Goal: Task Accomplishment & Management: Use online tool/utility

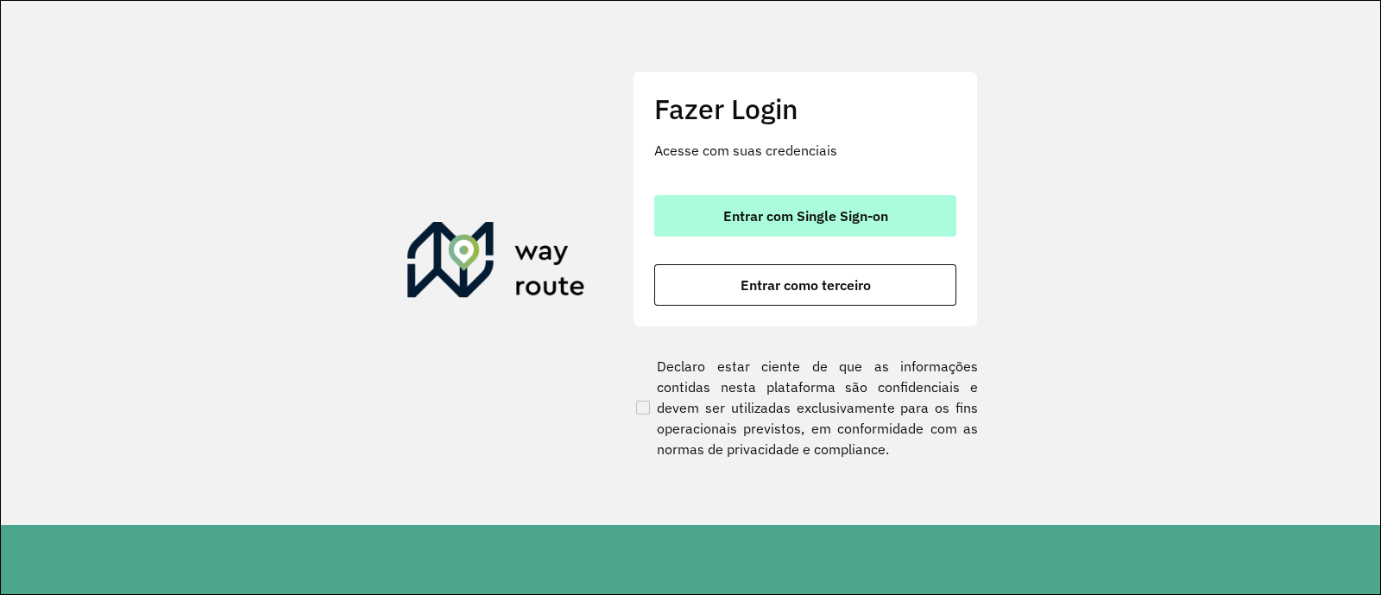
click at [735, 205] on button "Entrar com Single Sign-on" at bounding box center [805, 215] width 302 height 41
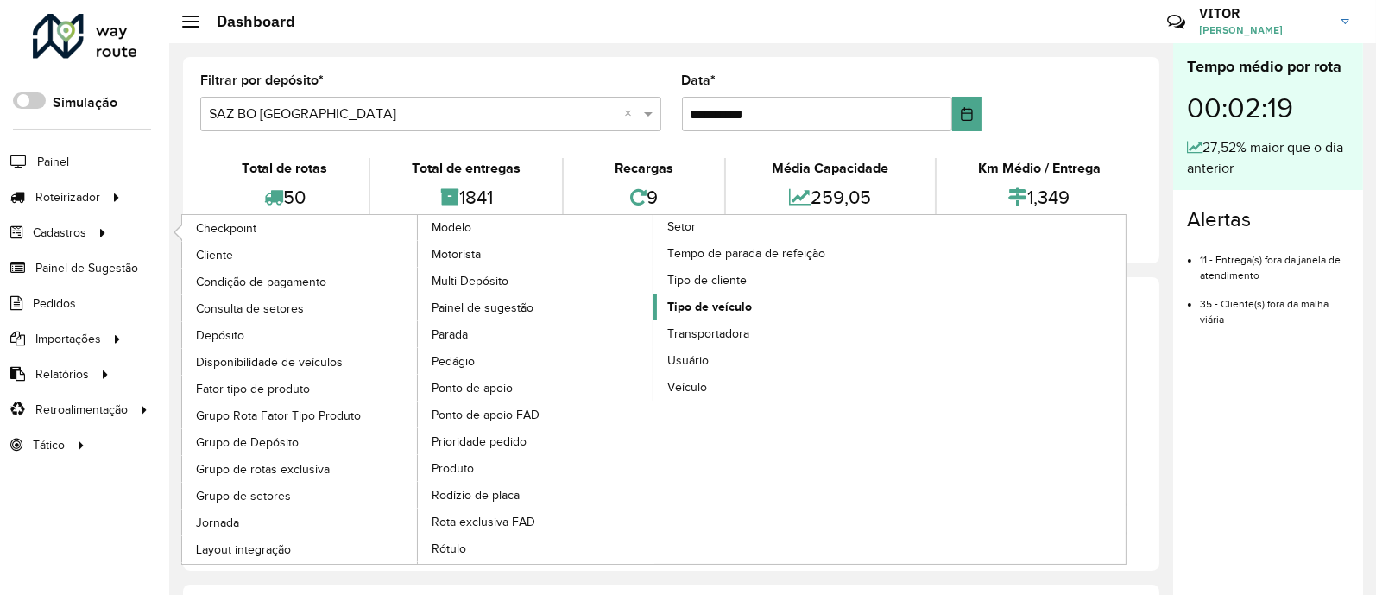
click at [700, 303] on span "Tipo de veículo" at bounding box center [709, 307] width 85 height 18
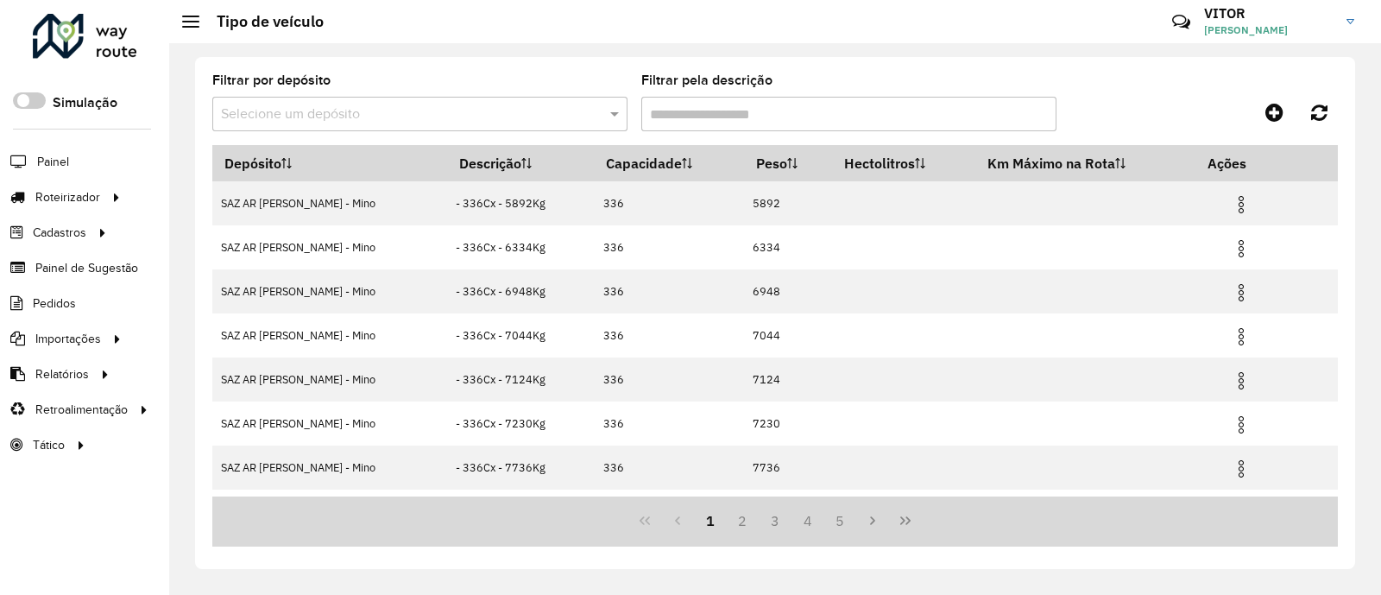
click at [736, 114] on input "Filtrar pela descrição" at bounding box center [848, 114] width 415 height 35
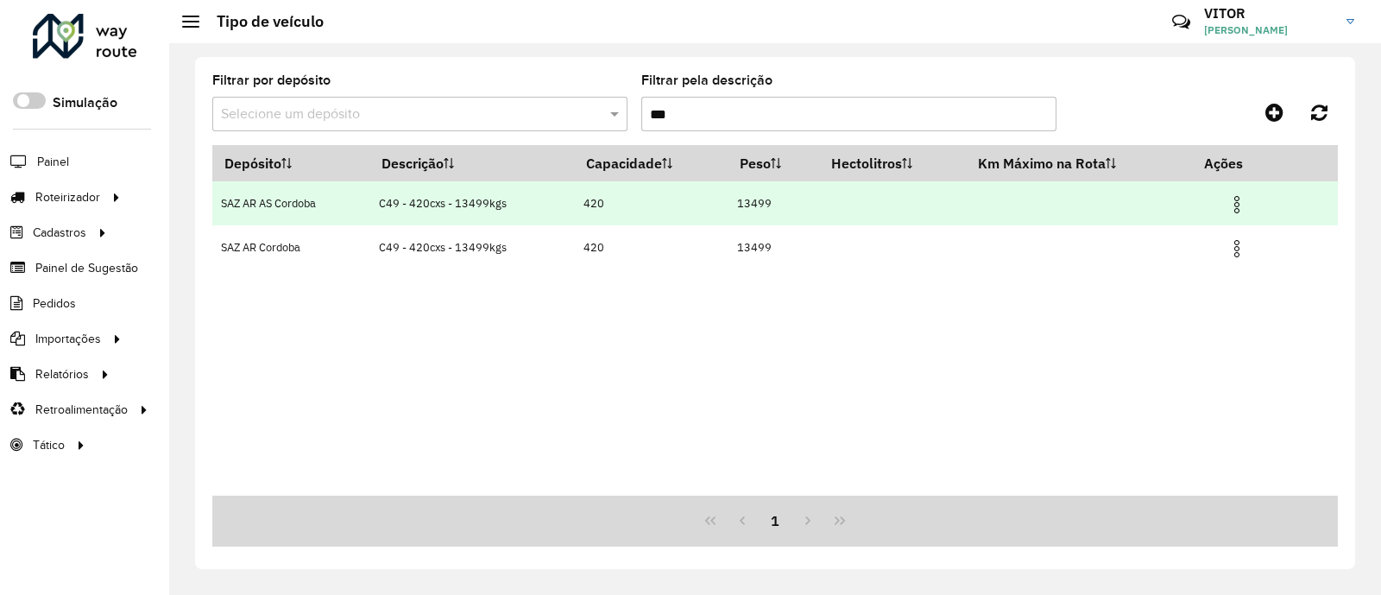
type input "***"
click at [1099, 205] on img at bounding box center [1236, 204] width 21 height 21
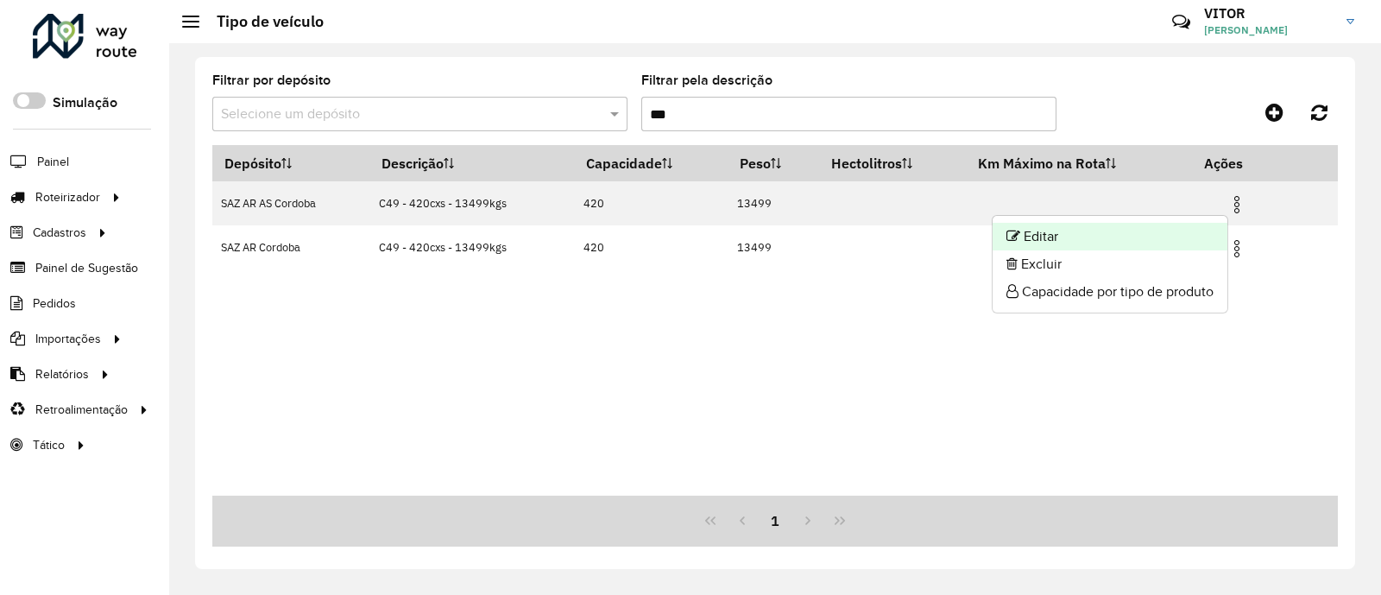
click at [1089, 235] on li "Editar" at bounding box center [1110, 237] width 235 height 28
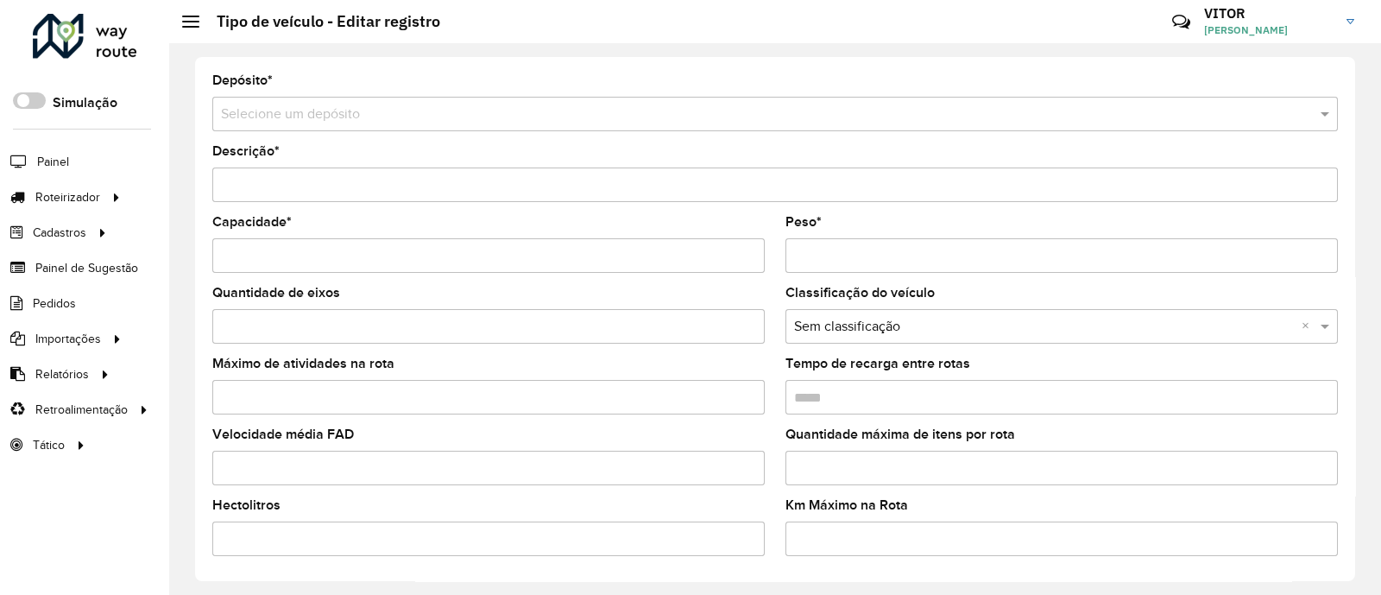
type input "**********"
type input "***"
type input "*****"
click at [823, 259] on input "*****" at bounding box center [1061, 255] width 552 height 35
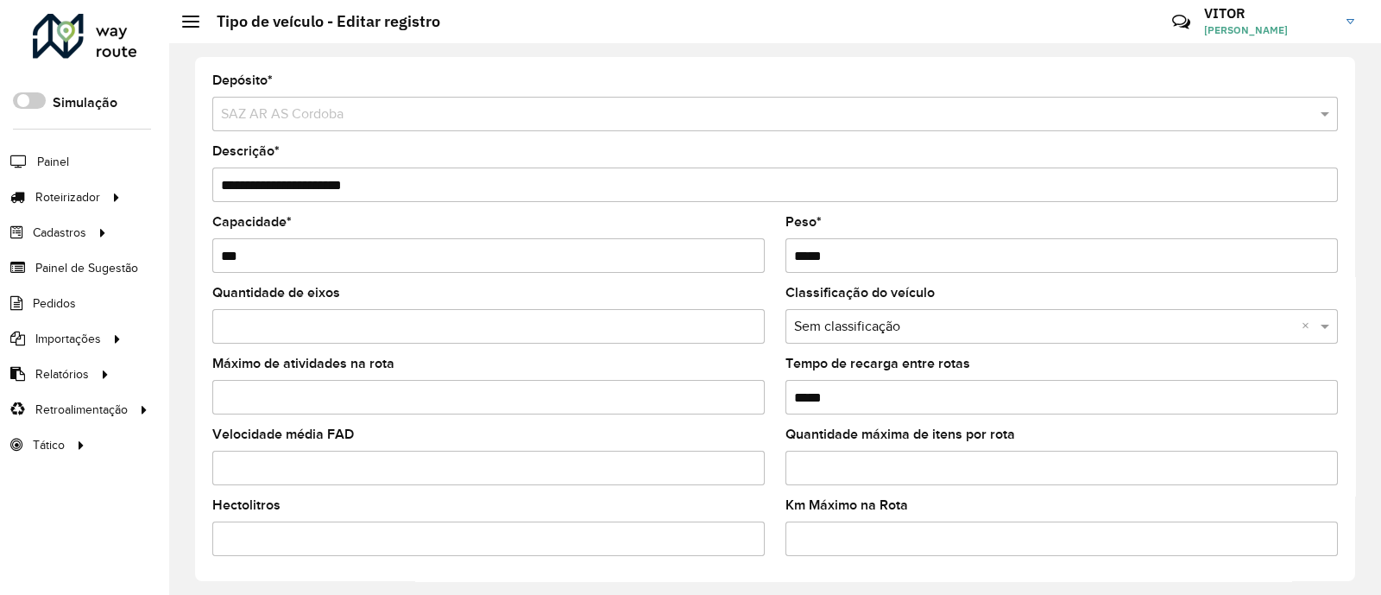
click at [842, 246] on input "*****" at bounding box center [1061, 255] width 552 height 35
type input "*****"
click at [346, 187] on input "**********" at bounding box center [774, 184] width 1125 height 35
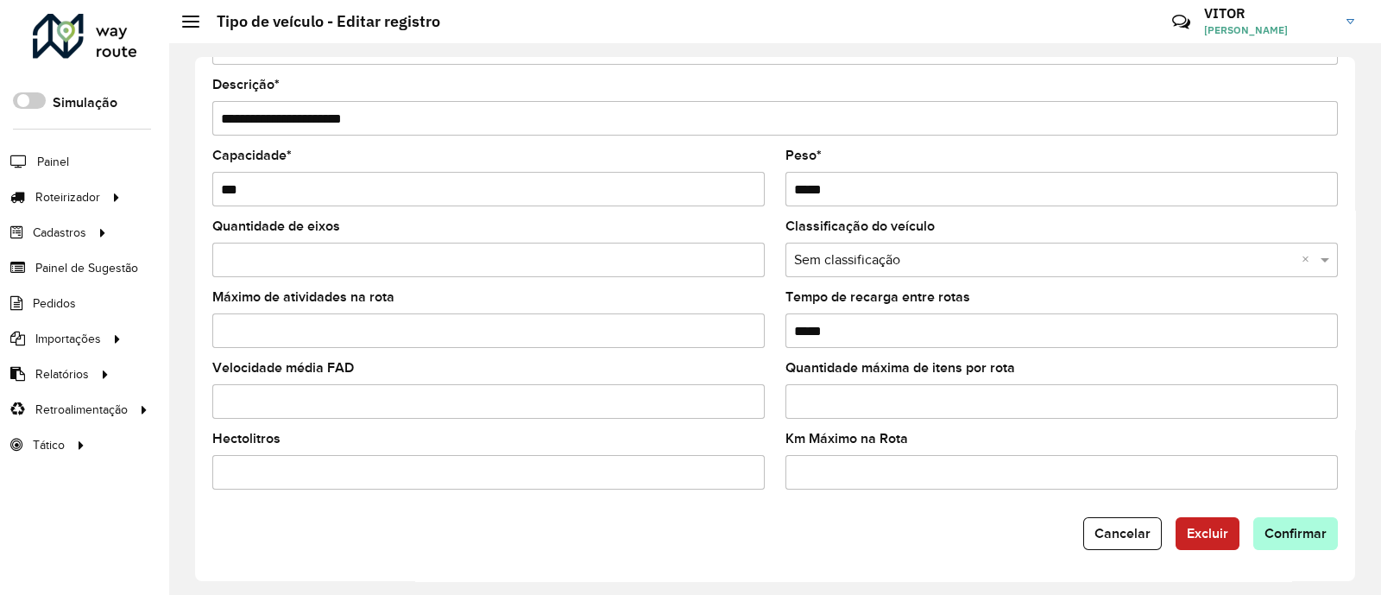
type input "**********"
click at [1099, 475] on span "Confirmar" at bounding box center [1295, 533] width 62 height 15
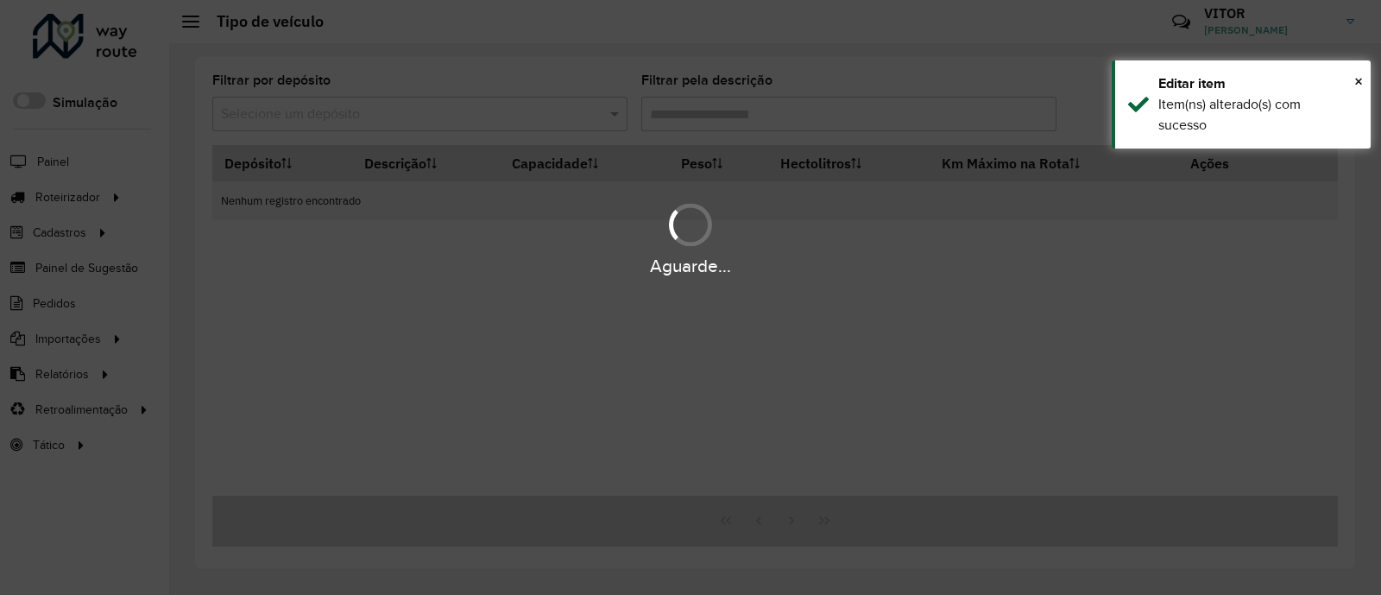
type input "***"
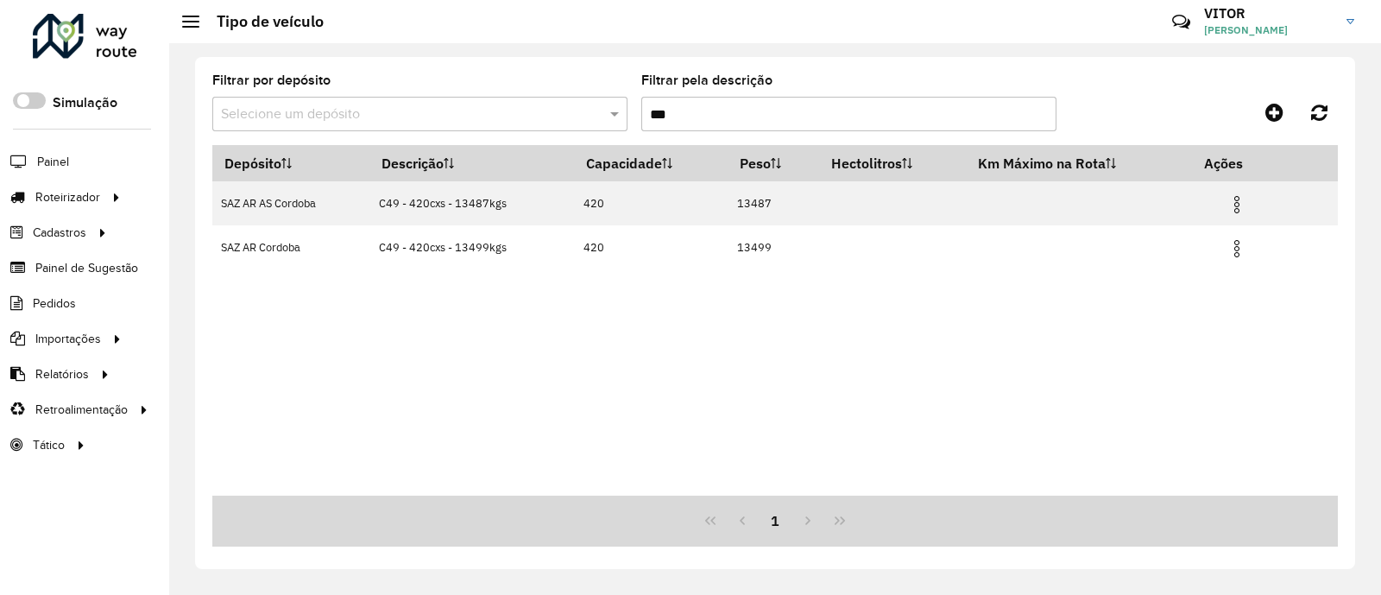
click at [639, 325] on div "Depósito Descrição Capacidade Peso Hectolitros Km Máximo na Rota Ações SAZ AR A…" at bounding box center [774, 320] width 1125 height 350
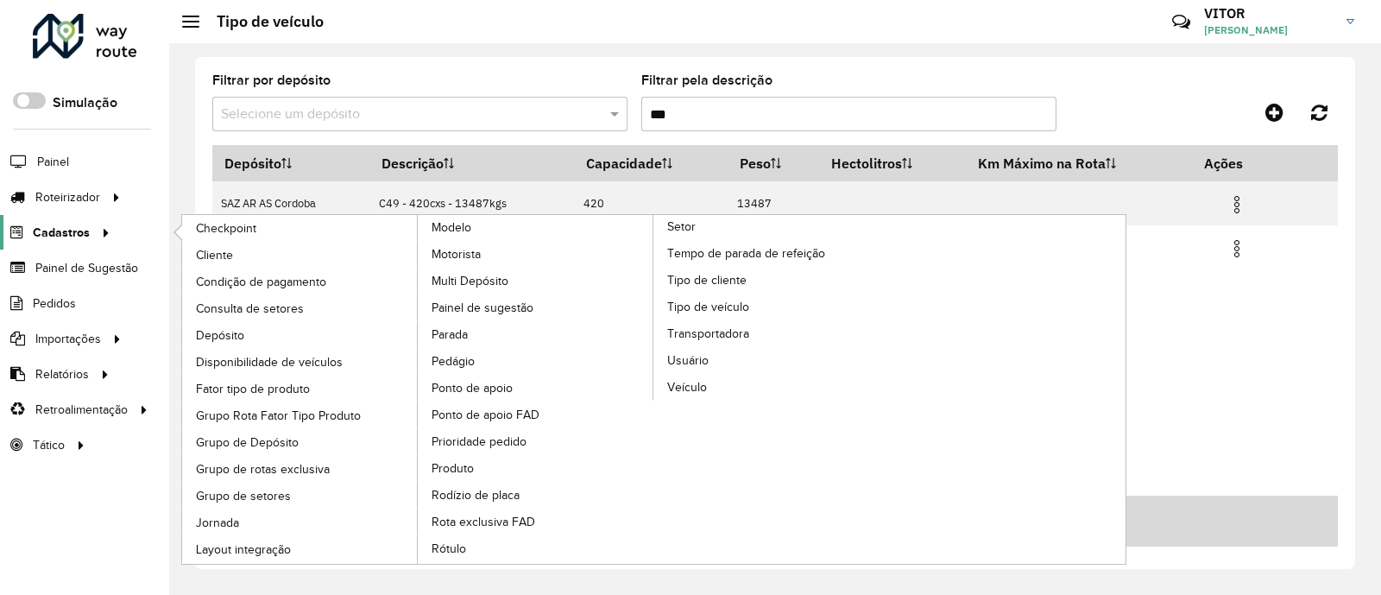
click at [76, 243] on link "Cadastros" at bounding box center [58, 232] width 116 height 35
click at [173, 247] on ul "Checkpoint Cliente Condição de pagamento Consulta de setores Depósito Disponibi…" at bounding box center [401, 389] width 475 height 349
click at [214, 254] on span "Cliente" at bounding box center [216, 255] width 41 height 18
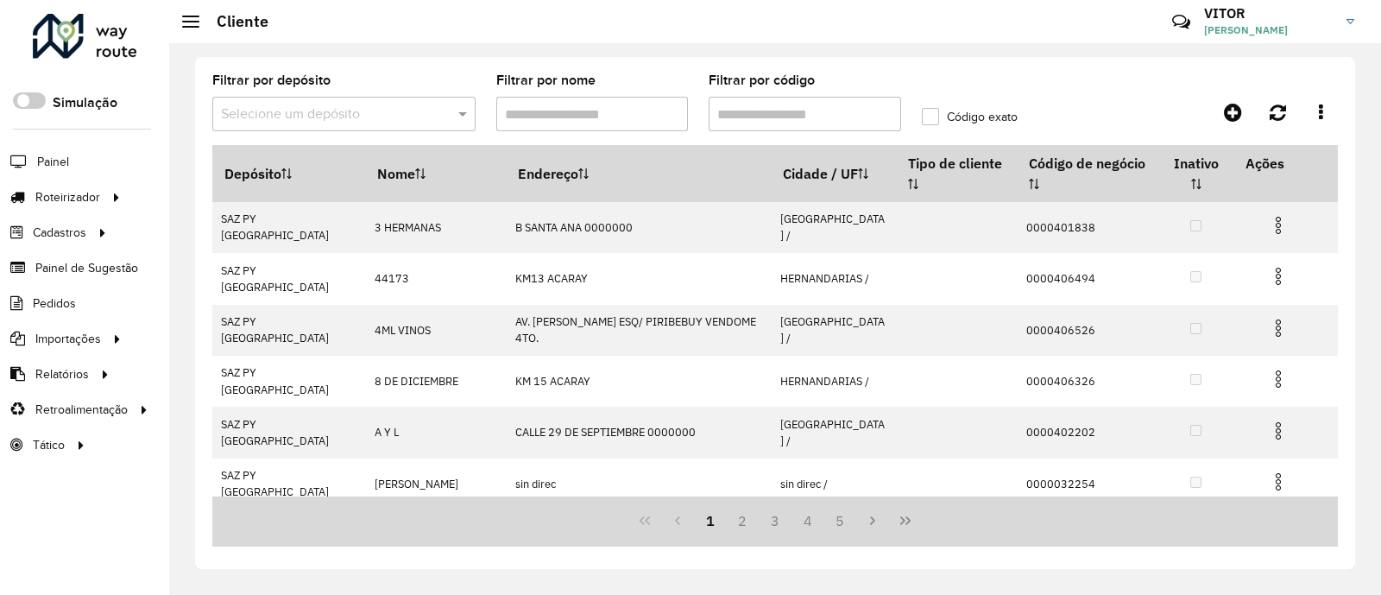
paste input "******"
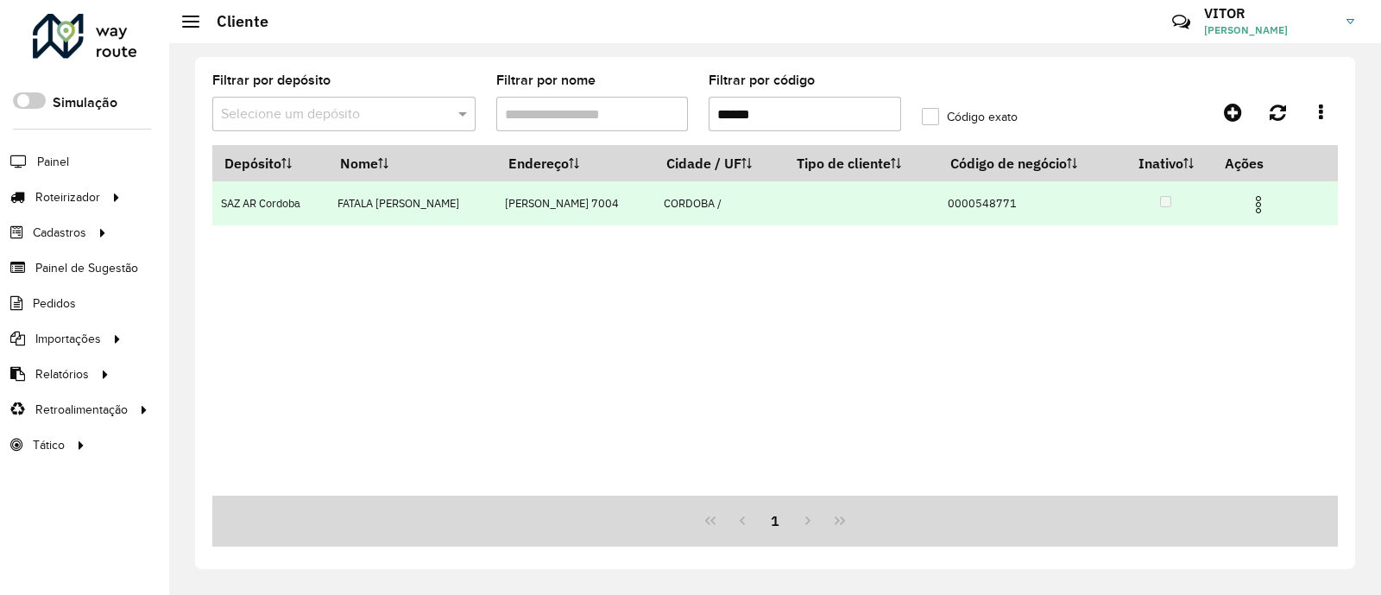
type input "******"
click at [1099, 206] on img at bounding box center [1258, 204] width 21 height 21
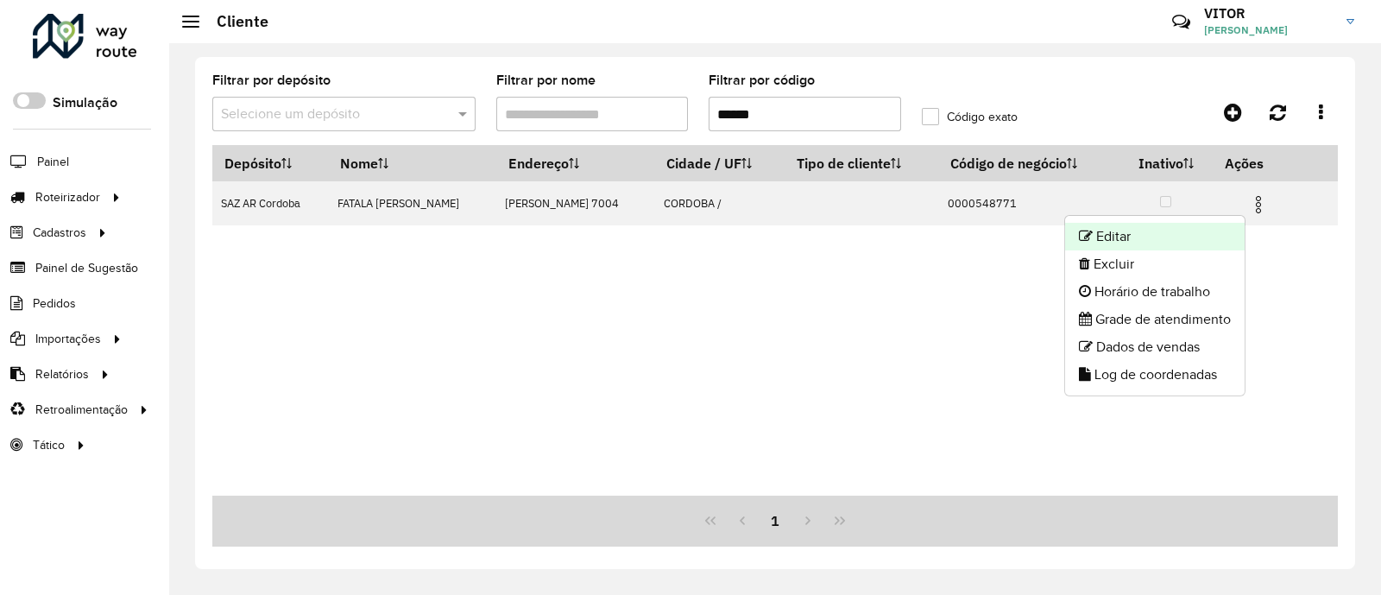
click at [1099, 241] on li "Editar" at bounding box center [1155, 237] width 180 height 28
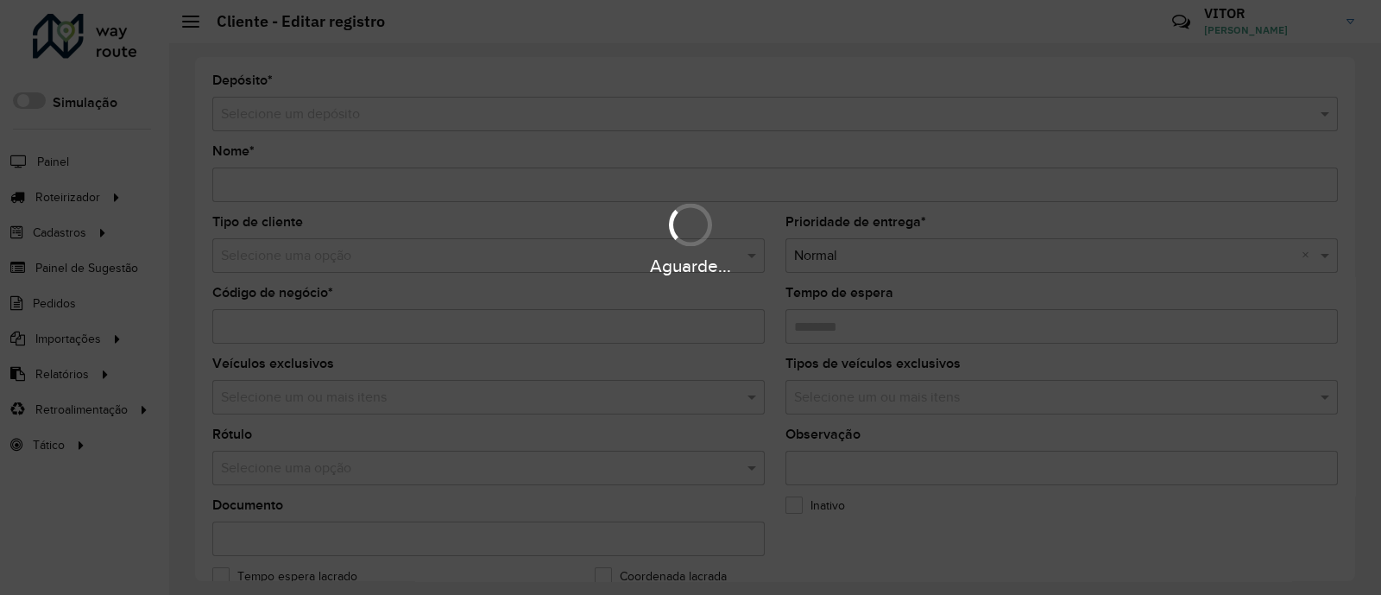
type input "**********"
type input "********"
type input "**********"
type input "*******"
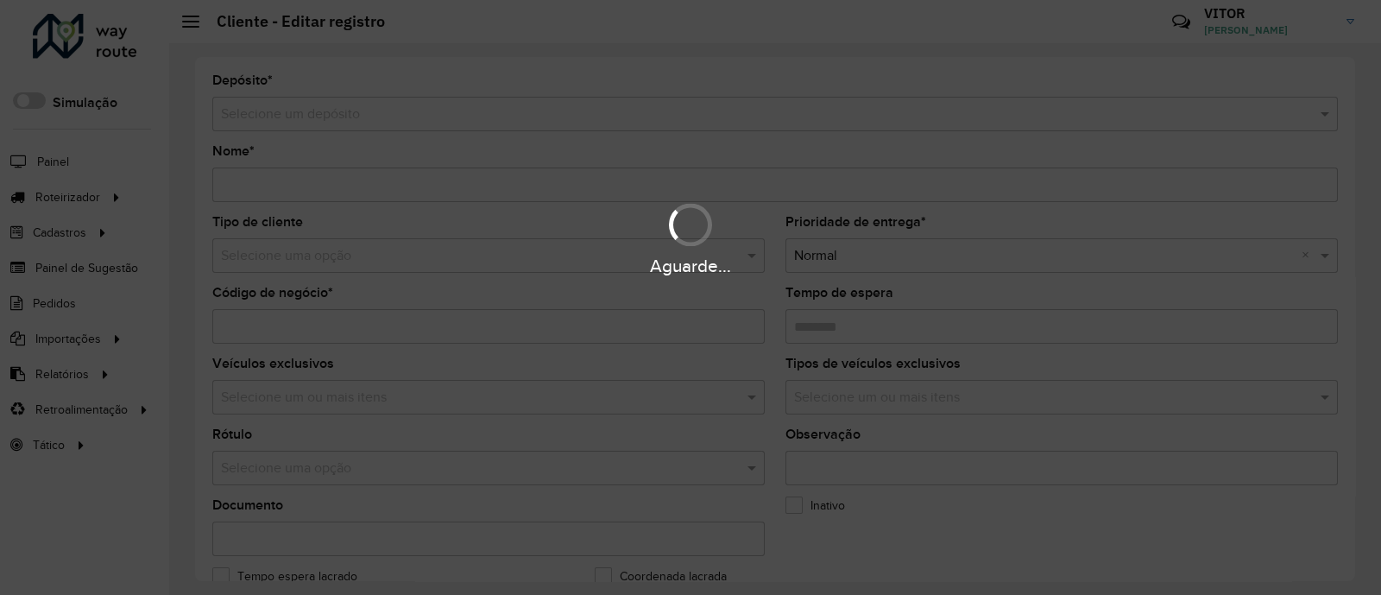
type input "*********"
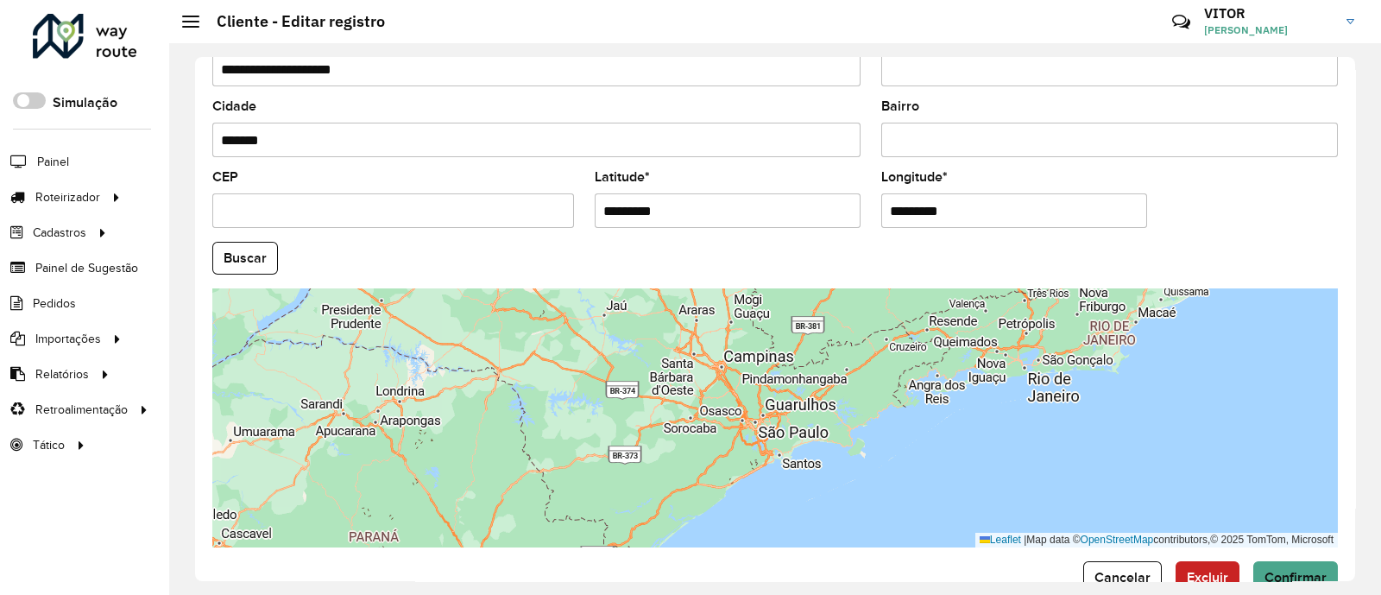
scroll to position [647, 0]
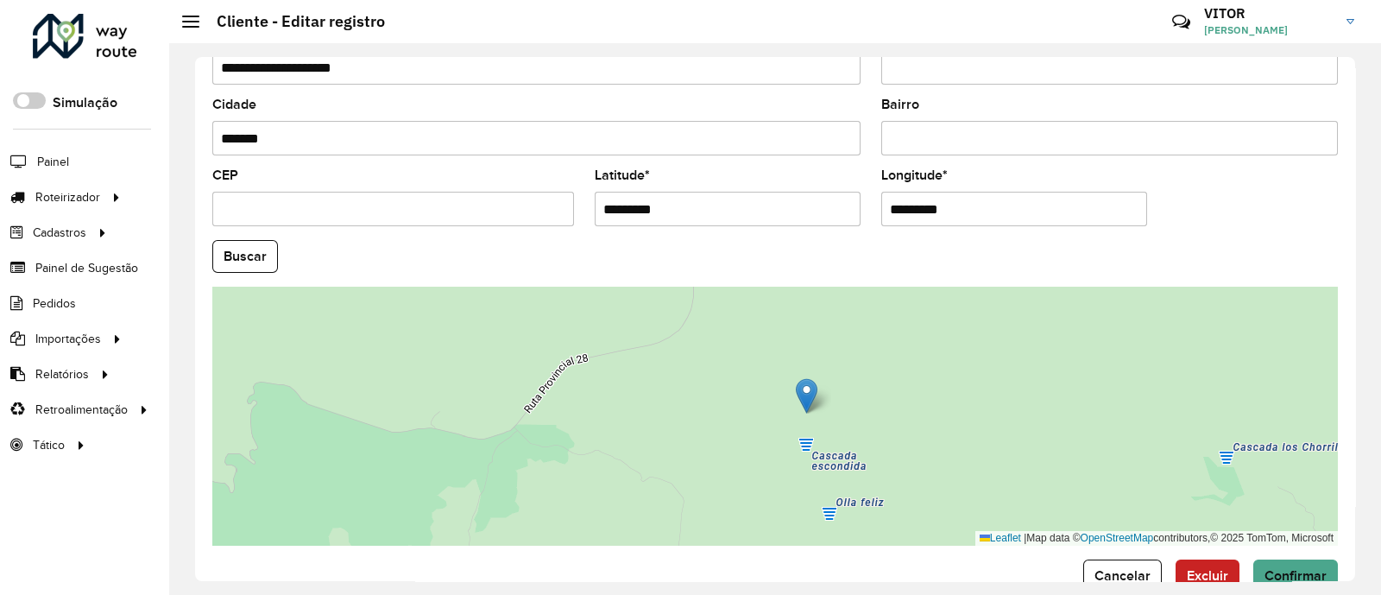
click at [698, 214] on input "*********" at bounding box center [728, 209] width 266 height 35
paste input "**********"
type input "**********"
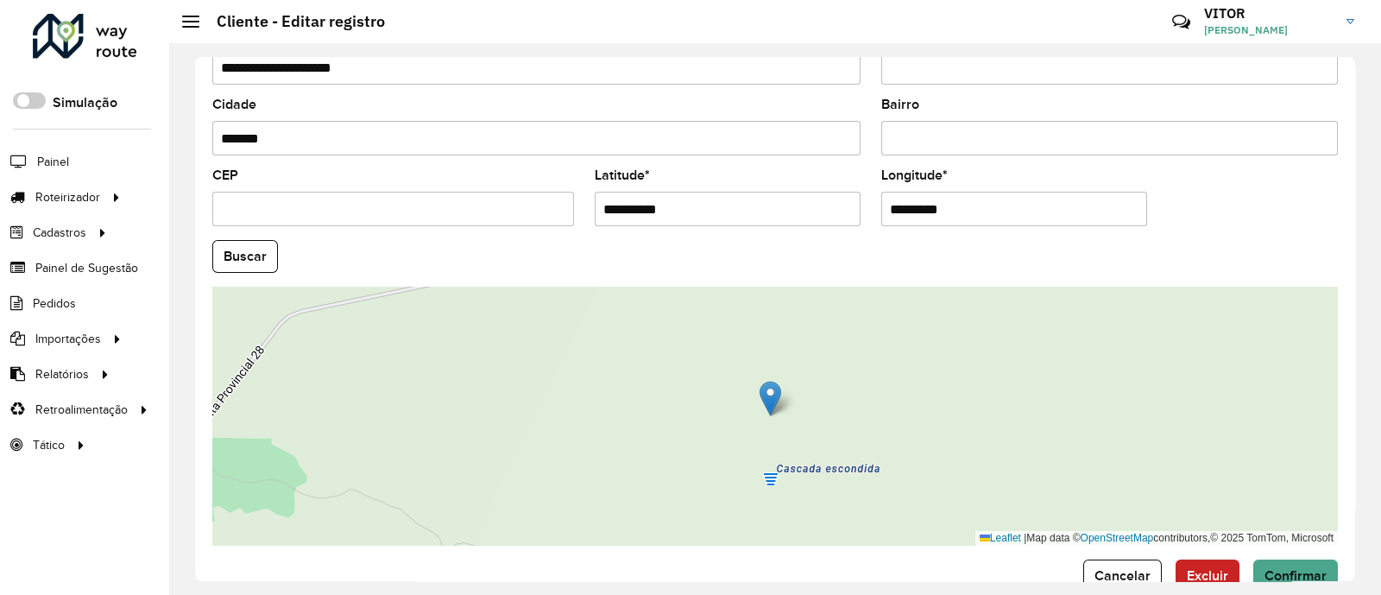
click at [980, 212] on input "*********" at bounding box center [1014, 209] width 266 height 35
paste input "**********"
type input "**********"
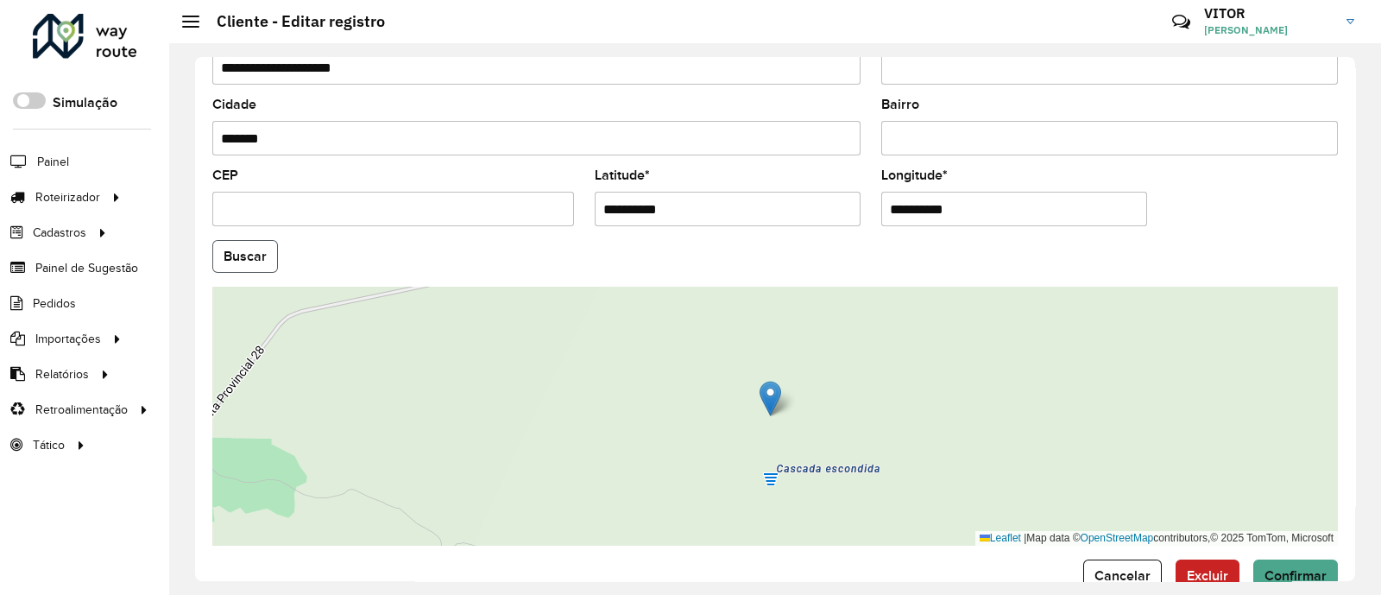
click at [265, 257] on hb-app "Aguarde... Pop-up bloqueado! Seu navegador bloqueou automáticamente a abertura …" at bounding box center [690, 297] width 1381 height 595
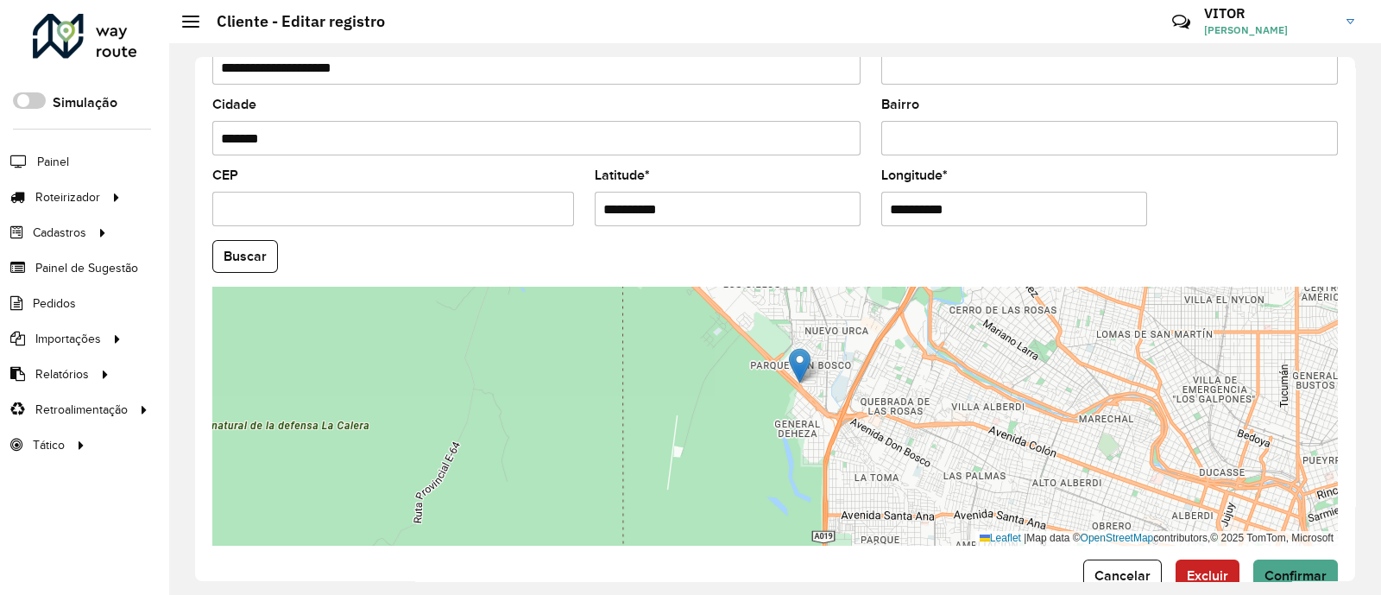
drag, startPoint x: 932, startPoint y: 447, endPoint x: 850, endPoint y: 388, distance: 100.8
click at [853, 388] on div "Leaflet | Map data © OpenStreetMap contributors,© 2025 TomTom, Microsoft" at bounding box center [774, 416] width 1125 height 259
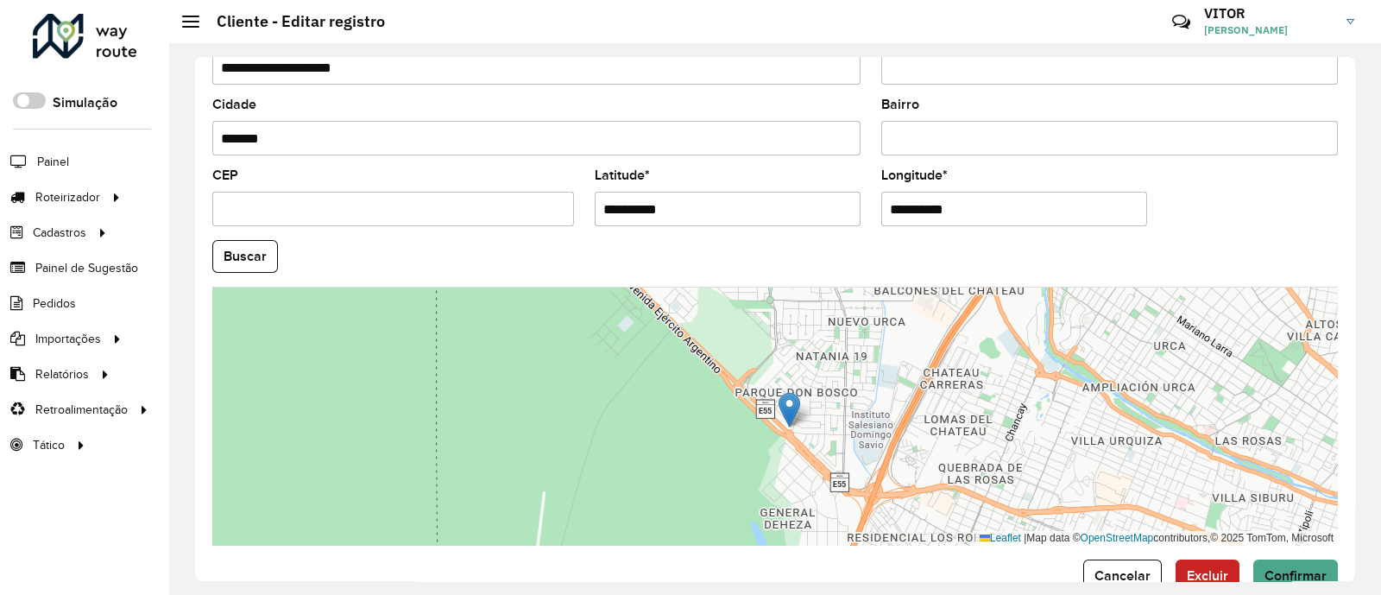
drag, startPoint x: 807, startPoint y: 377, endPoint x: 844, endPoint y: 453, distance: 84.5
click at [844, 453] on div "Leaflet | Map data © OpenStreetMap contributors,© 2025 TomTom, Microsoft" at bounding box center [774, 416] width 1125 height 259
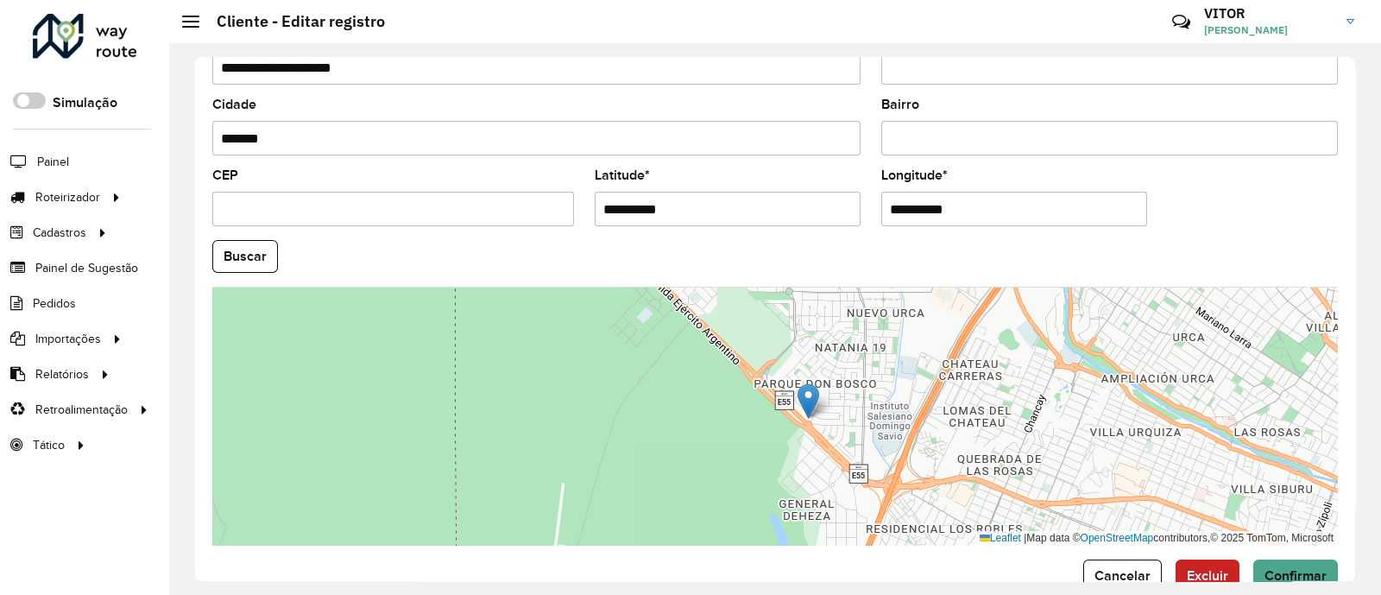
drag, startPoint x: 835, startPoint y: 429, endPoint x: 842, endPoint y: 422, distance: 9.8
click at [842, 422] on div "Leaflet | Map data © OpenStreetMap contributors,© 2025 TomTom, Microsoft" at bounding box center [774, 416] width 1125 height 259
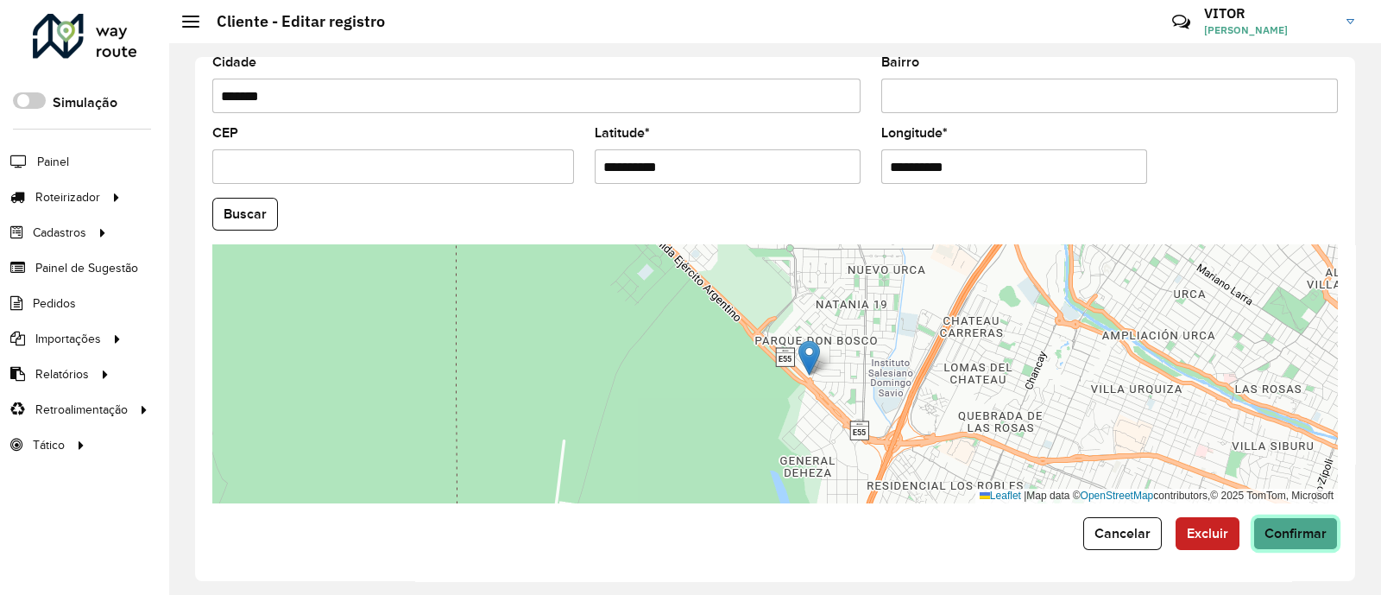
click at [1099, 475] on span "Confirmar" at bounding box center [1295, 533] width 62 height 15
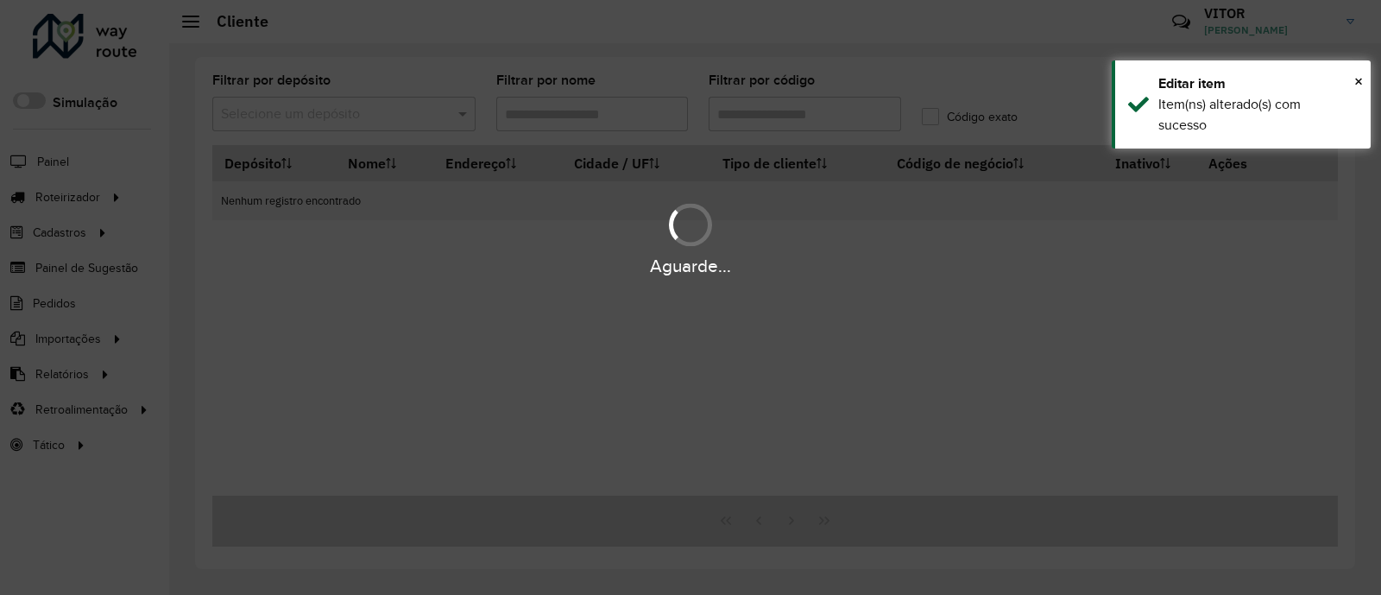
type input "******"
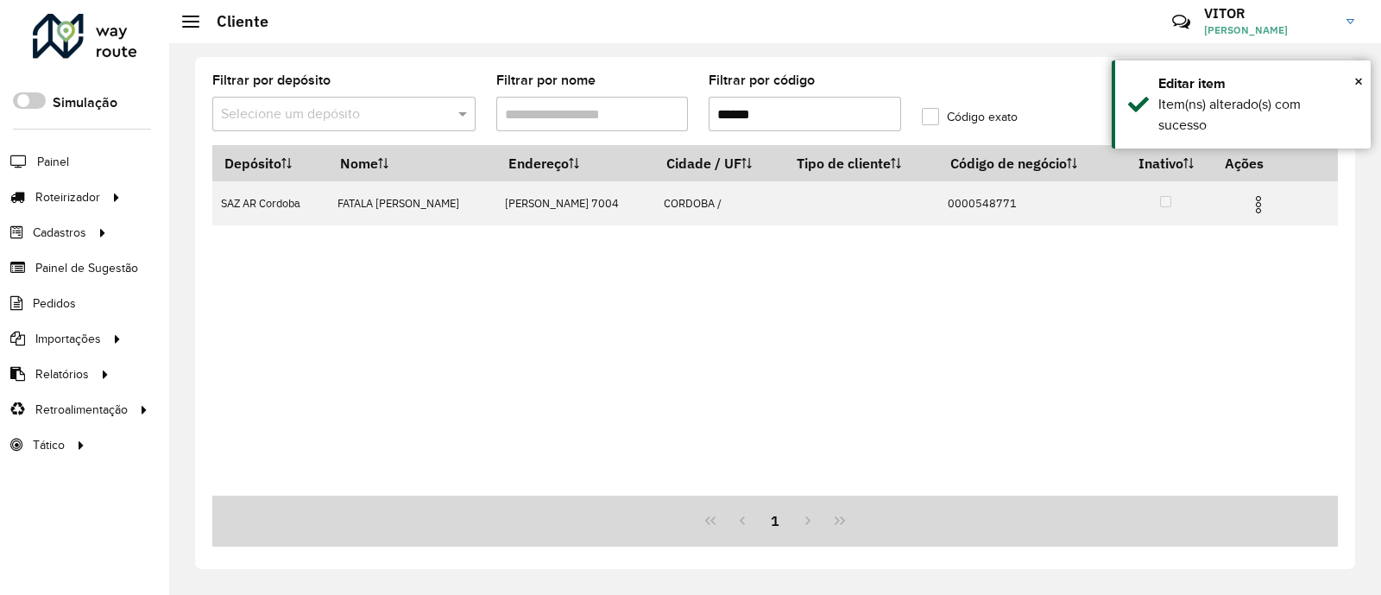
click at [583, 356] on div "Depósito Nome Endereço Cidade / UF Tipo de cliente Código de negócio Inativo Aç…" at bounding box center [774, 320] width 1125 height 350
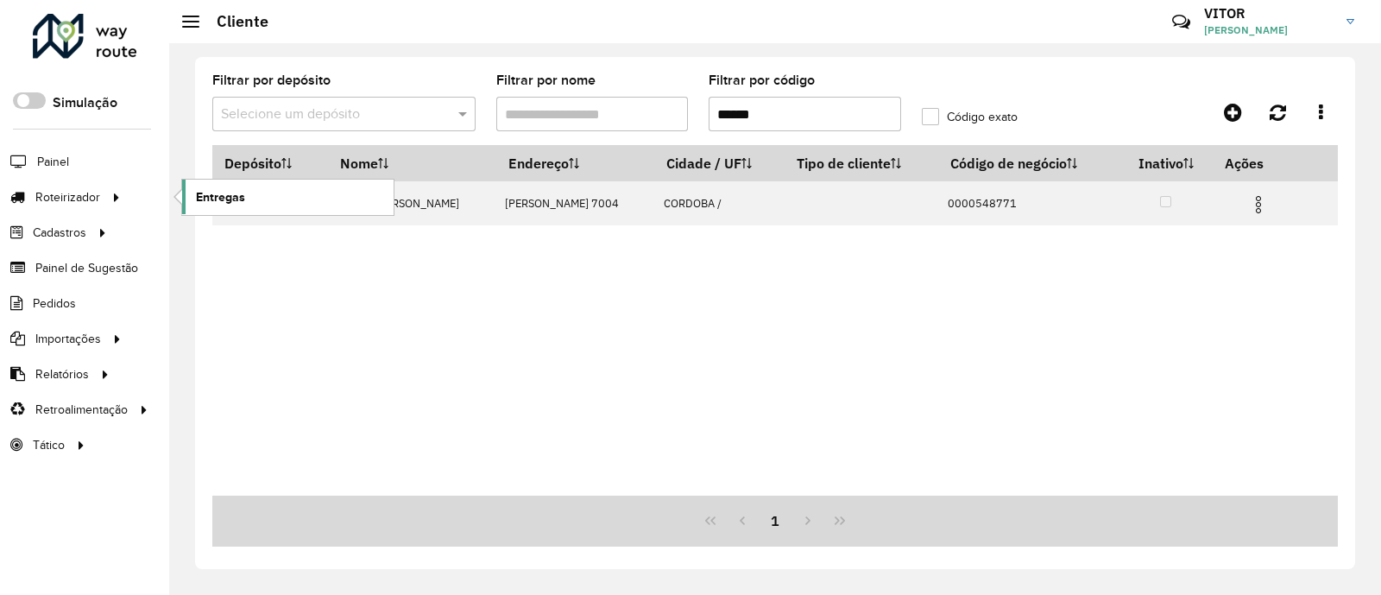
click at [196, 192] on span "Entregas" at bounding box center [220, 197] width 49 height 18
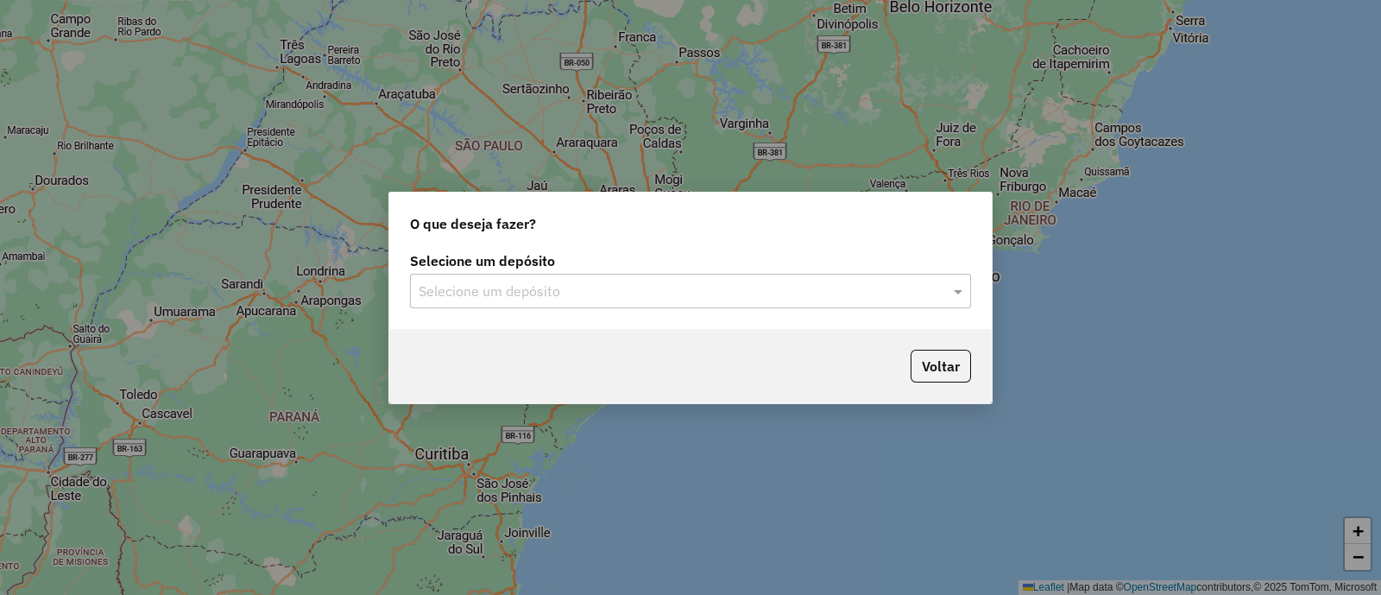
click at [554, 287] on input "text" at bounding box center [673, 291] width 509 height 21
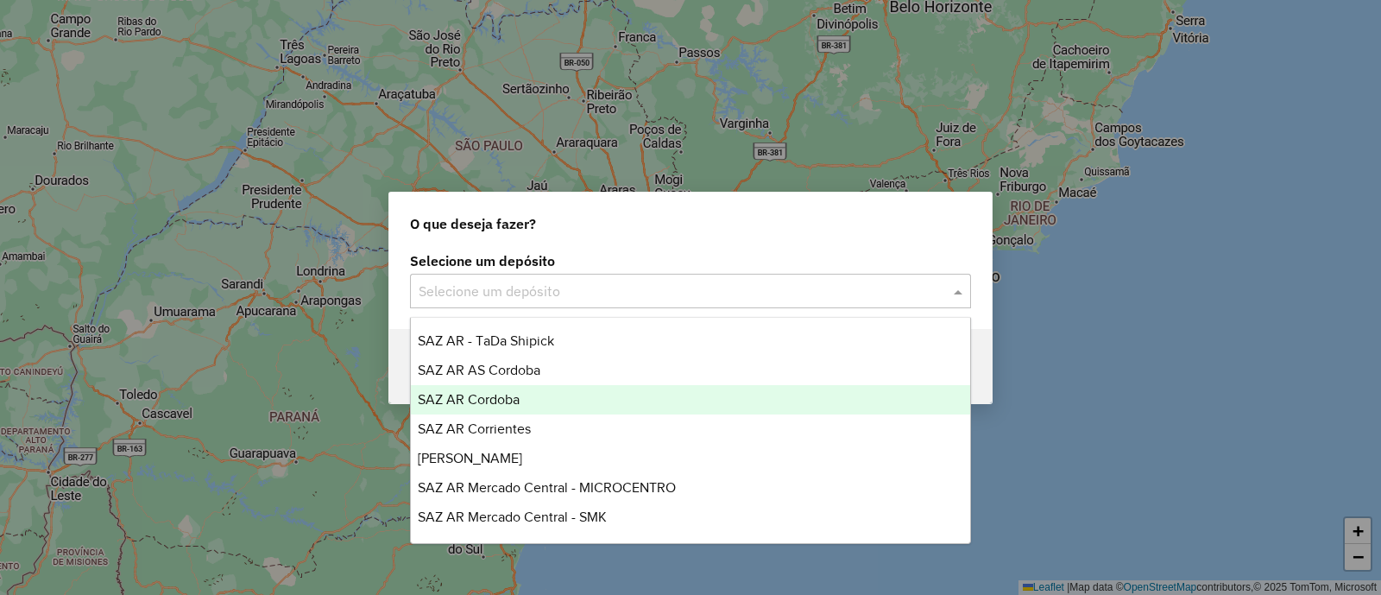
click at [552, 393] on div "SAZ AR Cordoba" at bounding box center [690, 399] width 559 height 29
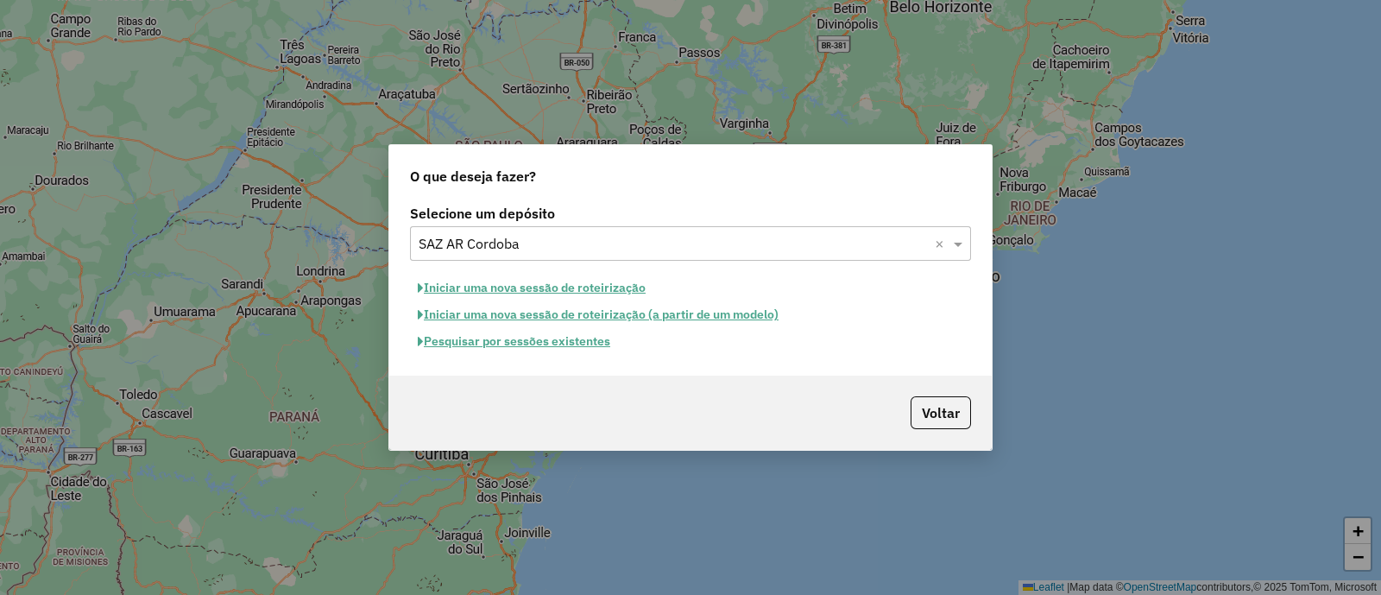
click at [541, 286] on button "Iniciar uma nova sessão de roteirização" at bounding box center [531, 287] width 243 height 27
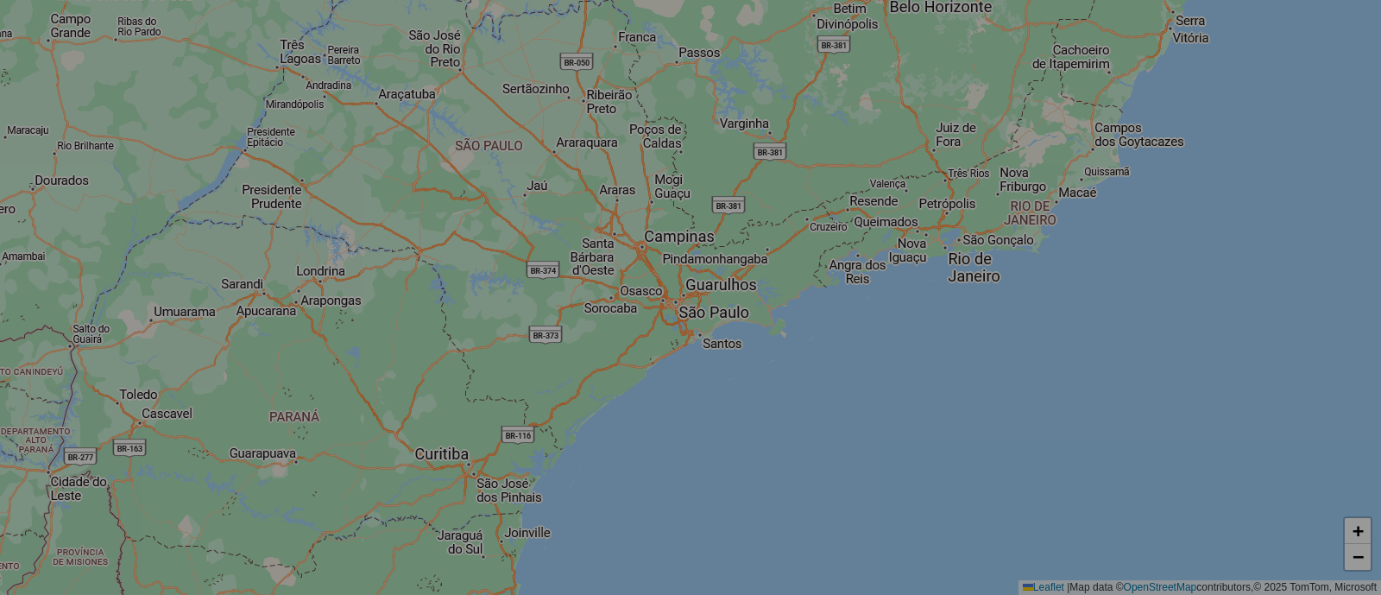
select select "*"
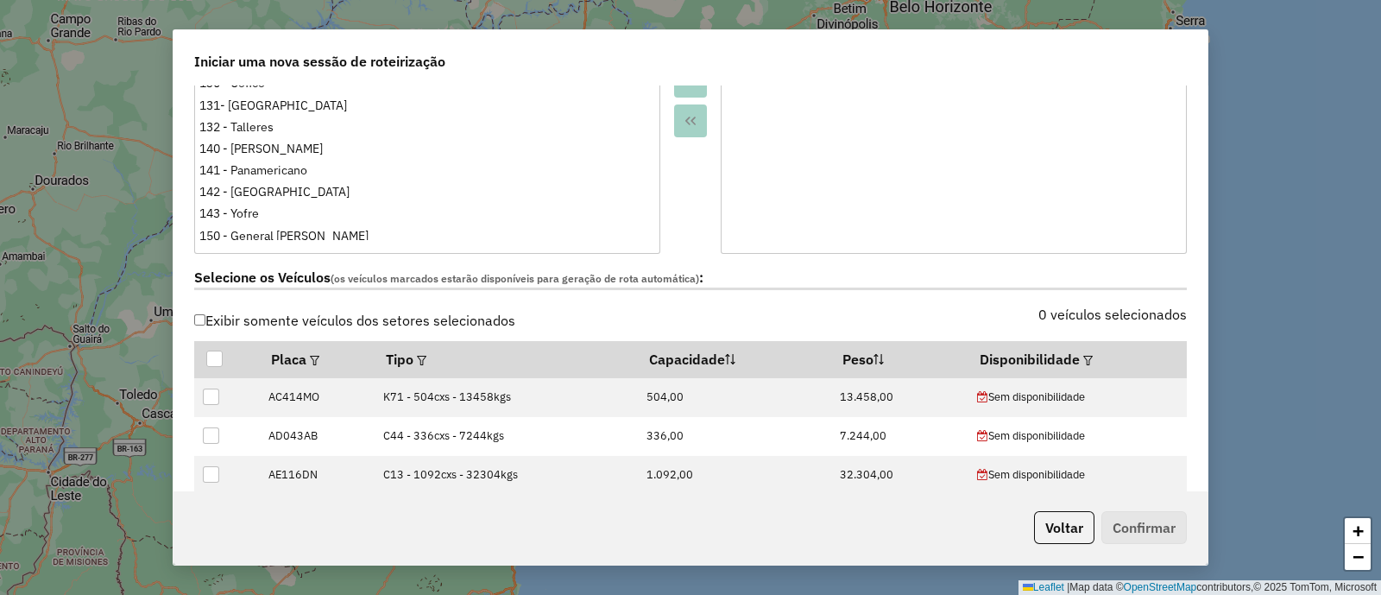
scroll to position [539, 0]
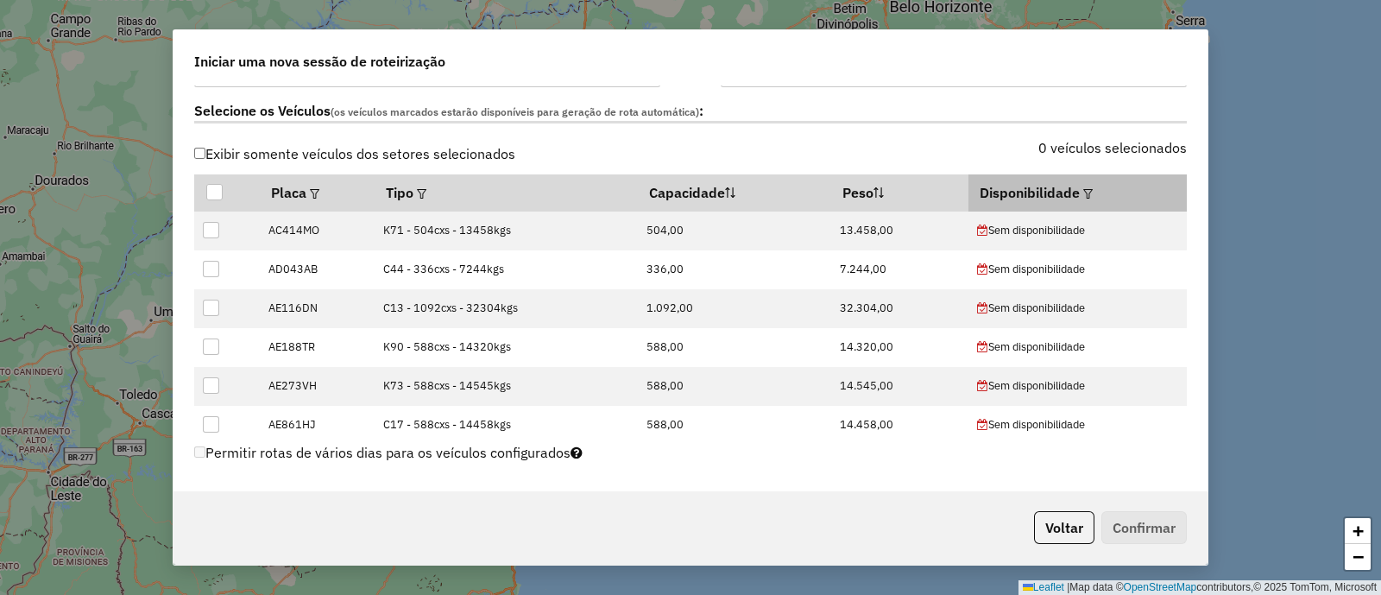
click at [1083, 191] on em at bounding box center [1087, 193] width 9 height 9
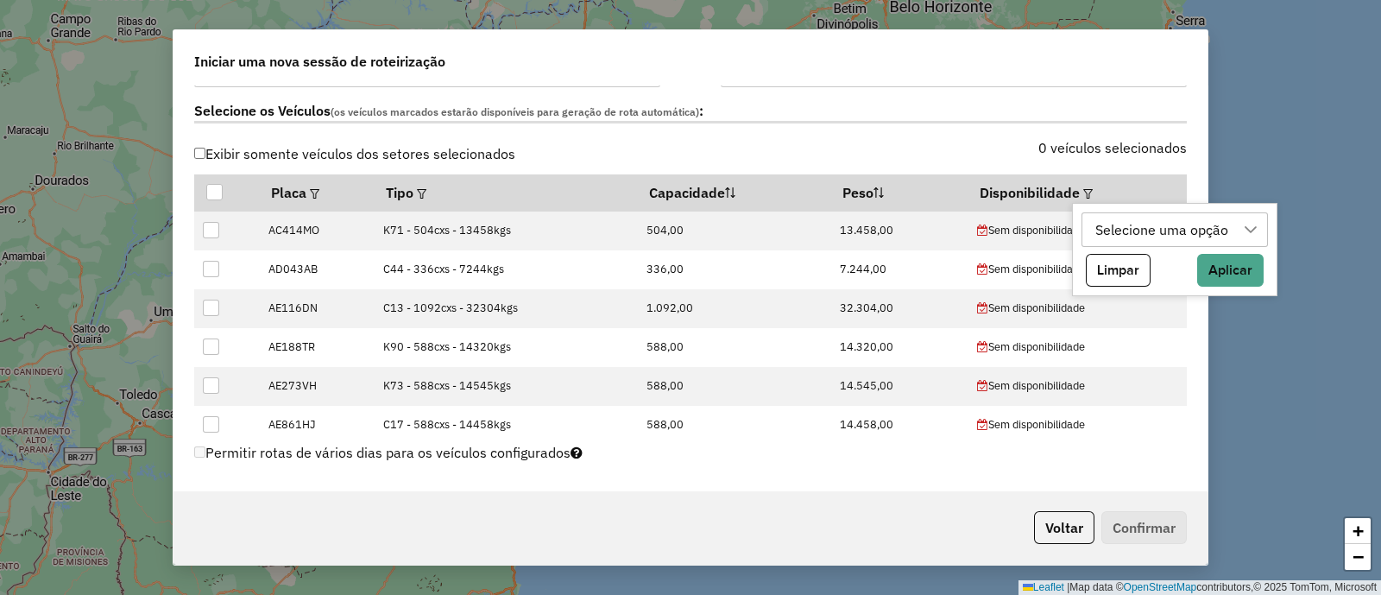
click at [1109, 218] on div "Selecione uma opção" at bounding box center [1161, 229] width 145 height 33
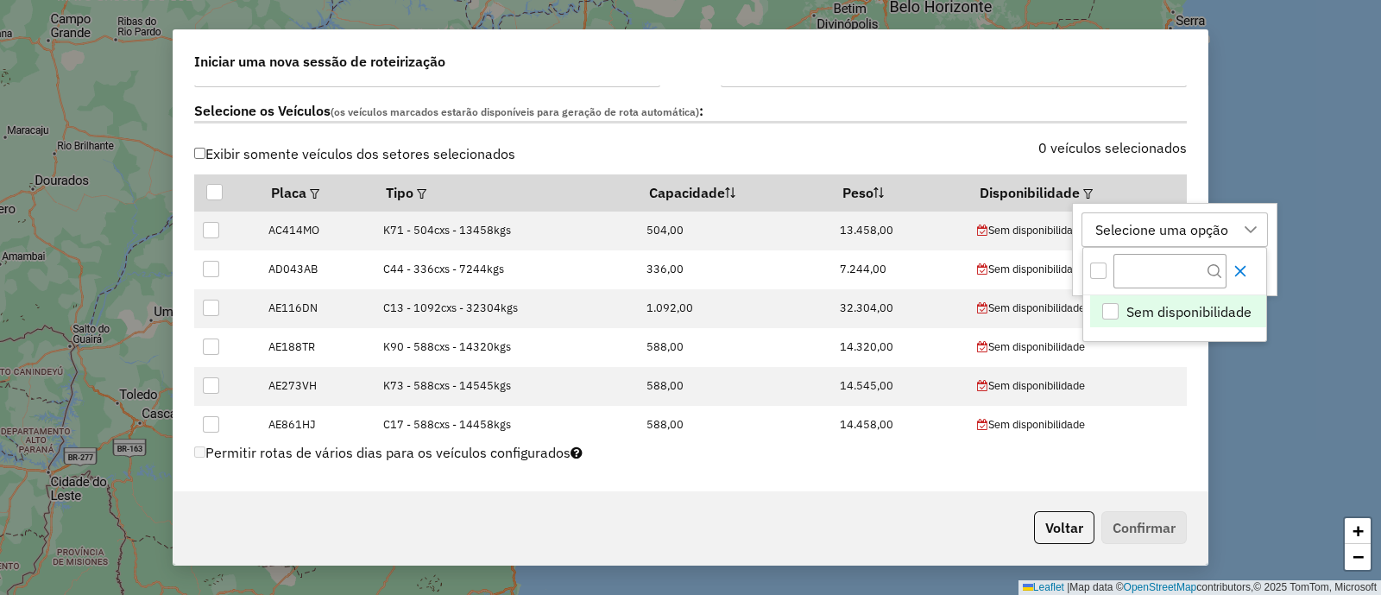
click at [1246, 262] on button "Close" at bounding box center [1240, 271] width 28 height 28
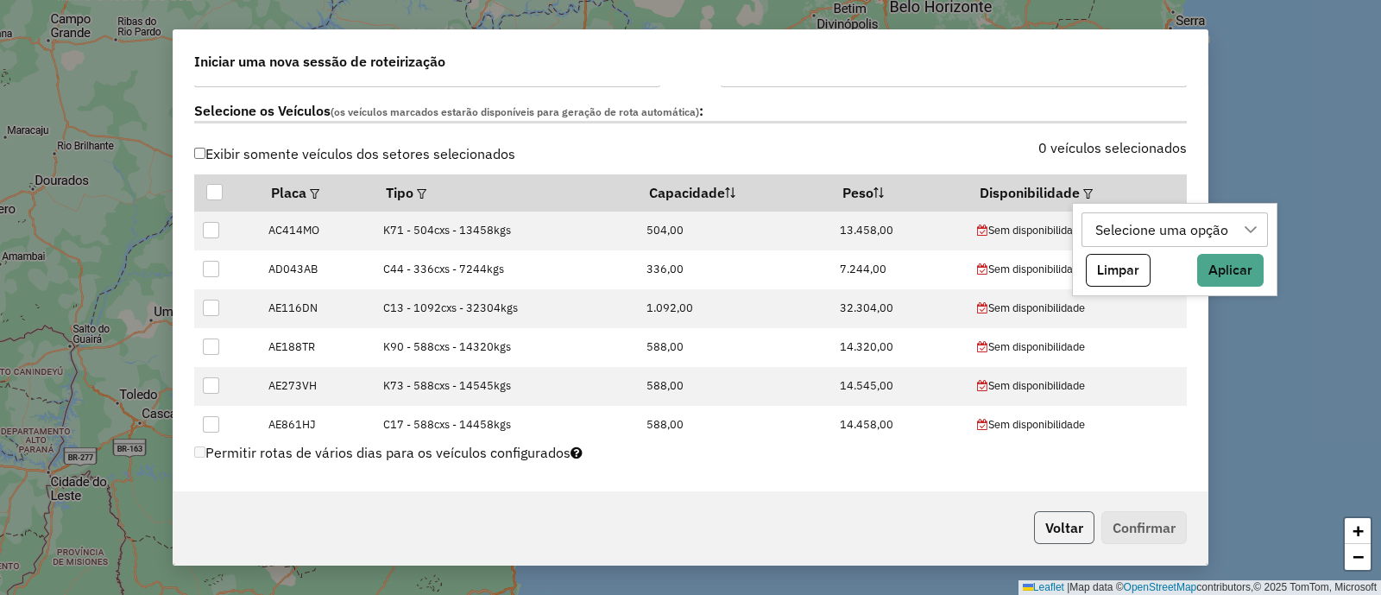
click at [1055, 515] on button "Voltar" at bounding box center [1064, 527] width 60 height 33
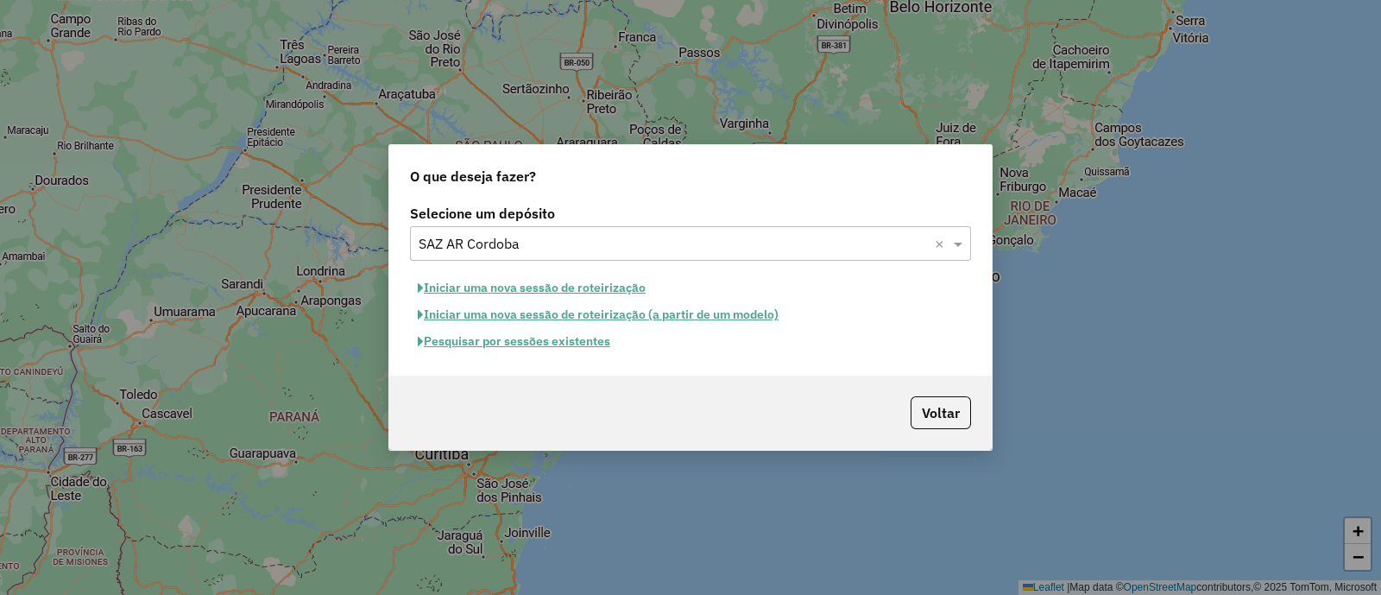
click at [503, 342] on button "Pesquisar por sessões existentes" at bounding box center [514, 341] width 208 height 27
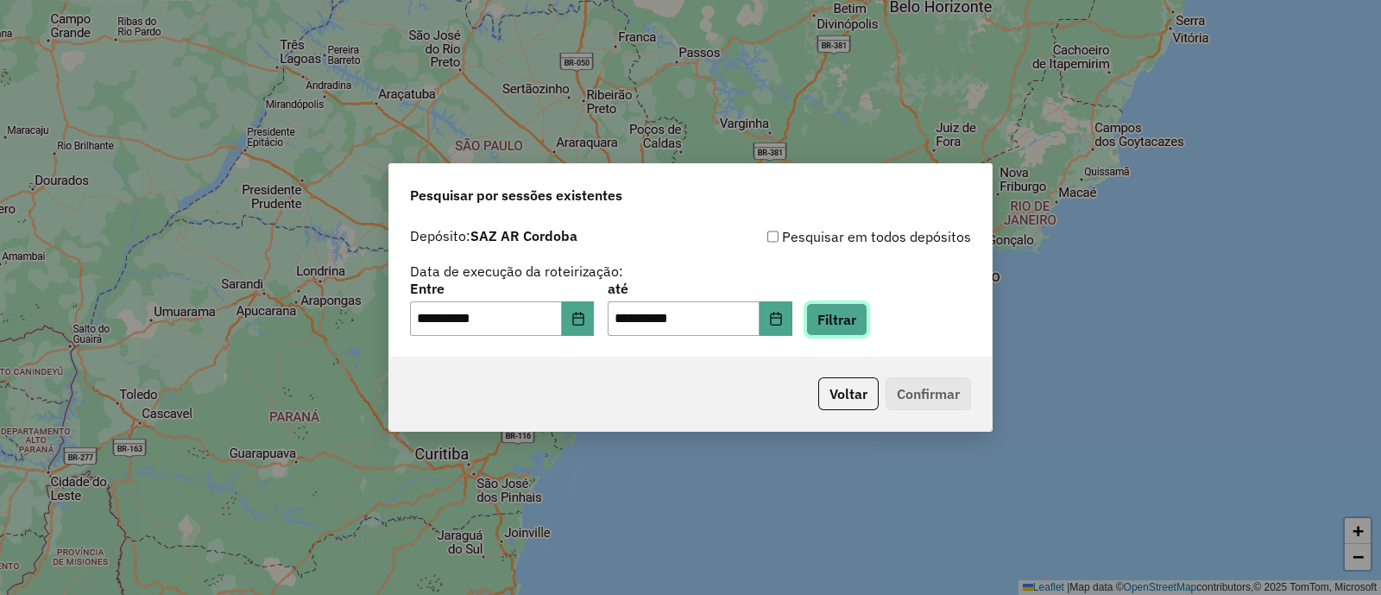
click at [854, 309] on button "Filtrar" at bounding box center [836, 319] width 61 height 33
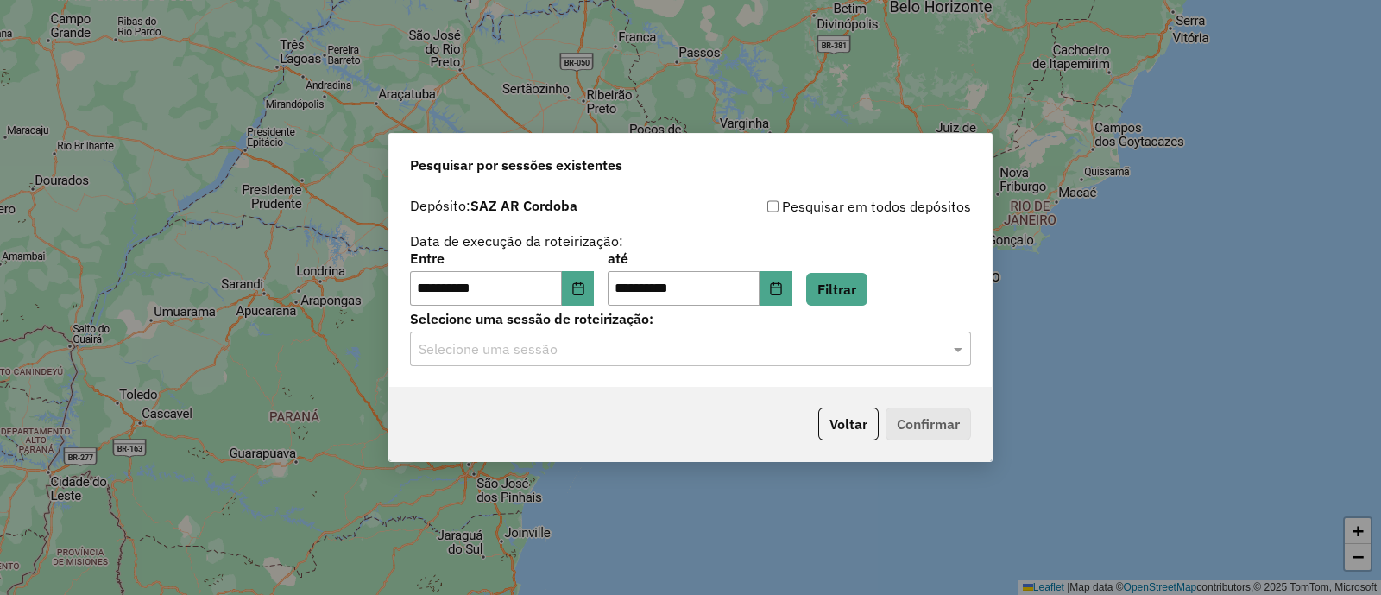
click at [526, 352] on input "text" at bounding box center [673, 349] width 509 height 21
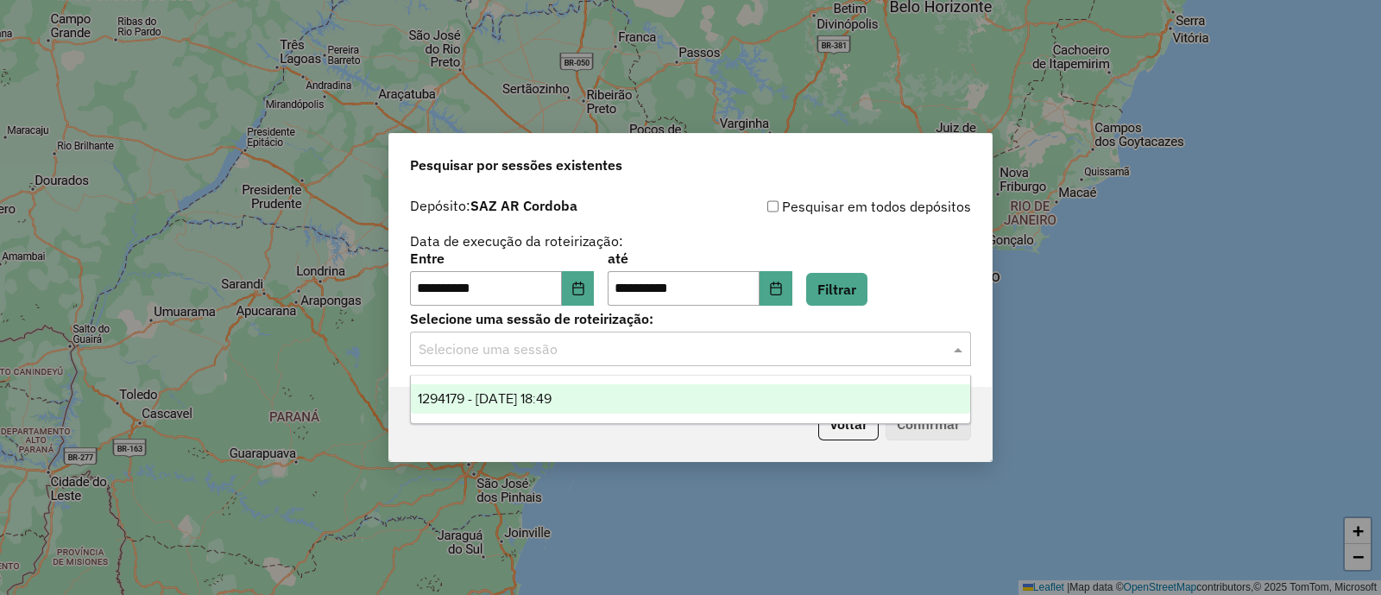
click at [552, 389] on div "1294179 - 14/10/2025 18:49" at bounding box center [690, 398] width 559 height 29
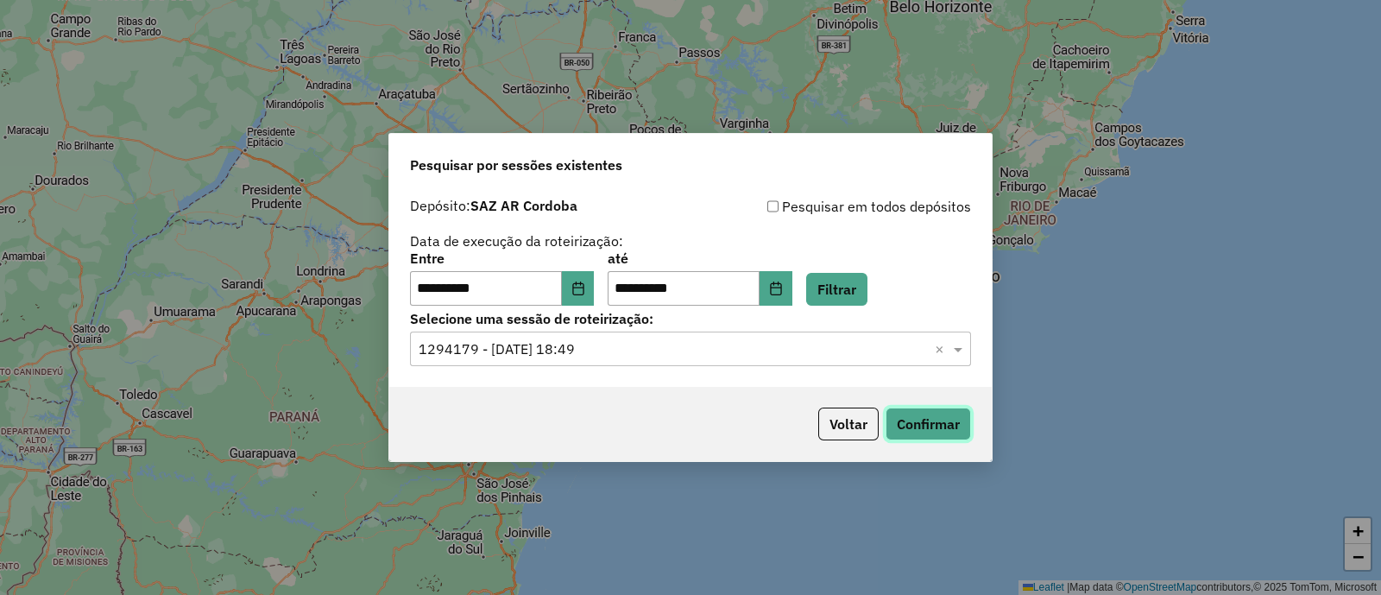
click at [905, 425] on button "Confirmar" at bounding box center [928, 423] width 85 height 33
click at [794, 351] on input "text" at bounding box center [673, 349] width 509 height 21
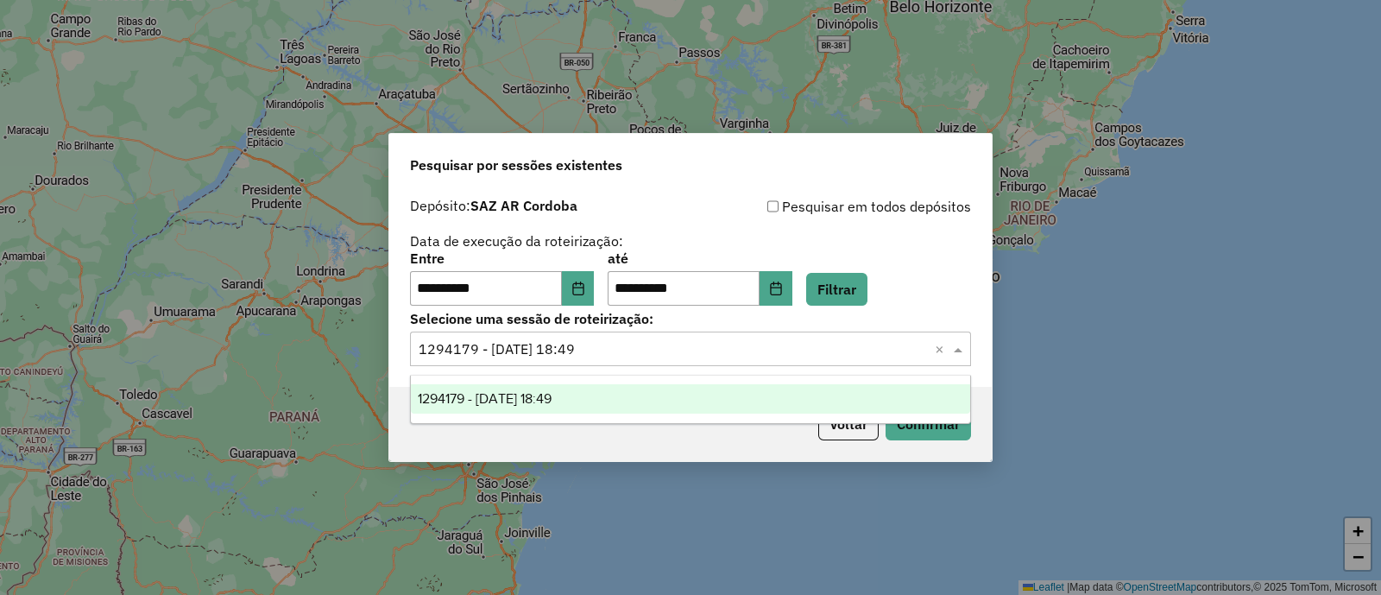
click at [649, 401] on div "1294179 - 14/10/2025 18:49" at bounding box center [690, 398] width 559 height 29
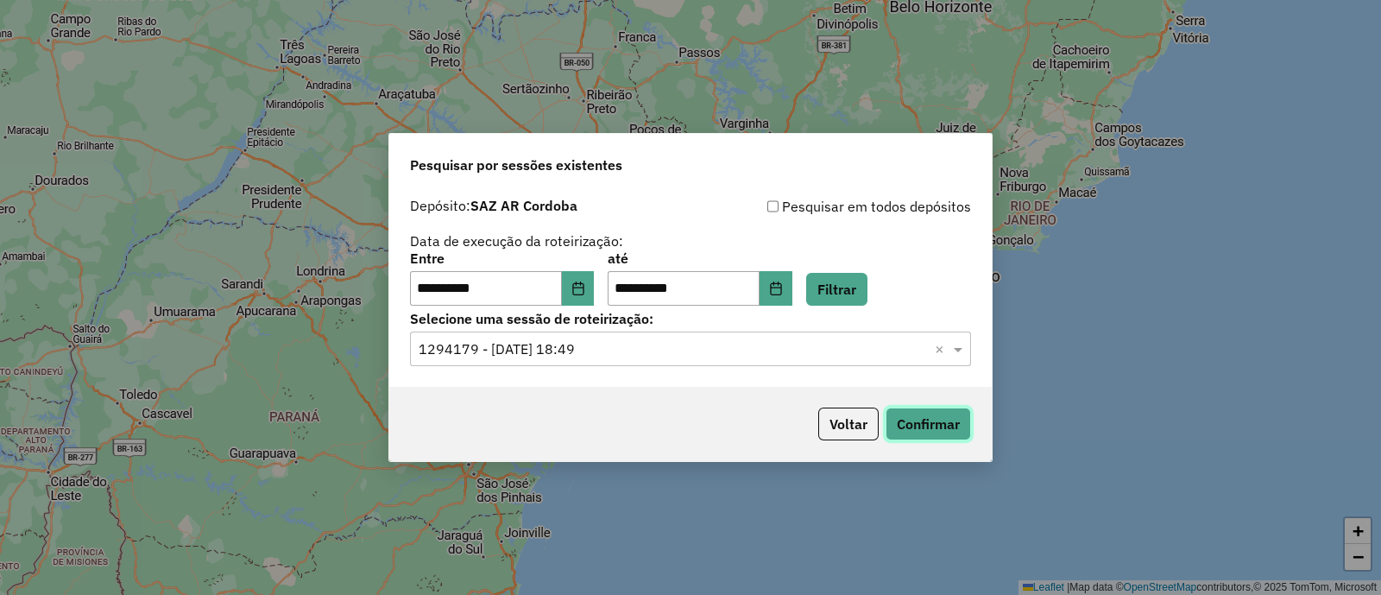
click at [911, 419] on button "Confirmar" at bounding box center [928, 423] width 85 height 33
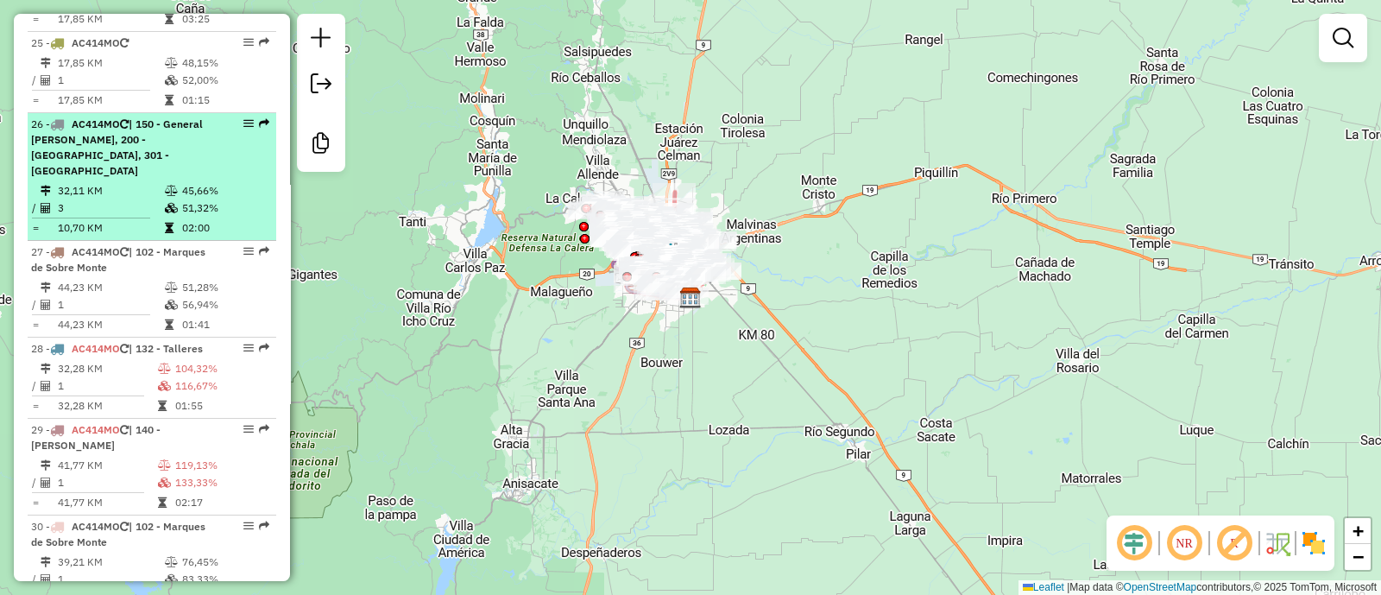
scroll to position [3301, 0]
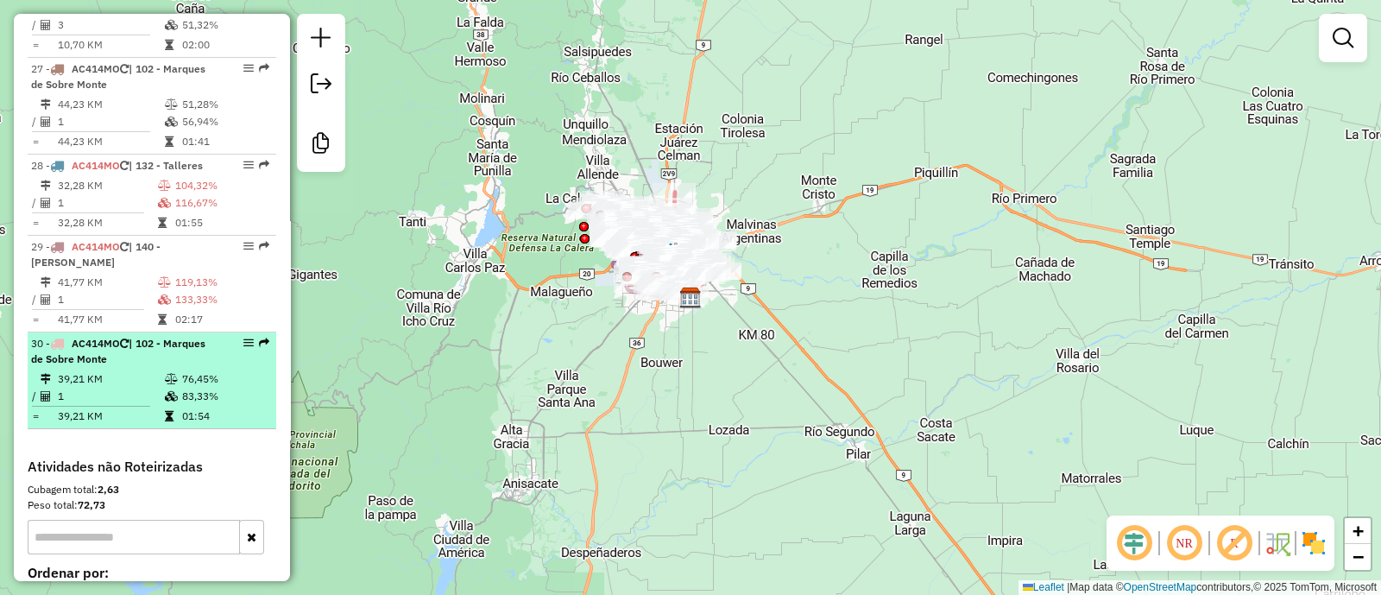
click at [229, 388] on td "83,33%" at bounding box center [224, 396] width 87 height 17
select select "**********"
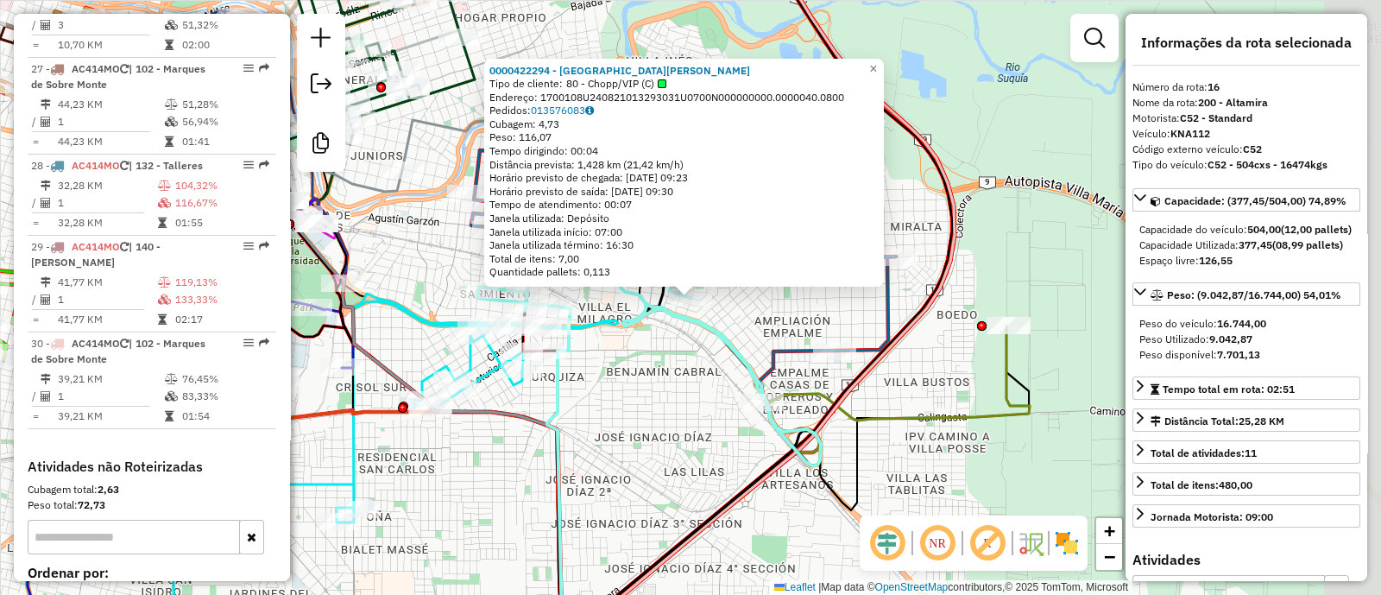
scroll to position [2169, 0]
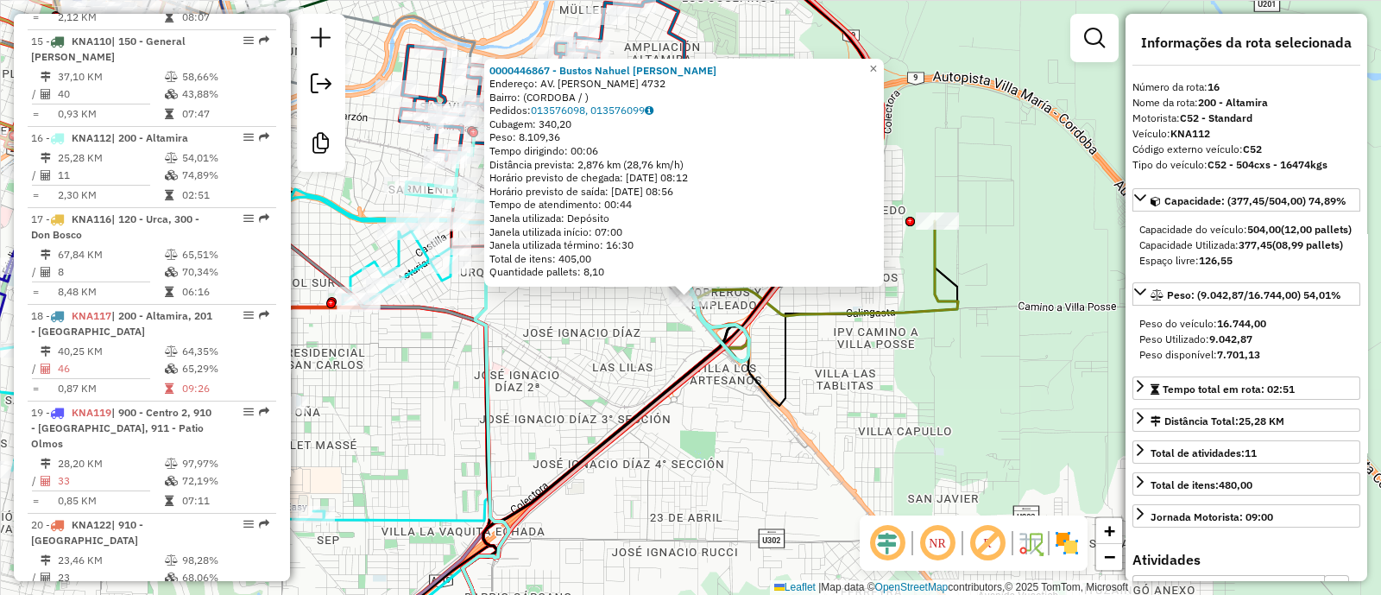
click at [621, 362] on div "0000446867 - Bustos Nahuel Ernesto Endereço: AV. AMADEO SABATTINI 4732 Bairro: …" at bounding box center [690, 297] width 1381 height 595
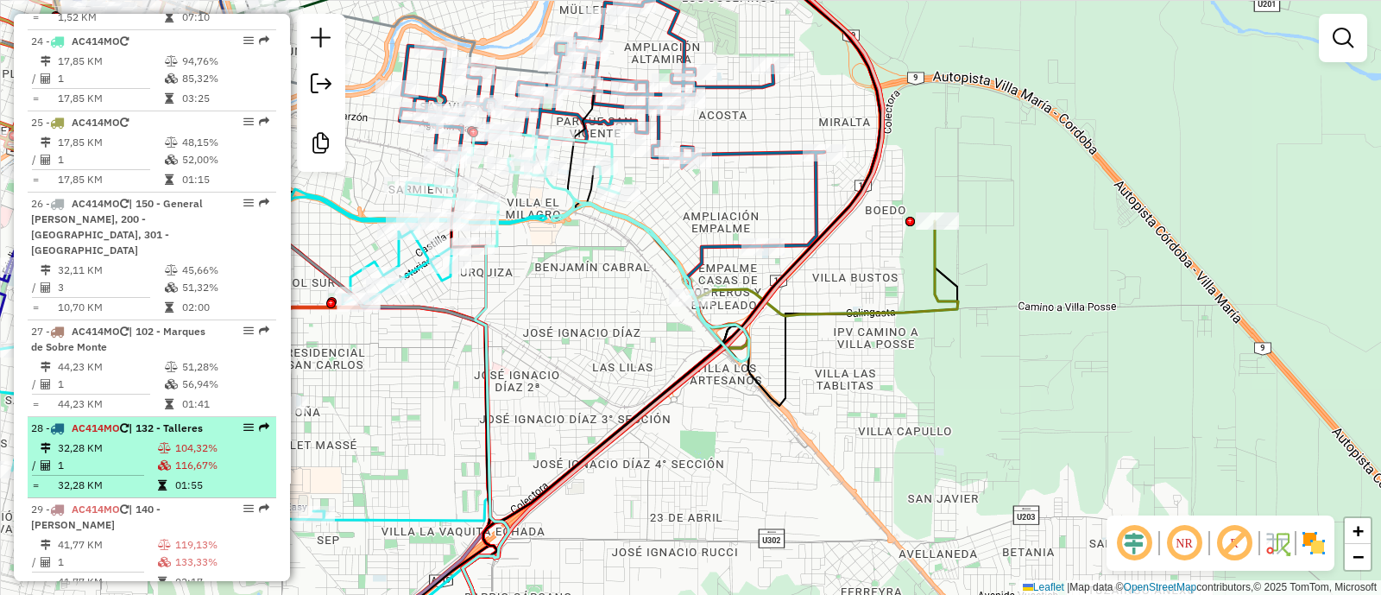
scroll to position [3032, 0]
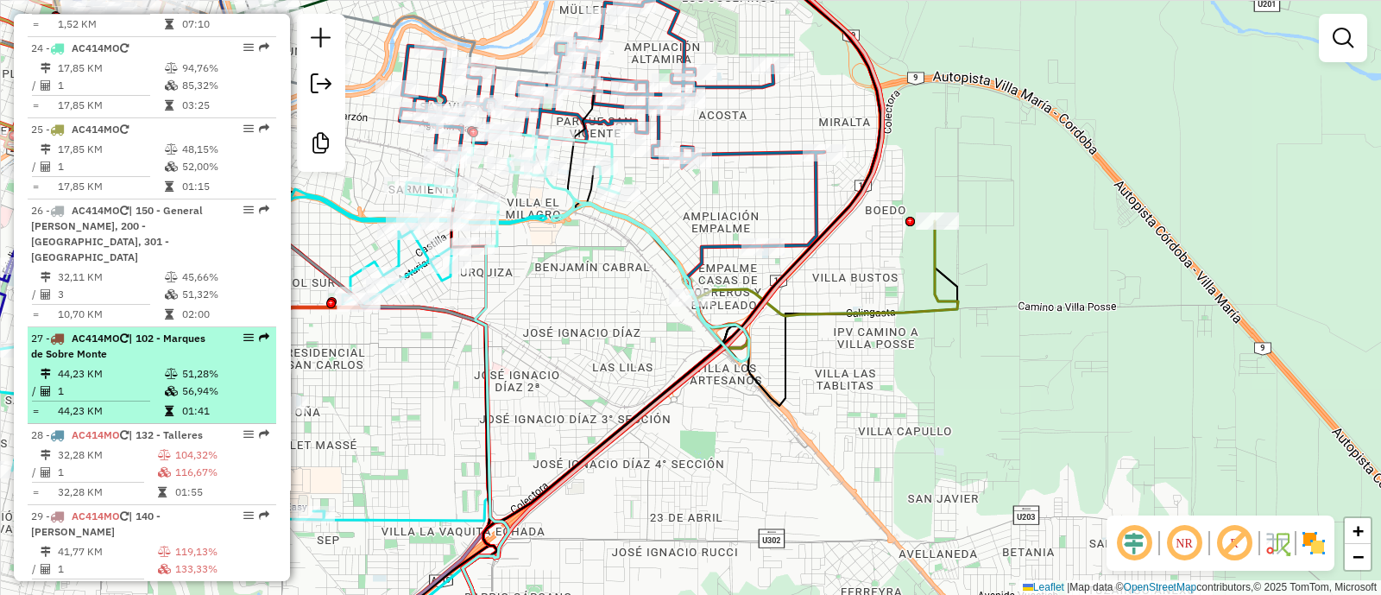
click at [229, 402] on td "01:41" at bounding box center [224, 410] width 87 height 17
select select "**********"
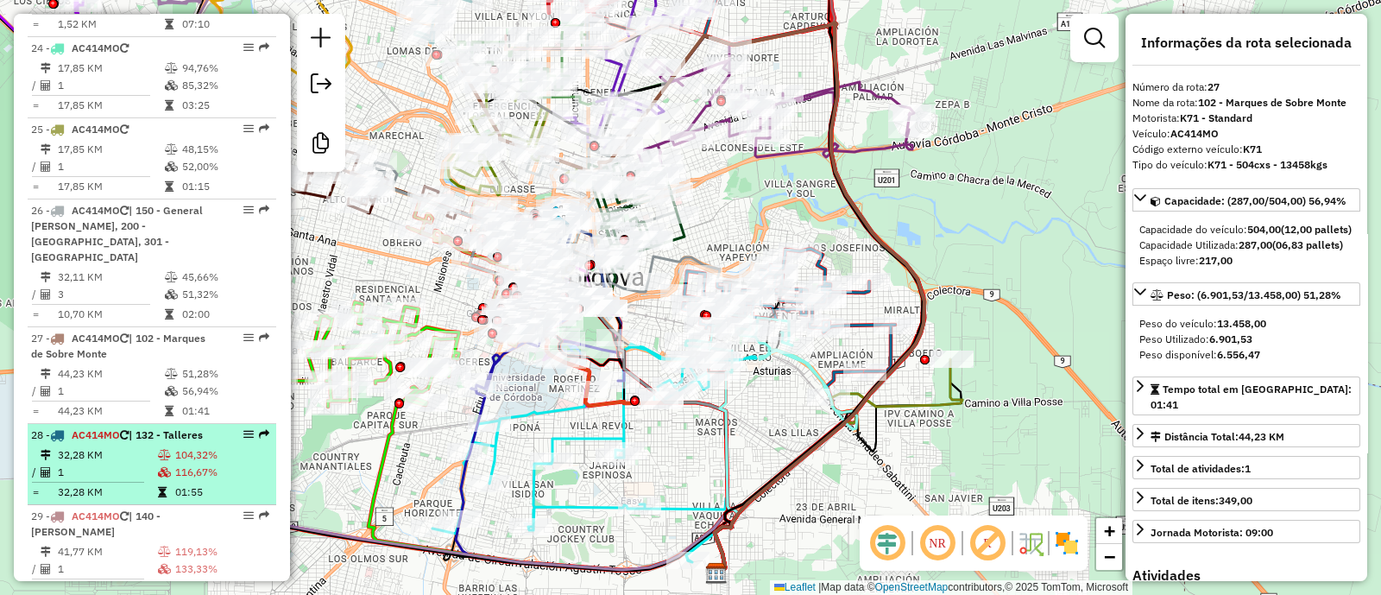
click at [220, 446] on td "104,32%" at bounding box center [221, 454] width 95 height 17
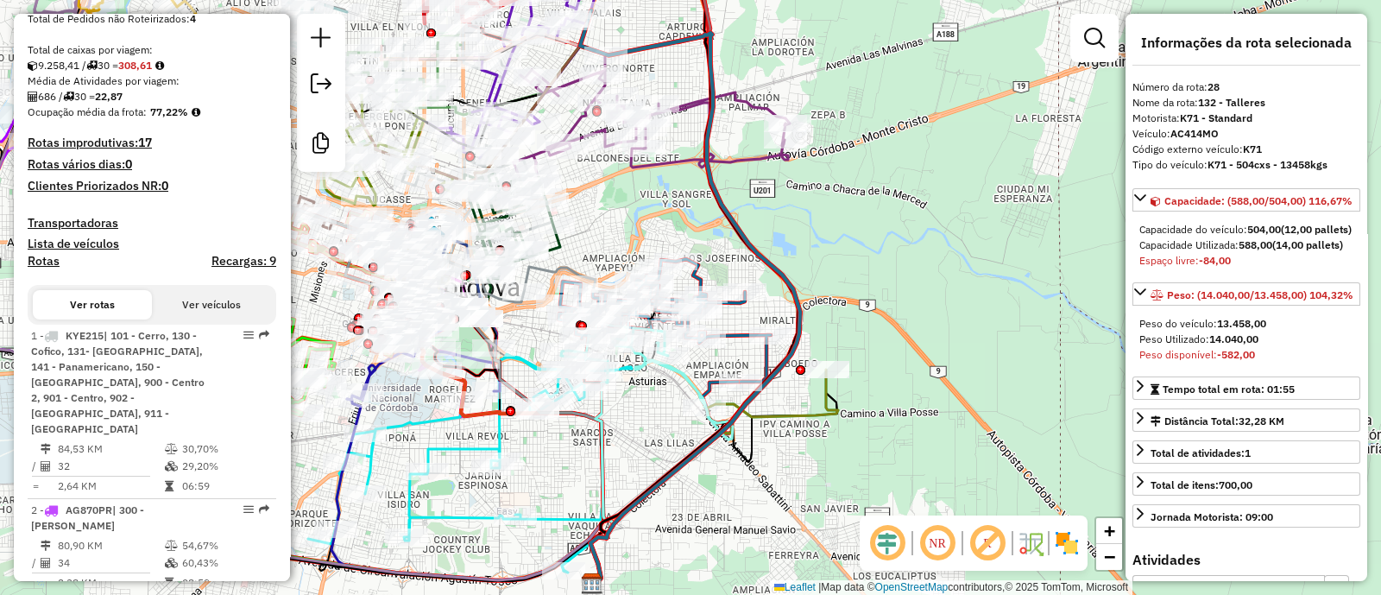
scroll to position [0, 0]
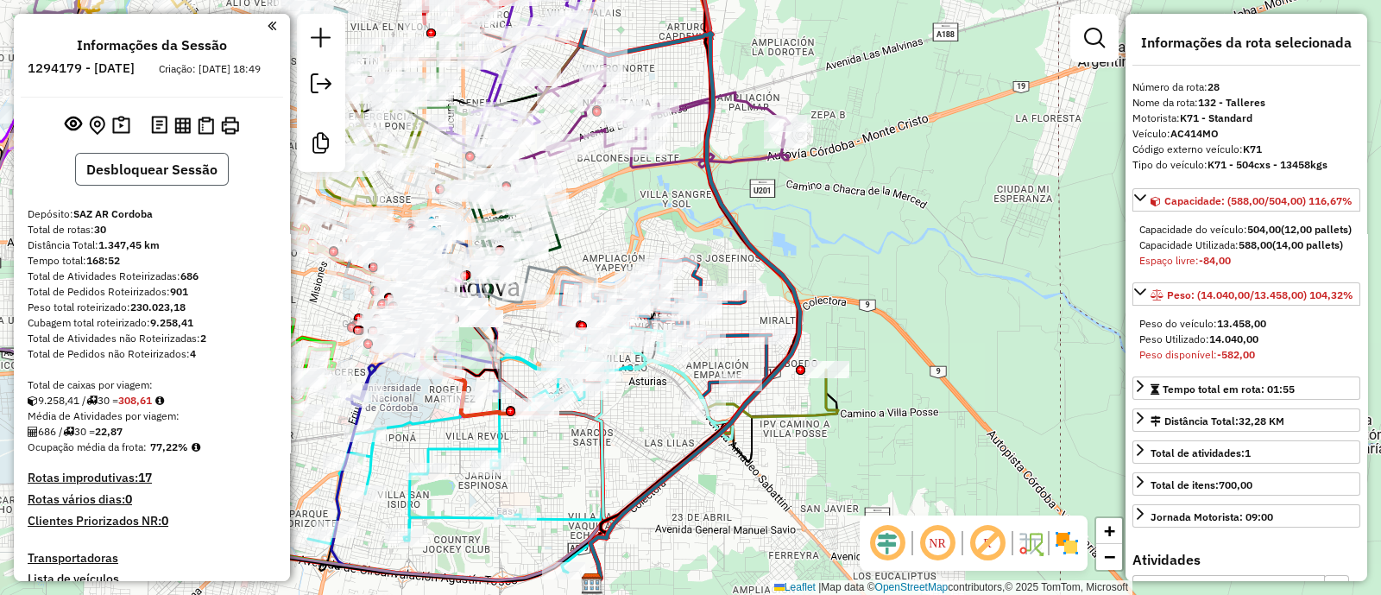
click at [130, 167] on button "Desbloquear Sessão" at bounding box center [152, 169] width 154 height 33
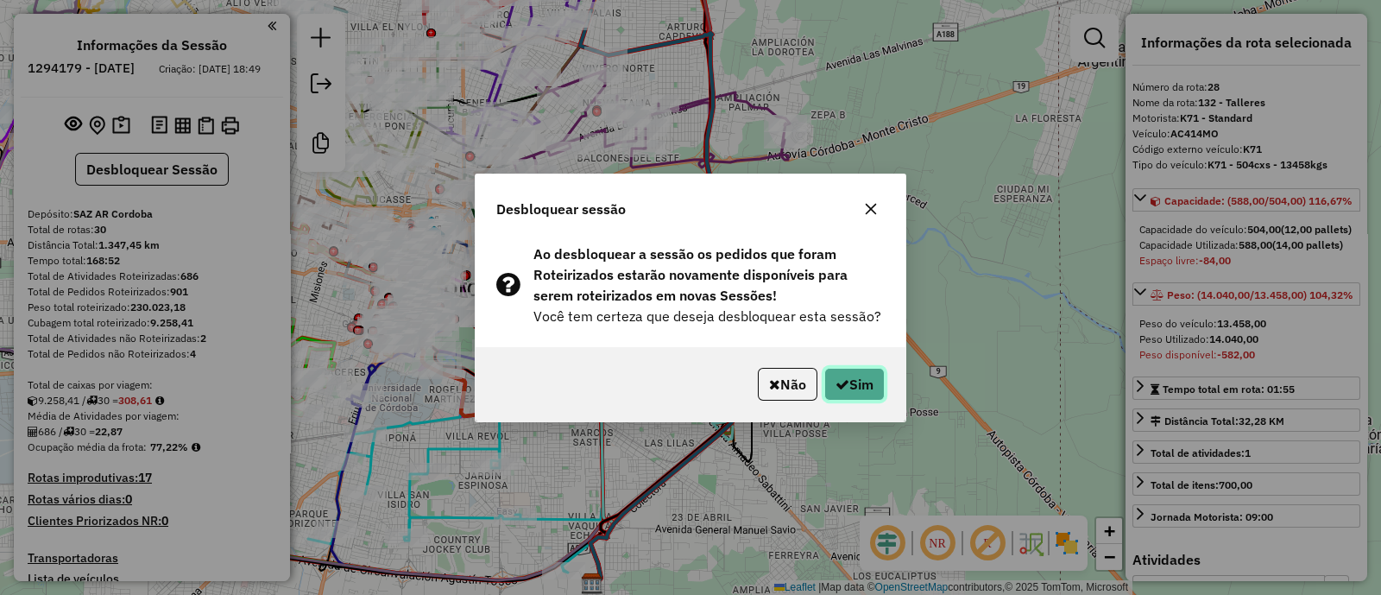
click at [845, 375] on button "Sim" at bounding box center [854, 384] width 60 height 33
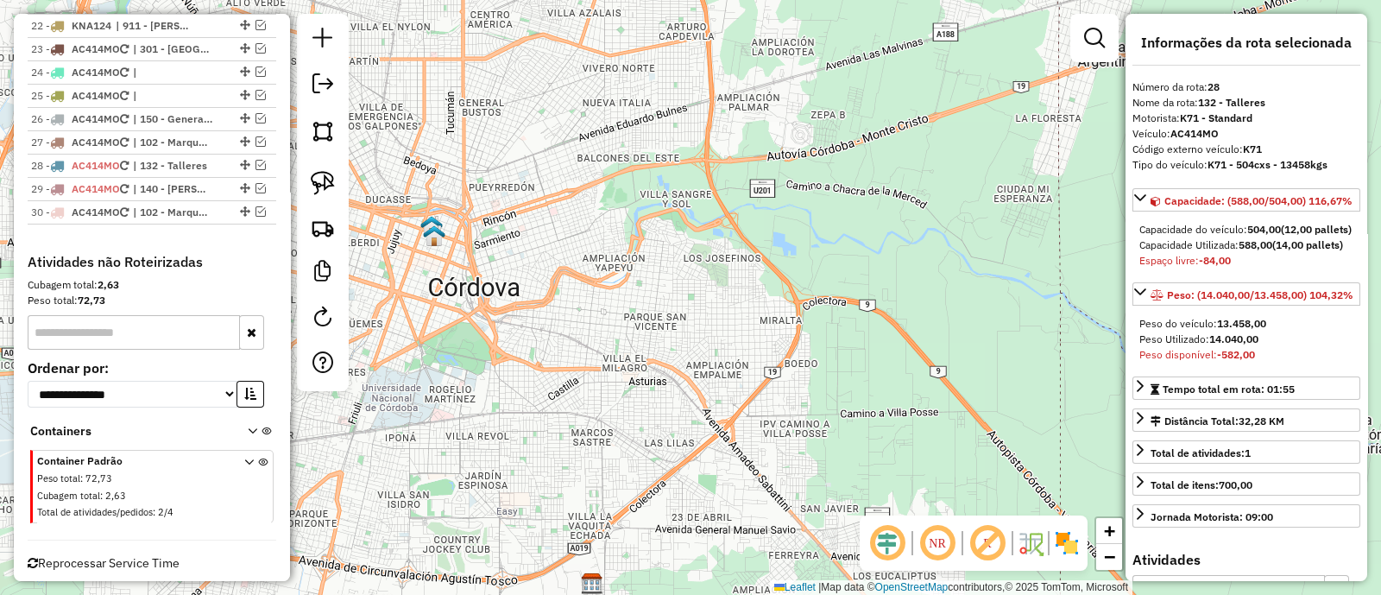
scroll to position [1030, 0]
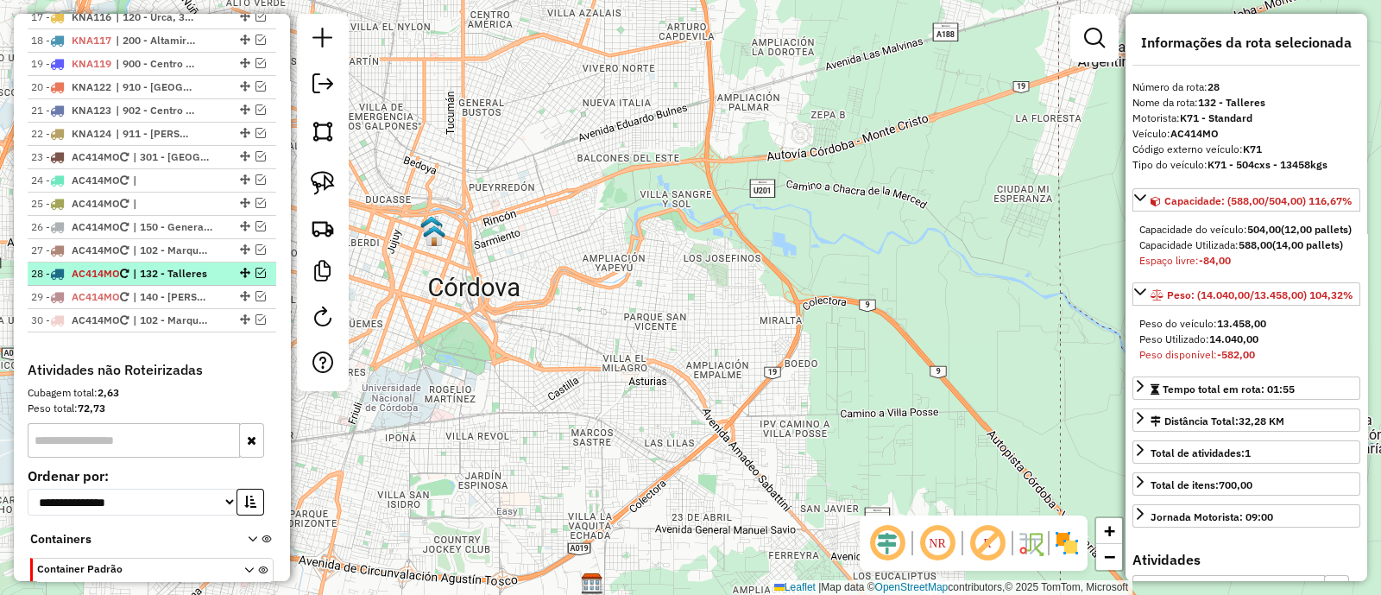
click at [256, 268] on em at bounding box center [260, 273] width 10 height 10
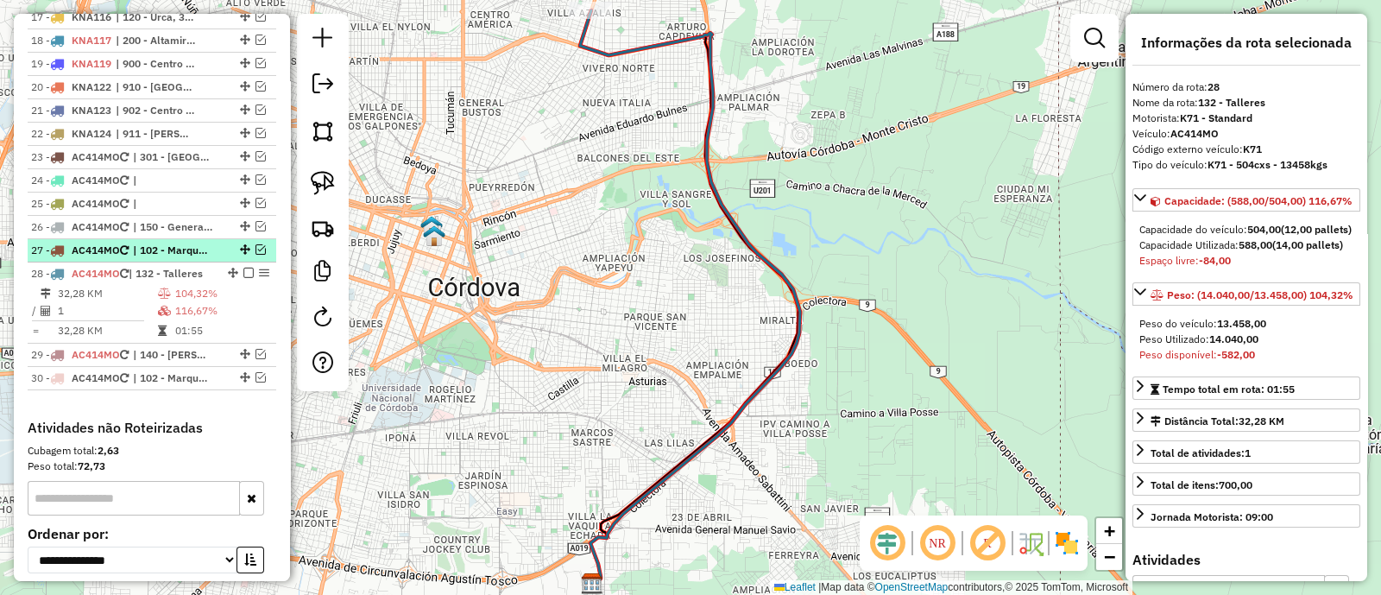
click at [255, 248] on em at bounding box center [260, 249] width 10 height 10
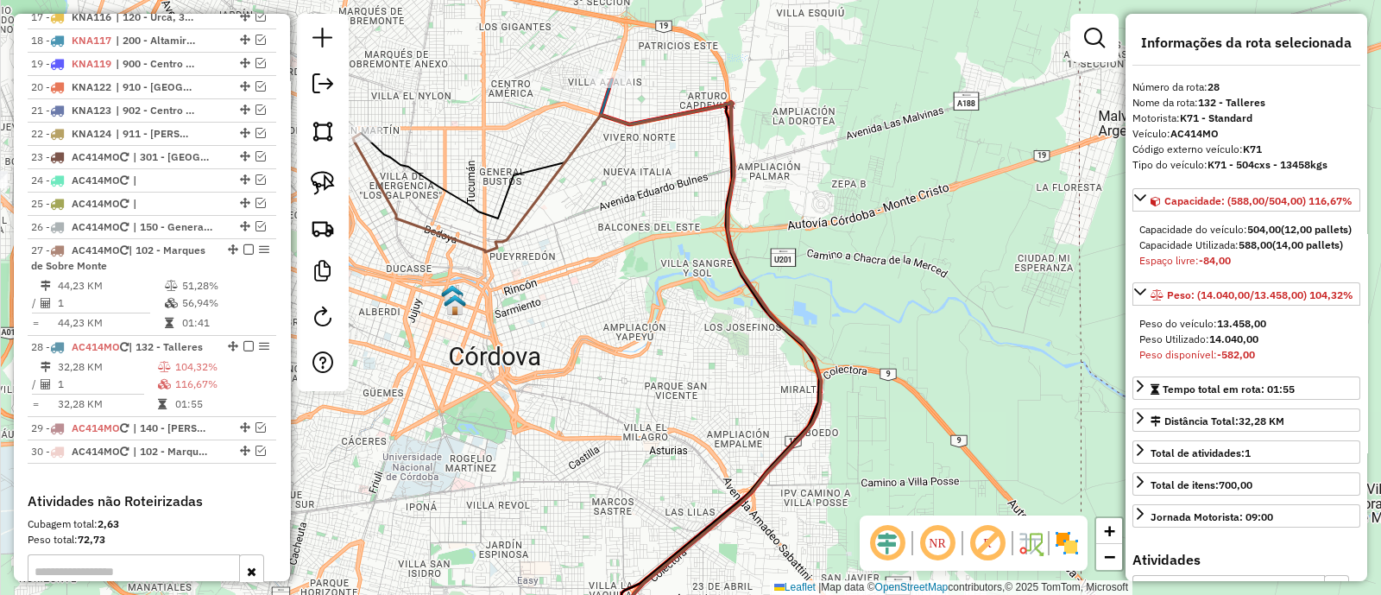
drag, startPoint x: 528, startPoint y: 196, endPoint x: 584, endPoint y: 467, distance: 276.8
click at [584, 467] on icon at bounding box center [587, 377] width 468 height 551
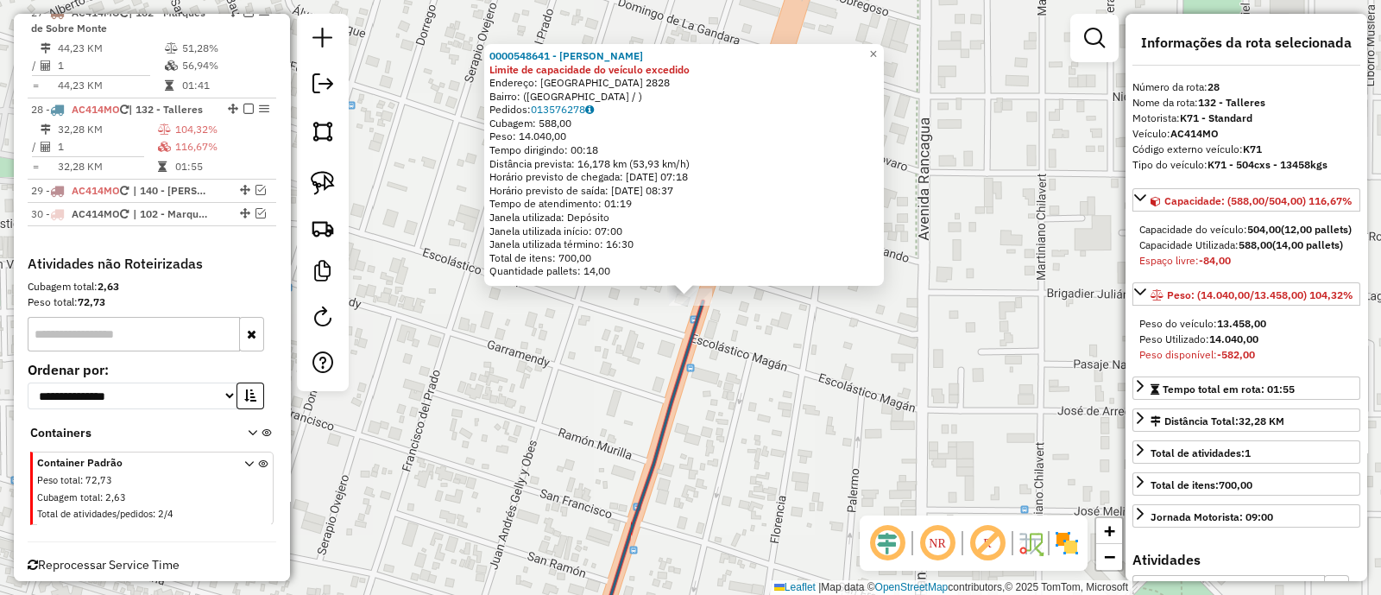
scroll to position [1292, 0]
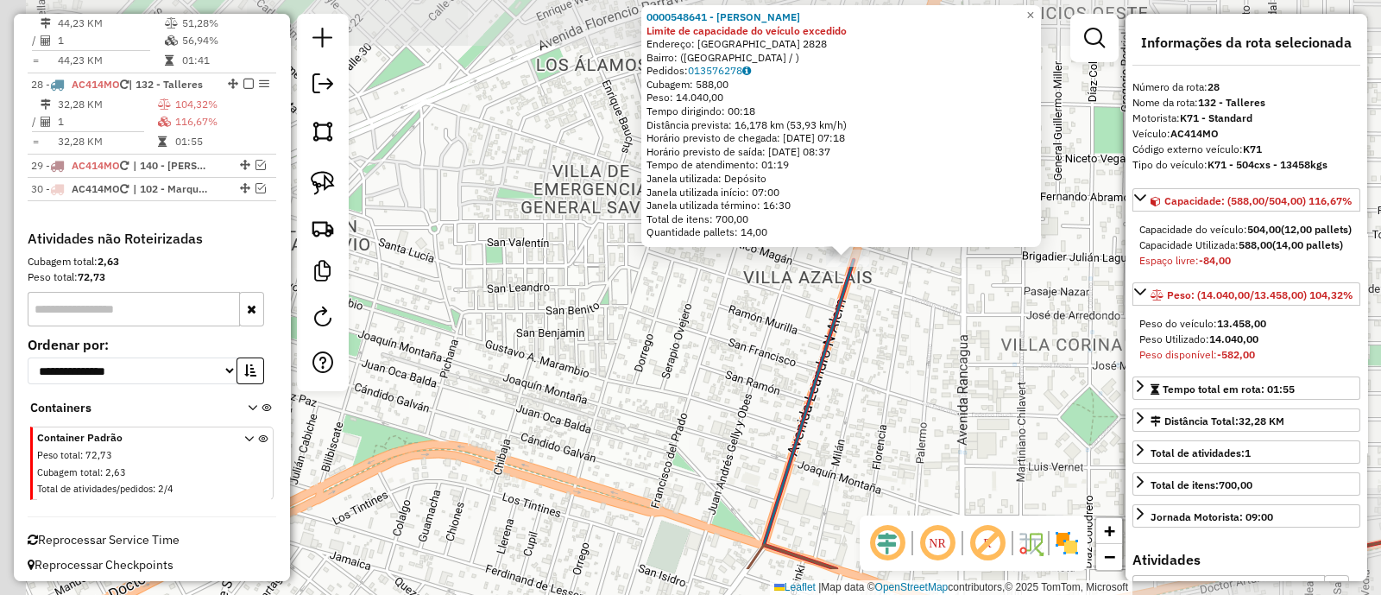
drag, startPoint x: 546, startPoint y: 394, endPoint x: 829, endPoint y: 296, distance: 299.7
click at [781, 311] on div "0000548641 - Nieto Oscar Emilio Limite de capacidade do veículo excedido Endere…" at bounding box center [690, 297] width 1381 height 595
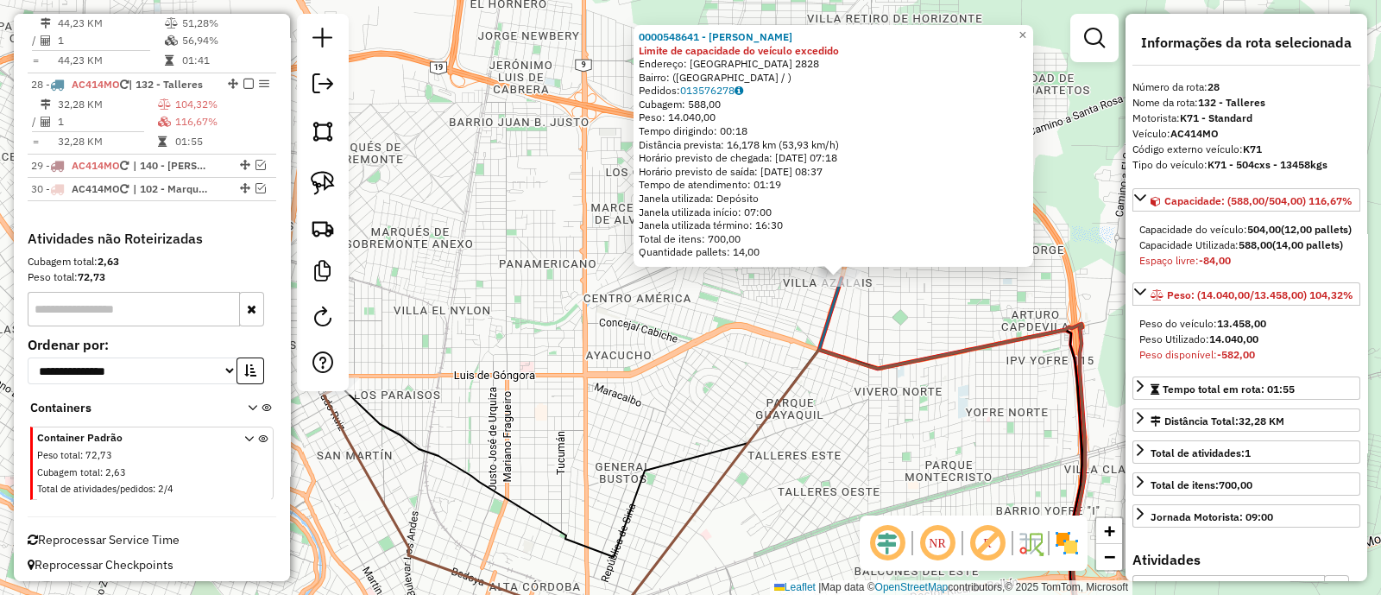
drag, startPoint x: 626, startPoint y: 350, endPoint x: 800, endPoint y: 237, distance: 207.8
click at [809, 236] on div "0000548641 - Nieto Oscar Emilio Limite de capacidade do veículo excedido Endere…" at bounding box center [690, 297] width 1381 height 595
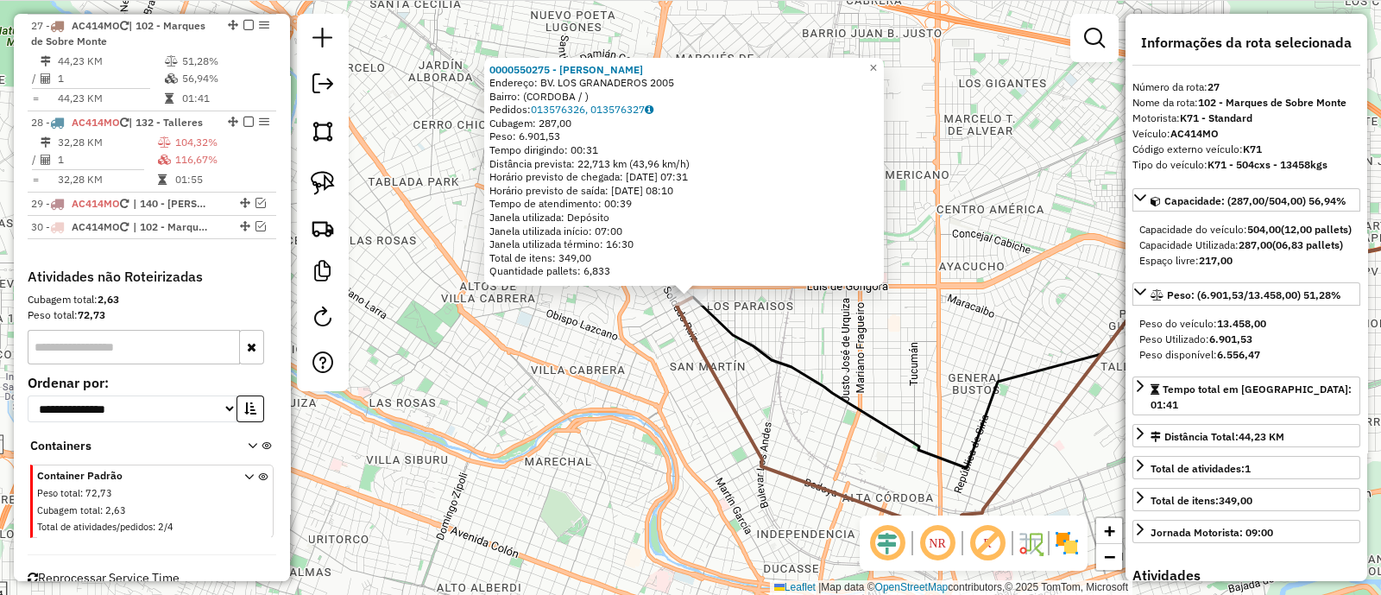
scroll to position [1251, 0]
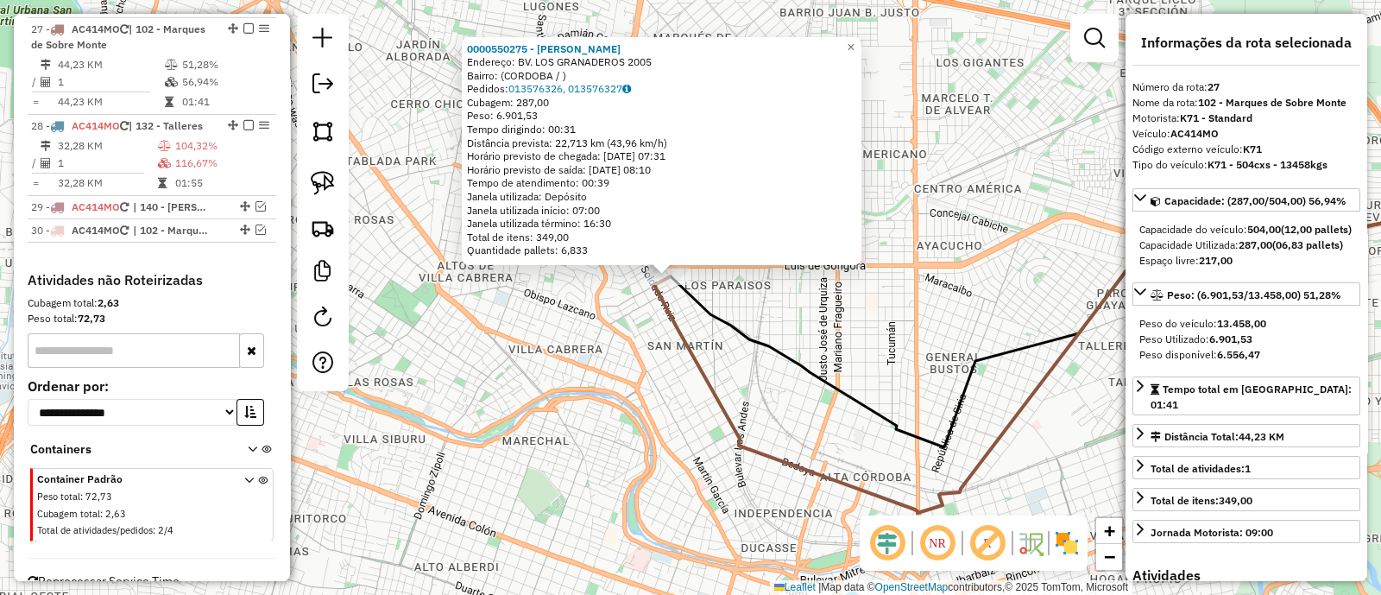
drag, startPoint x: 717, startPoint y: 381, endPoint x: 567, endPoint y: 281, distance: 181.0
click at [654, 319] on icon at bounding box center [1069, 423] width 831 height 419
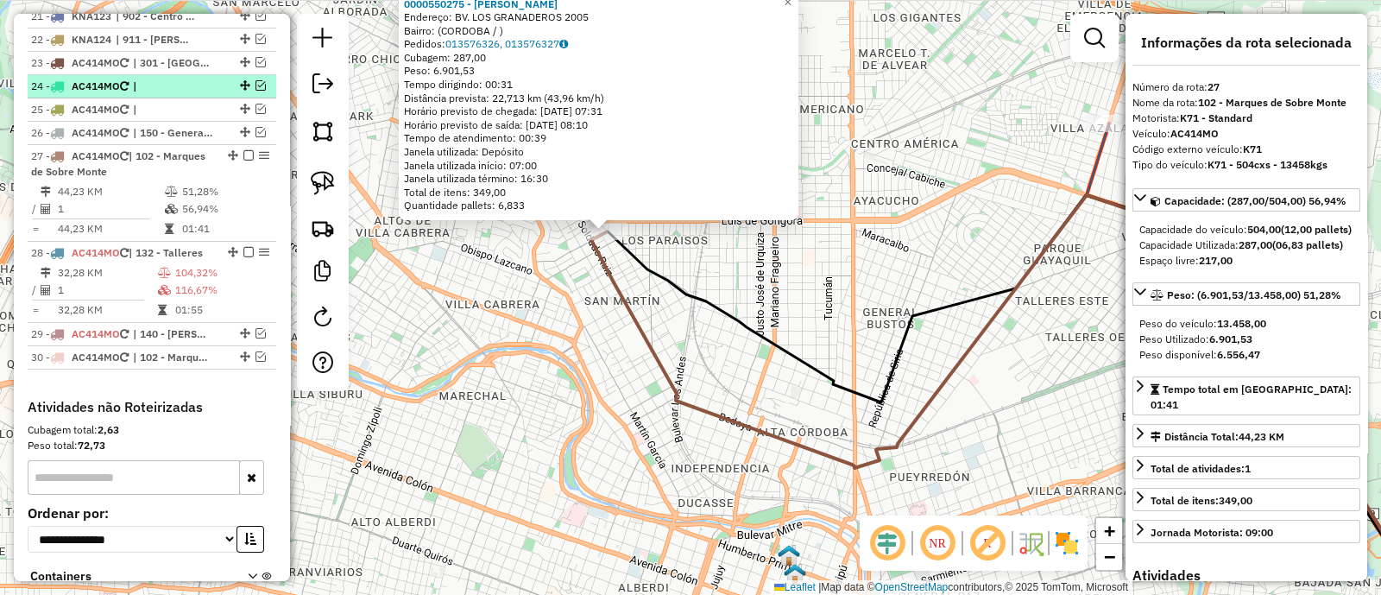
scroll to position [1035, 0]
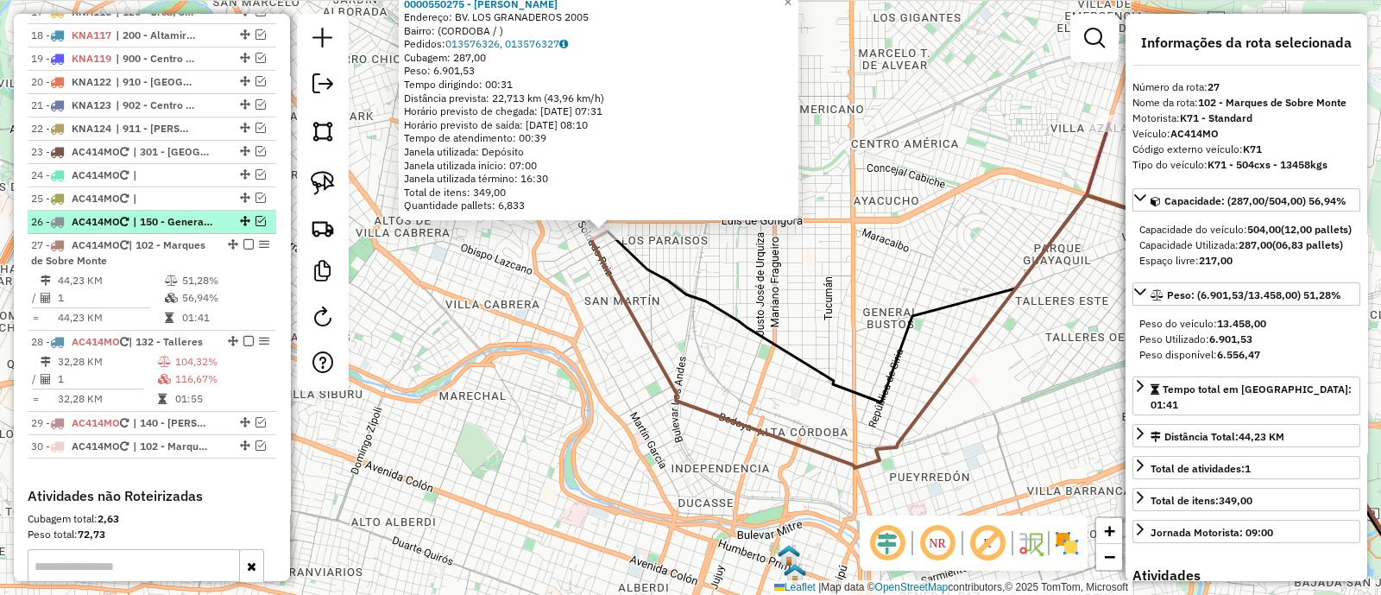
click at [255, 216] on em at bounding box center [260, 221] width 10 height 10
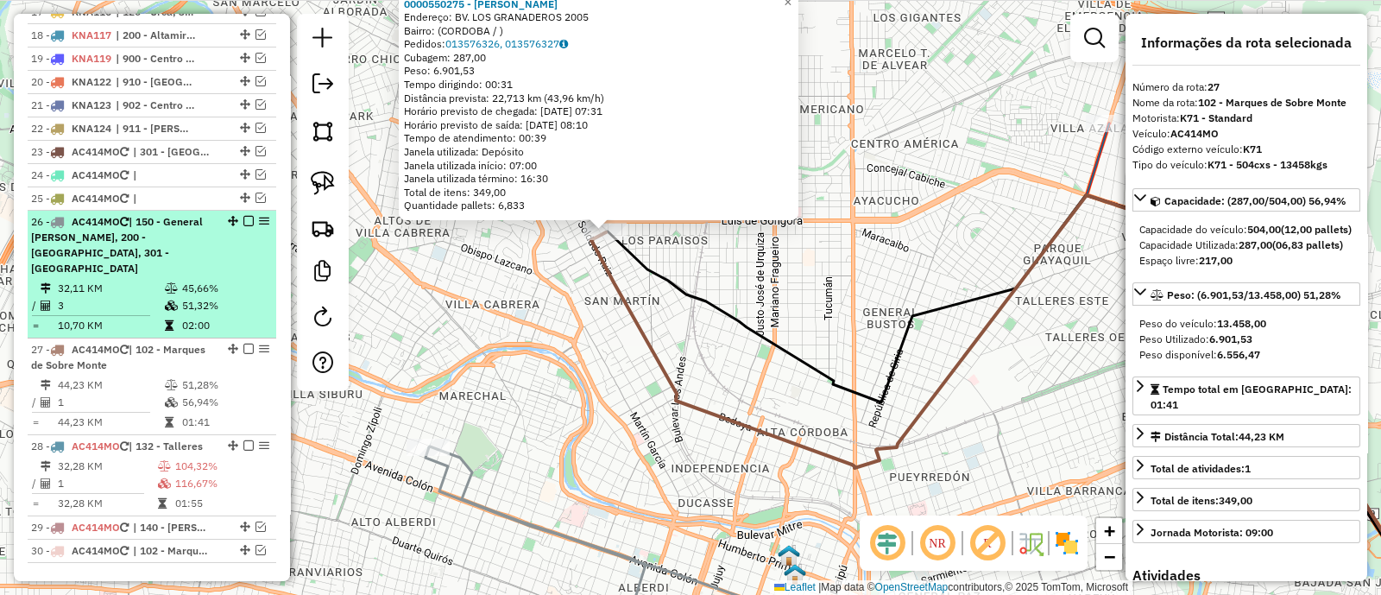
click at [229, 241] on div "26 - AC414MO | 150 - General Paz, 200 - Altamira, 301 - Las Palmas" at bounding box center [152, 245] width 242 height 62
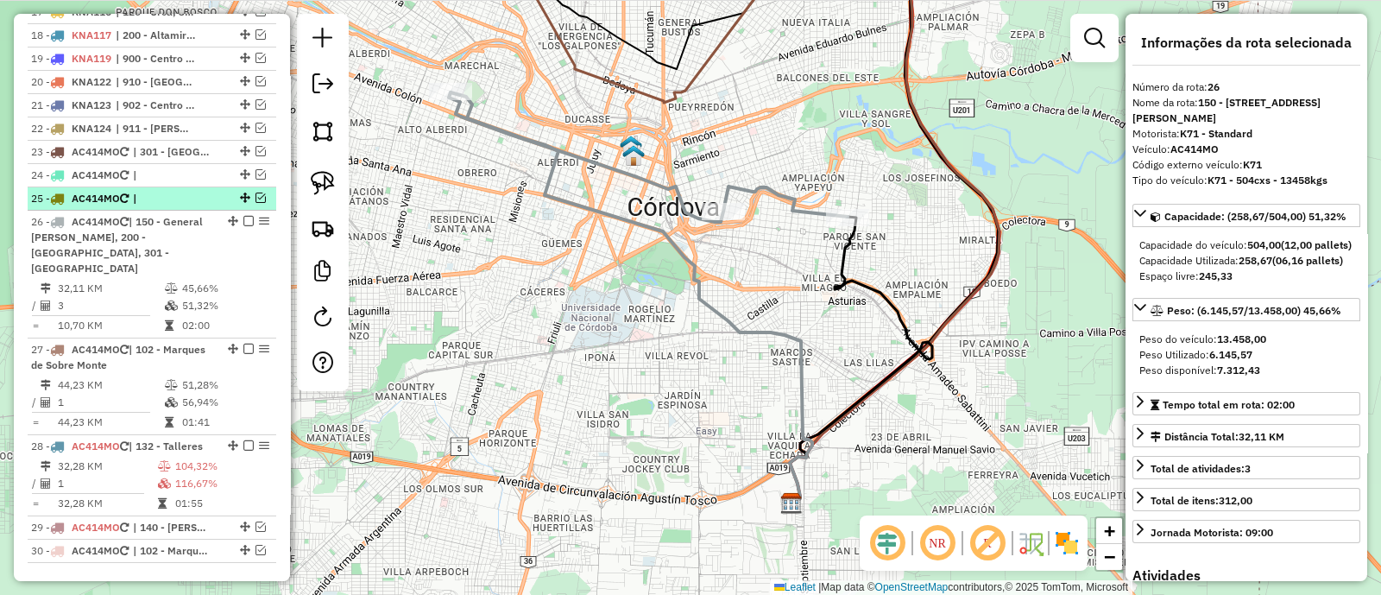
click at [256, 192] on em at bounding box center [260, 197] width 10 height 10
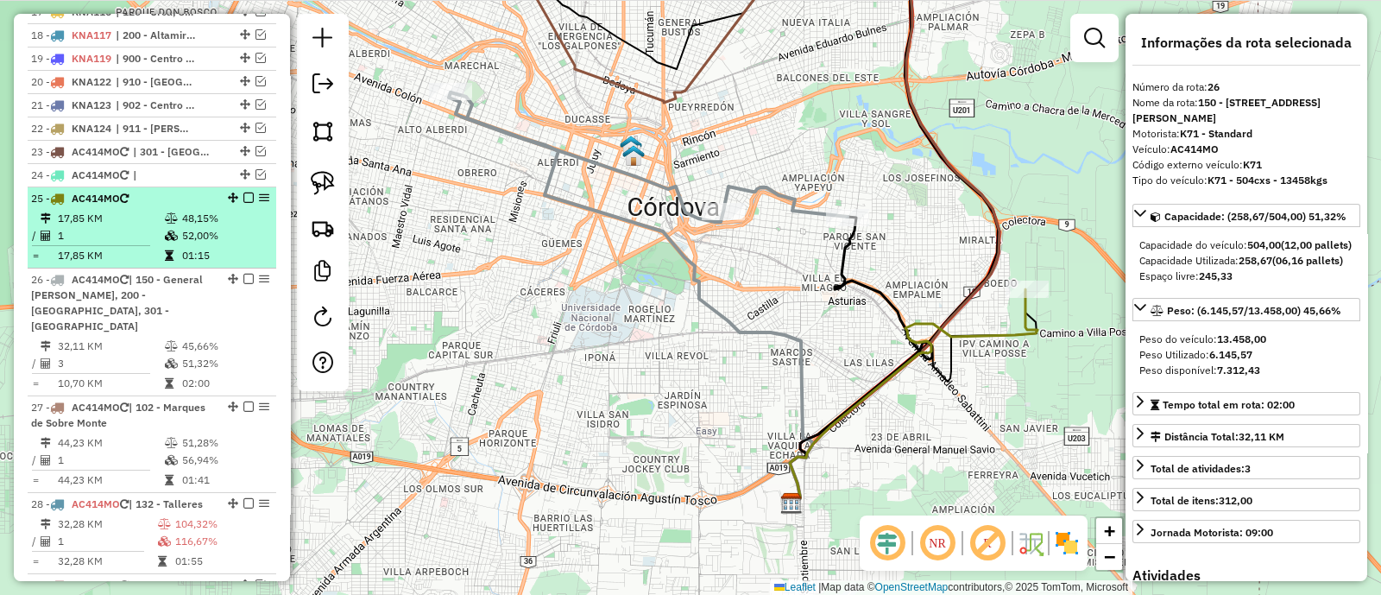
click at [230, 210] on td "48,15%" at bounding box center [224, 218] width 87 height 17
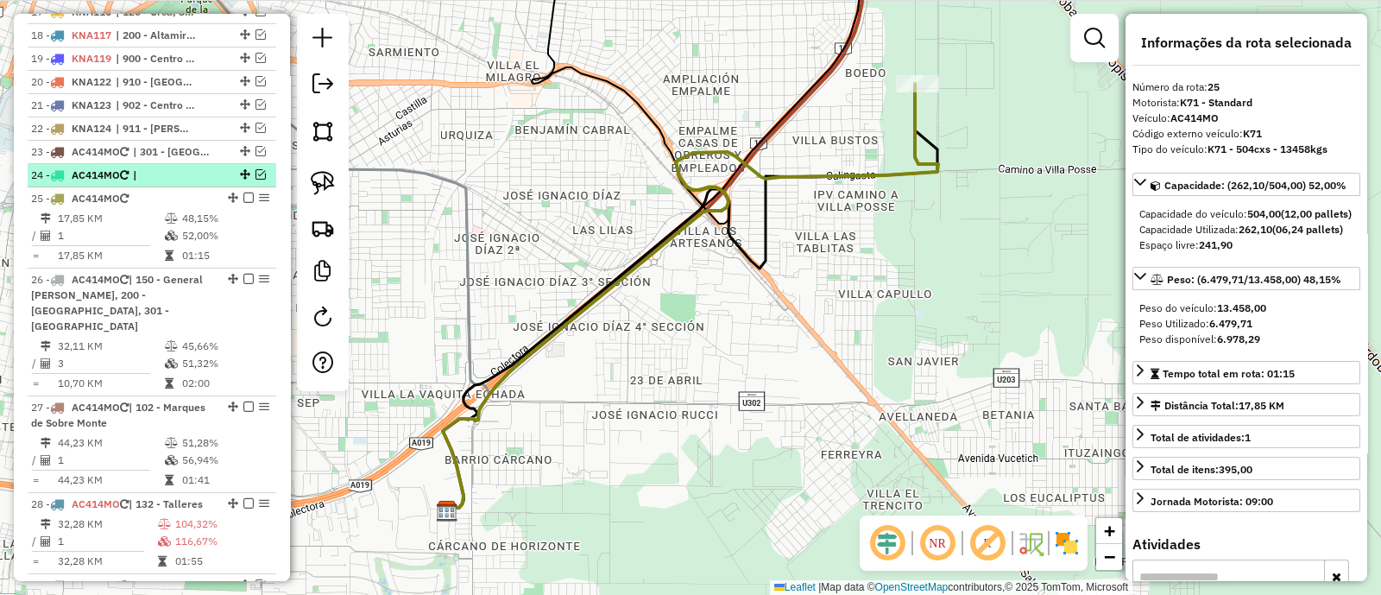
click at [255, 169] on em at bounding box center [260, 174] width 10 height 10
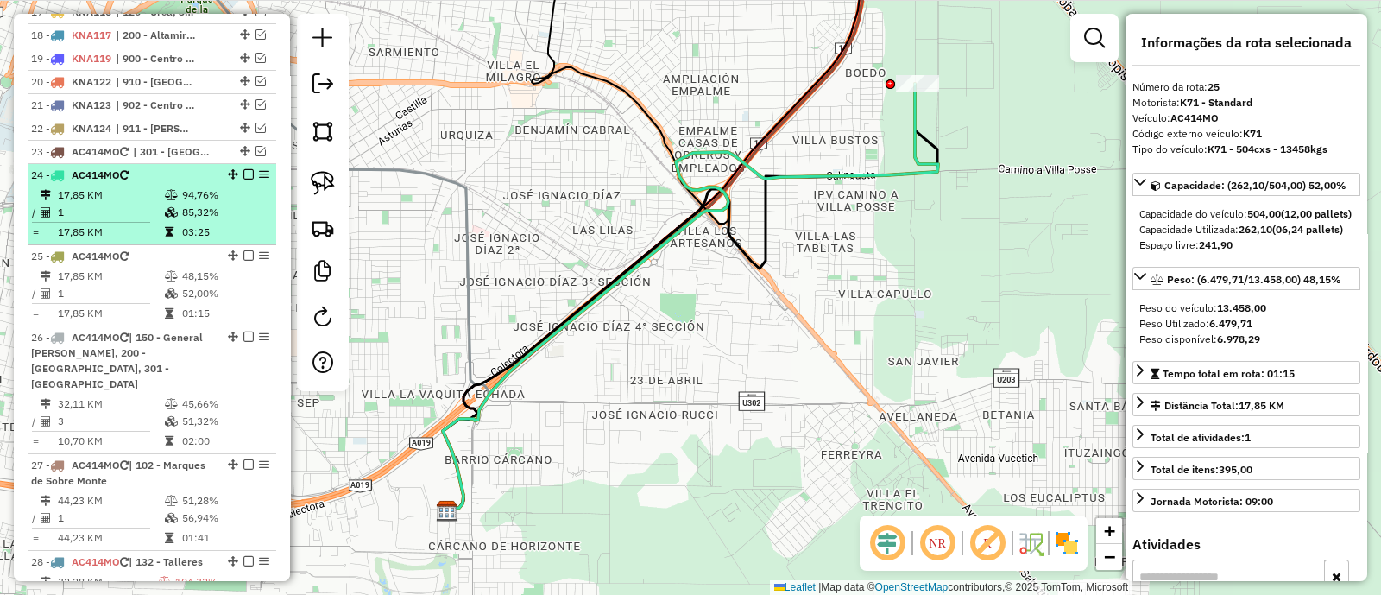
click at [228, 196] on td "94,76%" at bounding box center [224, 194] width 87 height 17
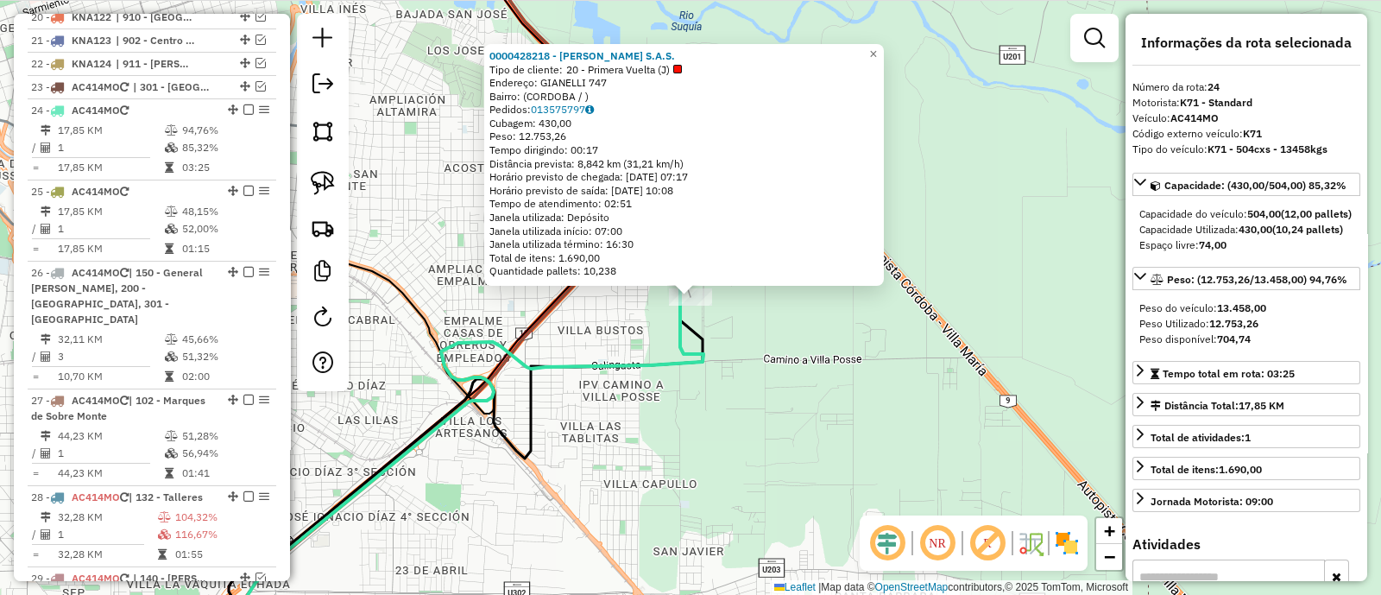
scroll to position [1181, 0]
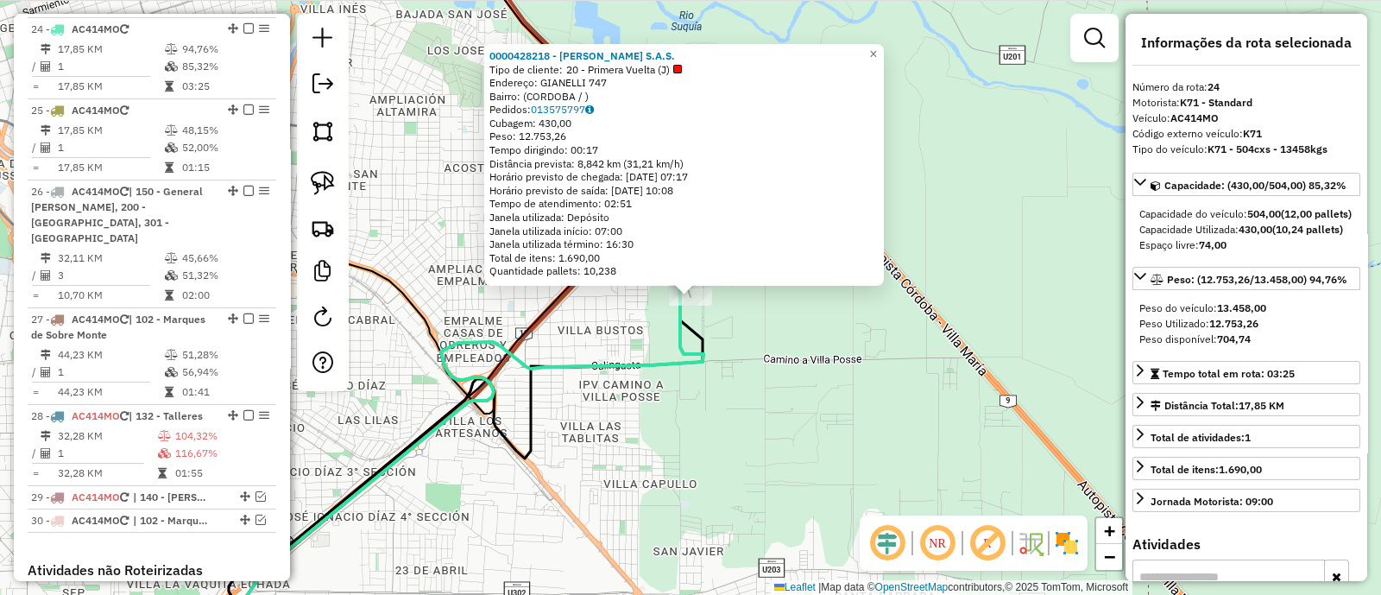
drag, startPoint x: 590, startPoint y: 67, endPoint x: 734, endPoint y: 65, distance: 143.3
click at [734, 65] on div "Tipo de cliente: 20 - Primera Vuelta (J)" at bounding box center [683, 70] width 389 height 14
click at [699, 66] on div "Tipo de cliente: 20 - Primera Vuelta (J)" at bounding box center [683, 70] width 389 height 14
click at [884, 57] on link "×" at bounding box center [873, 54] width 21 height 21
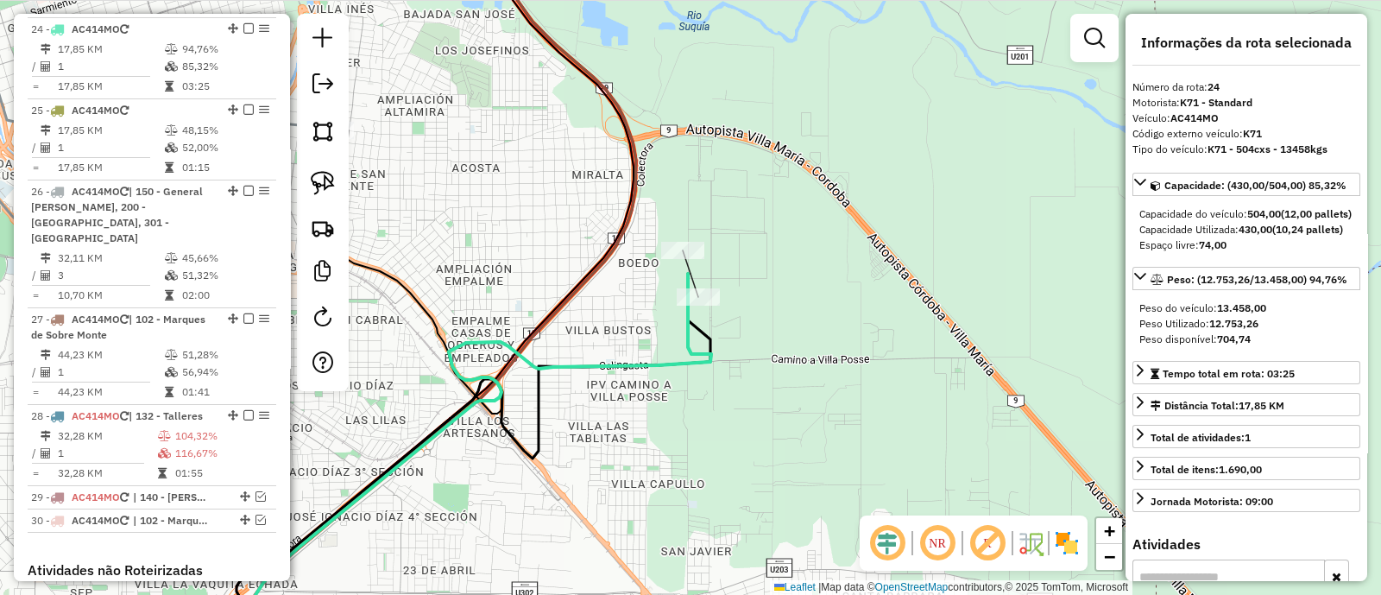
drag, startPoint x: 743, startPoint y: 260, endPoint x: 792, endPoint y: 257, distance: 49.3
click at [792, 257] on div "Janela de atendimento Grade de atendimento Capacidade Transportadoras Veículos …" at bounding box center [690, 297] width 1381 height 595
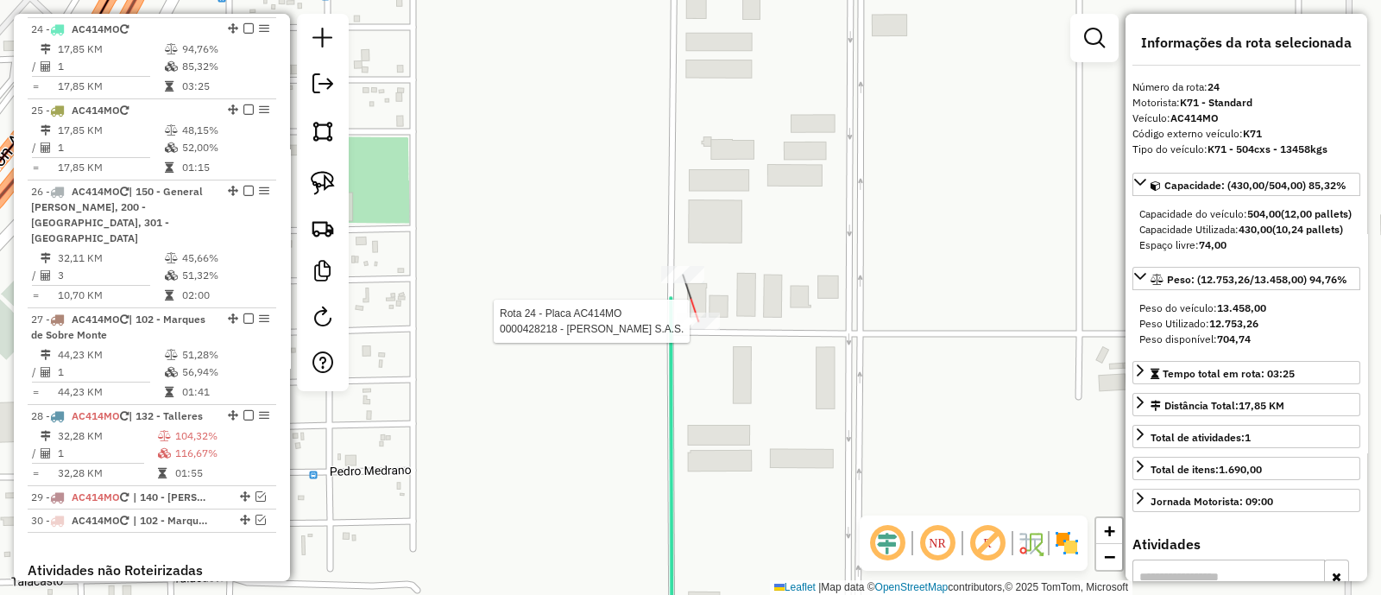
click at [697, 330] on div at bounding box center [698, 320] width 43 height 17
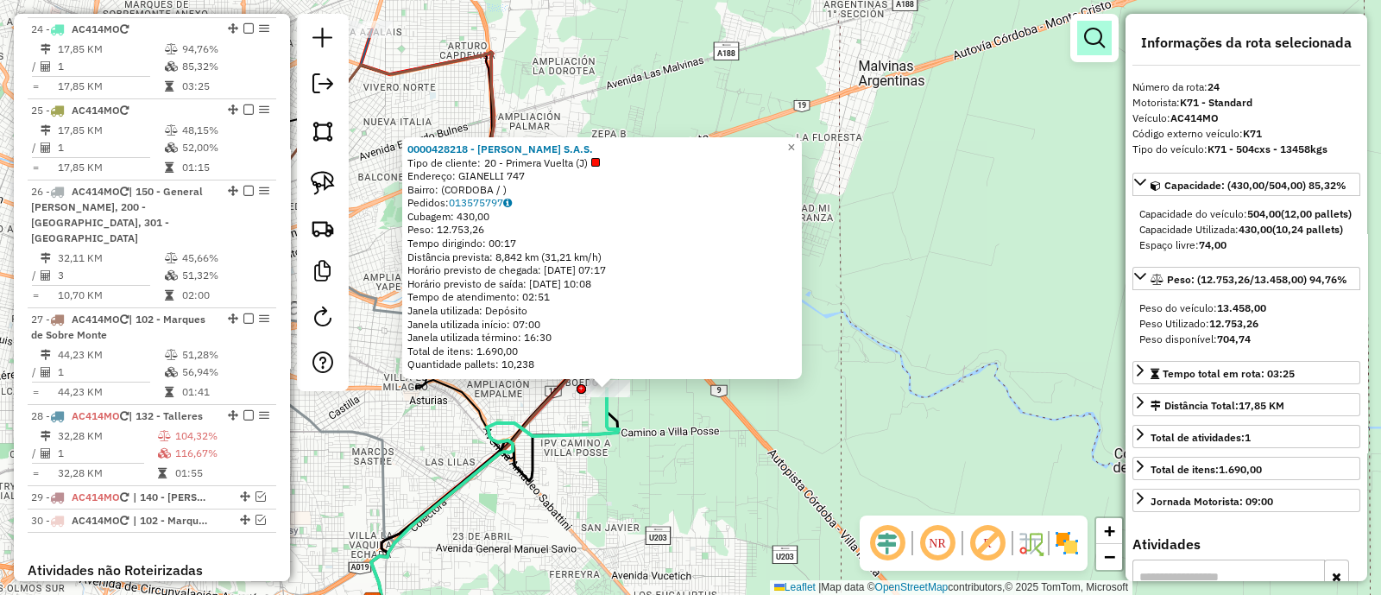
click at [1094, 39] on em at bounding box center [1094, 38] width 21 height 21
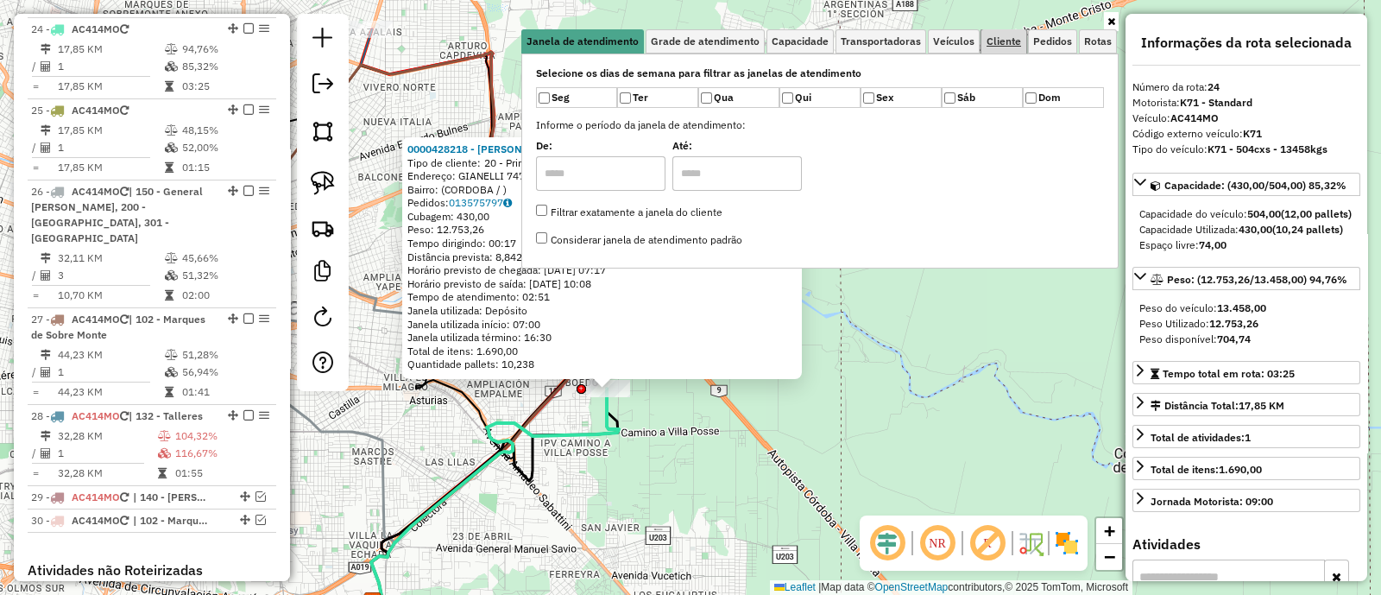
click at [997, 40] on span "Cliente" at bounding box center [1004, 41] width 35 height 10
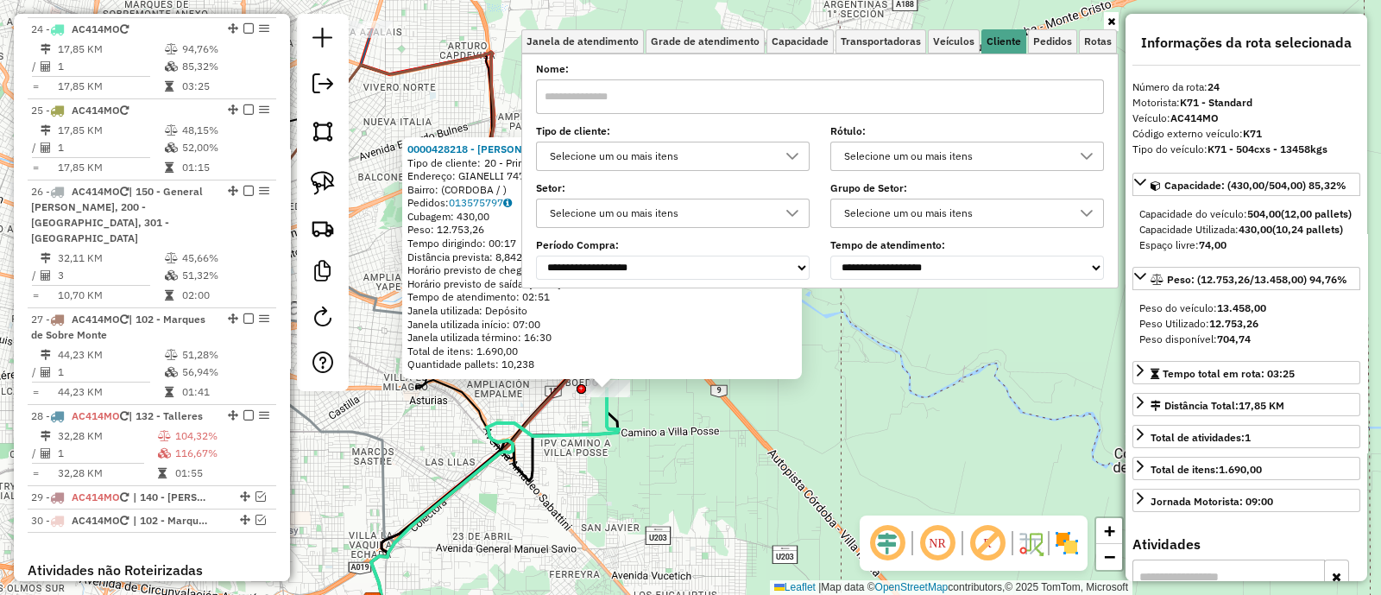
click at [706, 159] on div "Selecione um ou mais itens" at bounding box center [660, 156] width 232 height 28
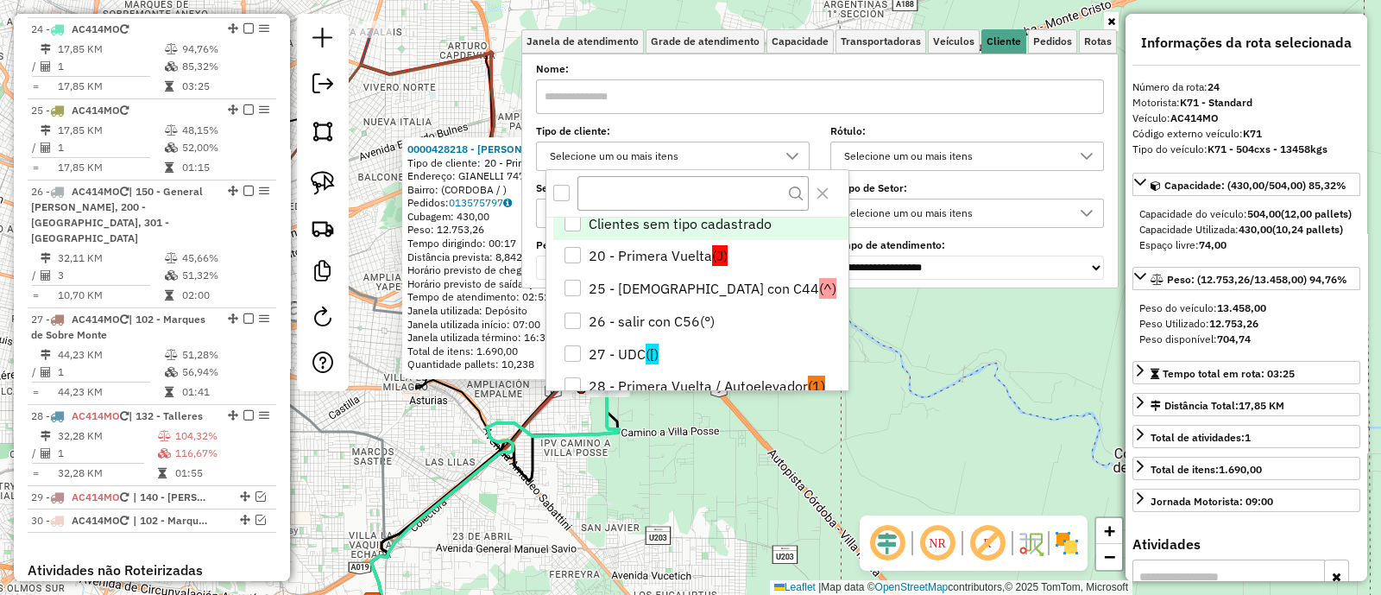
scroll to position [0, 0]
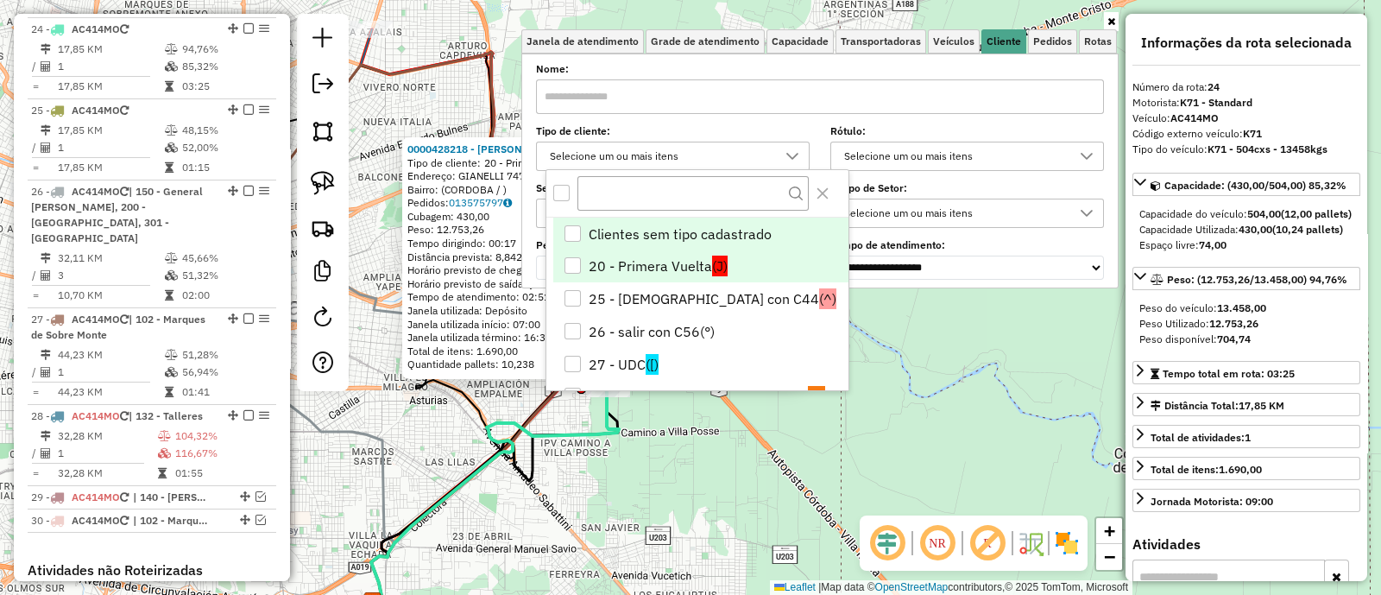
click at [695, 268] on li "20 - Primera Vuelta (J)" at bounding box center [700, 266] width 295 height 33
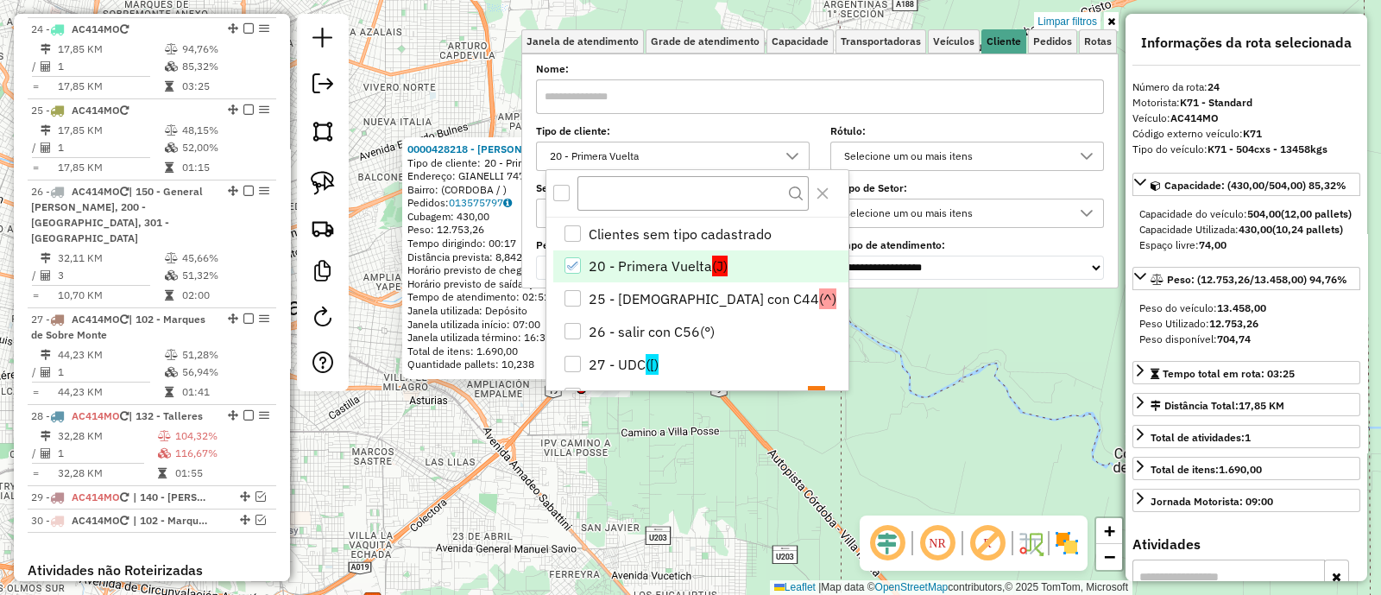
click at [703, 455] on div "0000428218 - Gustavo Yvanovich S.A.S. Tipo de cliente: 20 - Primera Vuelta (J) …" at bounding box center [690, 297] width 1381 height 595
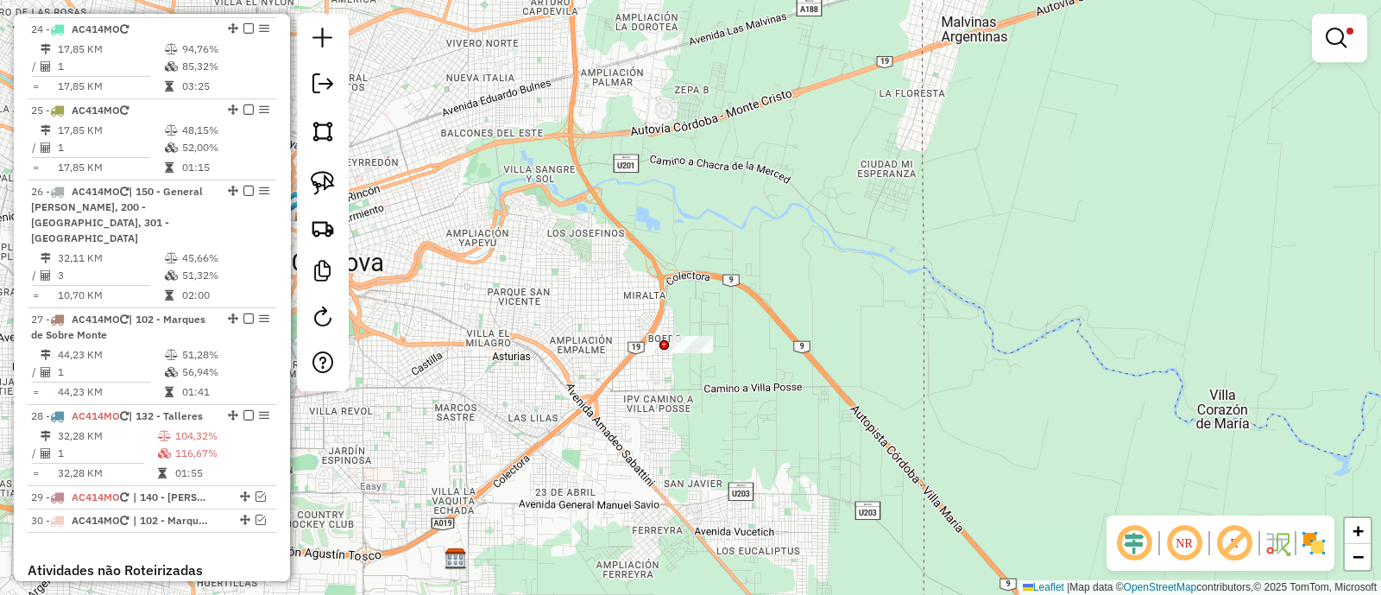
drag, startPoint x: 621, startPoint y: 460, endPoint x: 797, endPoint y: 347, distance: 209.2
click at [796, 350] on div "Limpar filtros Janela de atendimento Grade de atendimento Capacidade Transporta…" at bounding box center [690, 297] width 1381 height 595
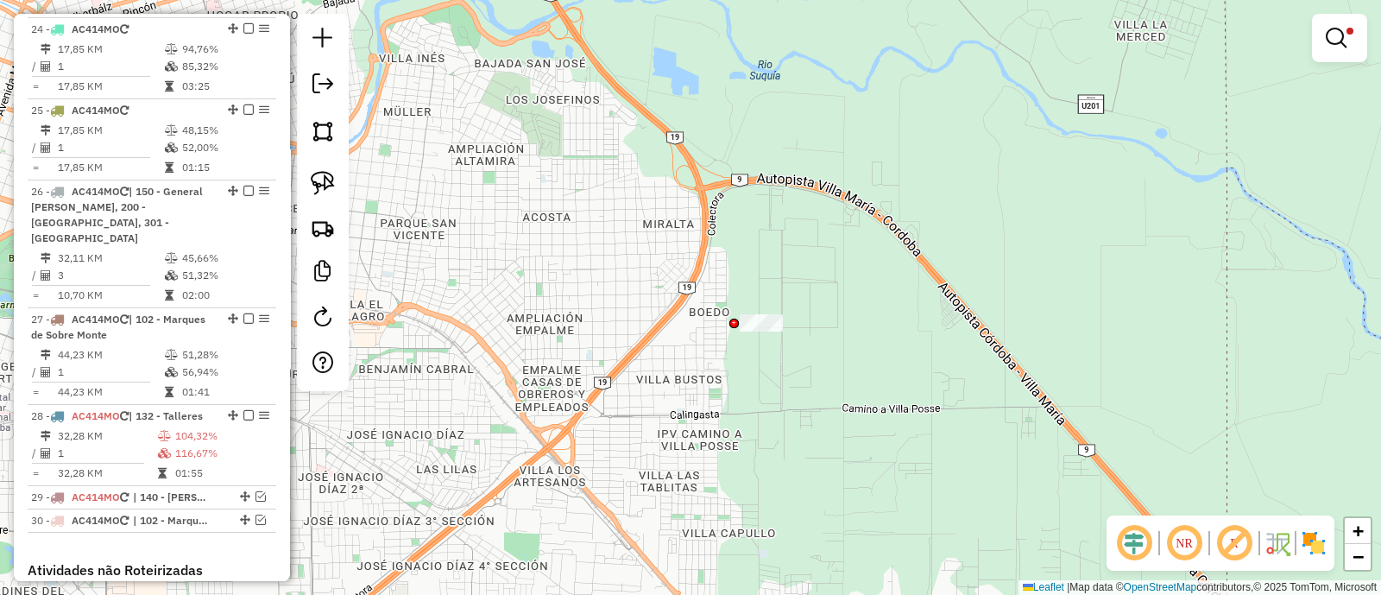
click at [743, 368] on div "Limpar filtros Janela de atendimento Grade de atendimento Capacidade Transporta…" at bounding box center [690, 297] width 1381 height 595
click at [1333, 37] on em at bounding box center [1336, 38] width 21 height 21
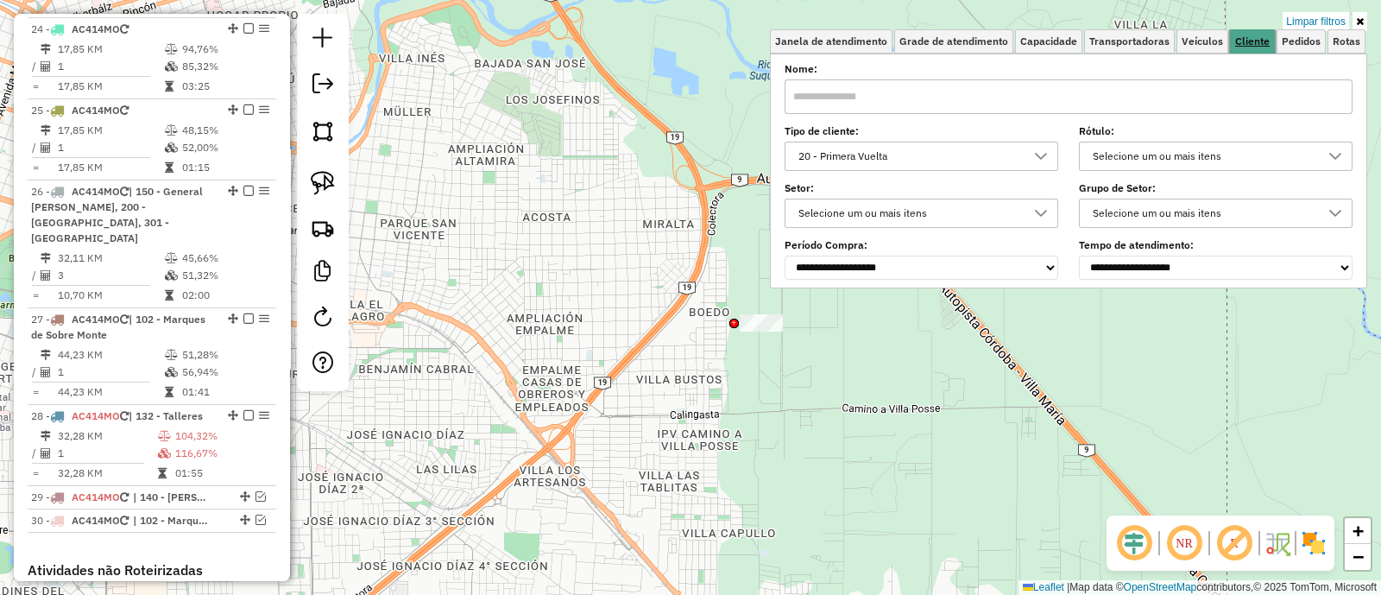
click at [1243, 41] on span "Cliente" at bounding box center [1252, 41] width 35 height 10
click at [1046, 155] on icon at bounding box center [1041, 156] width 14 height 14
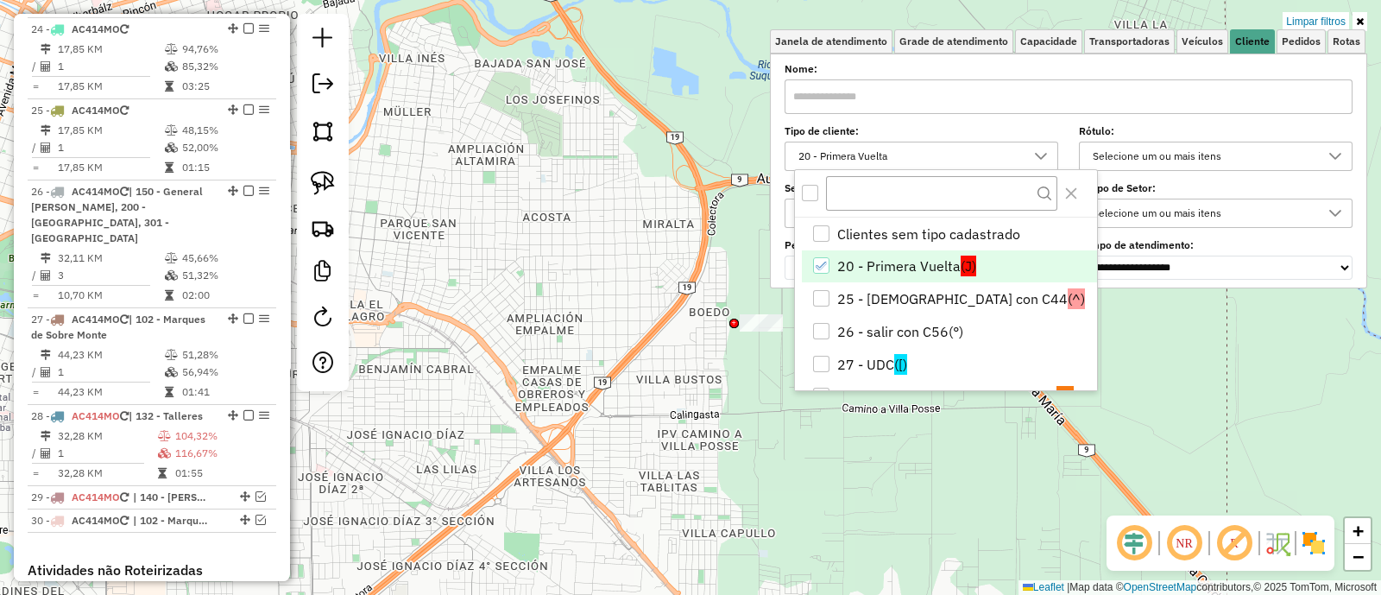
click at [826, 262] on icon "20 - Primera Vuelta" at bounding box center [822, 266] width 12 height 12
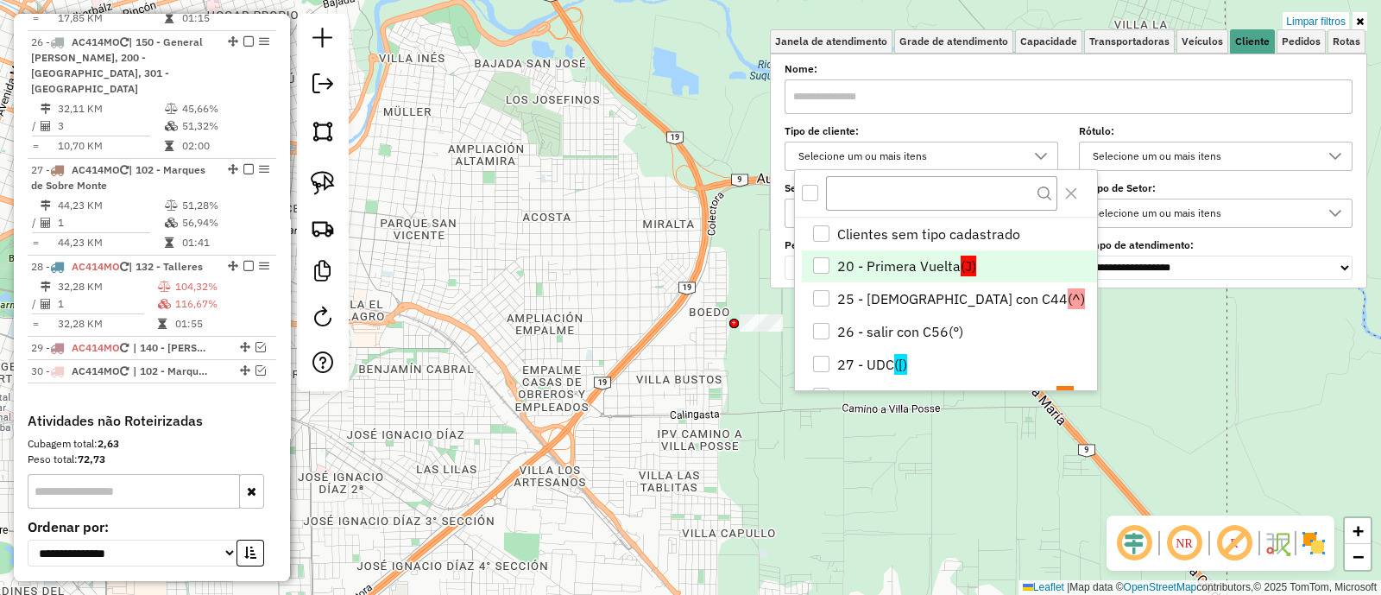
select select "**********"
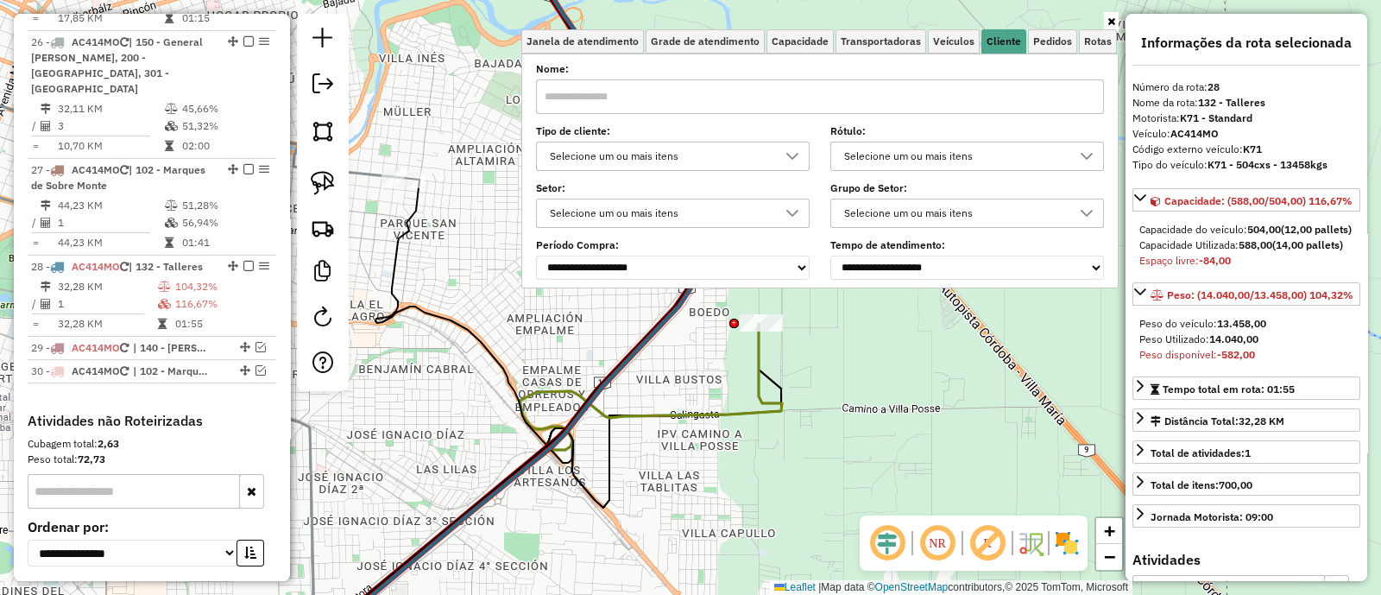
scroll to position [1497, 0]
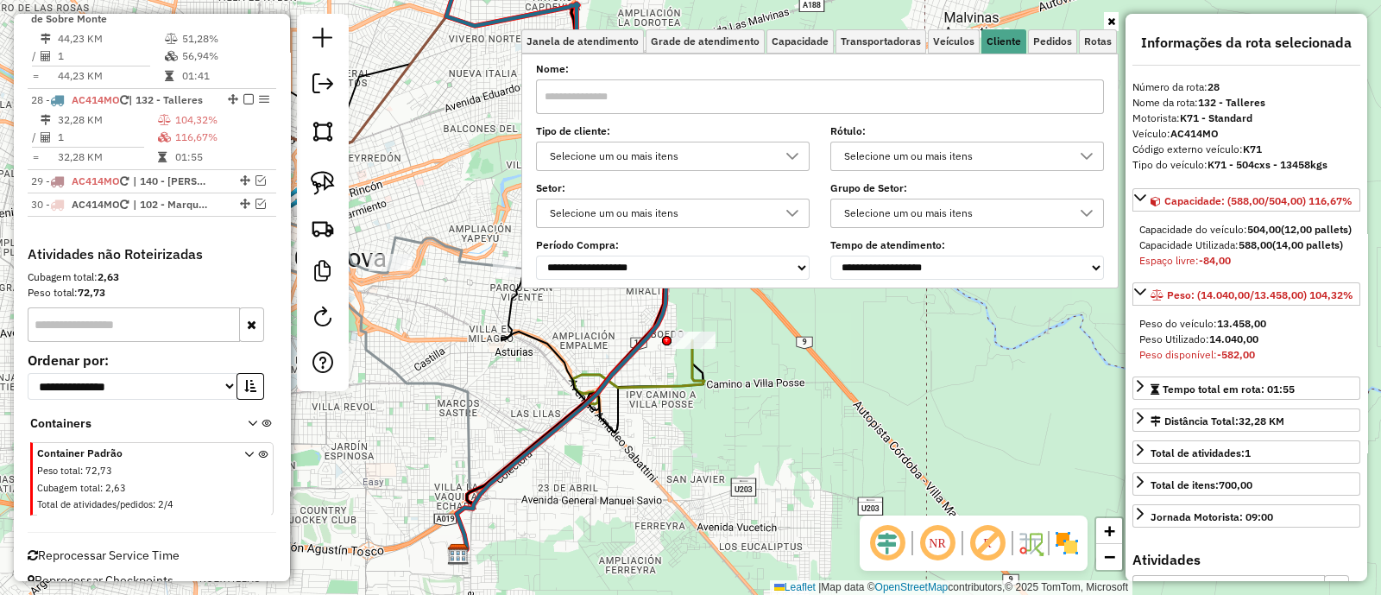
drag, startPoint x: 585, startPoint y: 321, endPoint x: 574, endPoint y: 322, distance: 11.3
click at [585, 321] on div "Janela de atendimento Grade de atendimento Capacidade Transportadoras Veículos …" at bounding box center [690, 297] width 1381 height 595
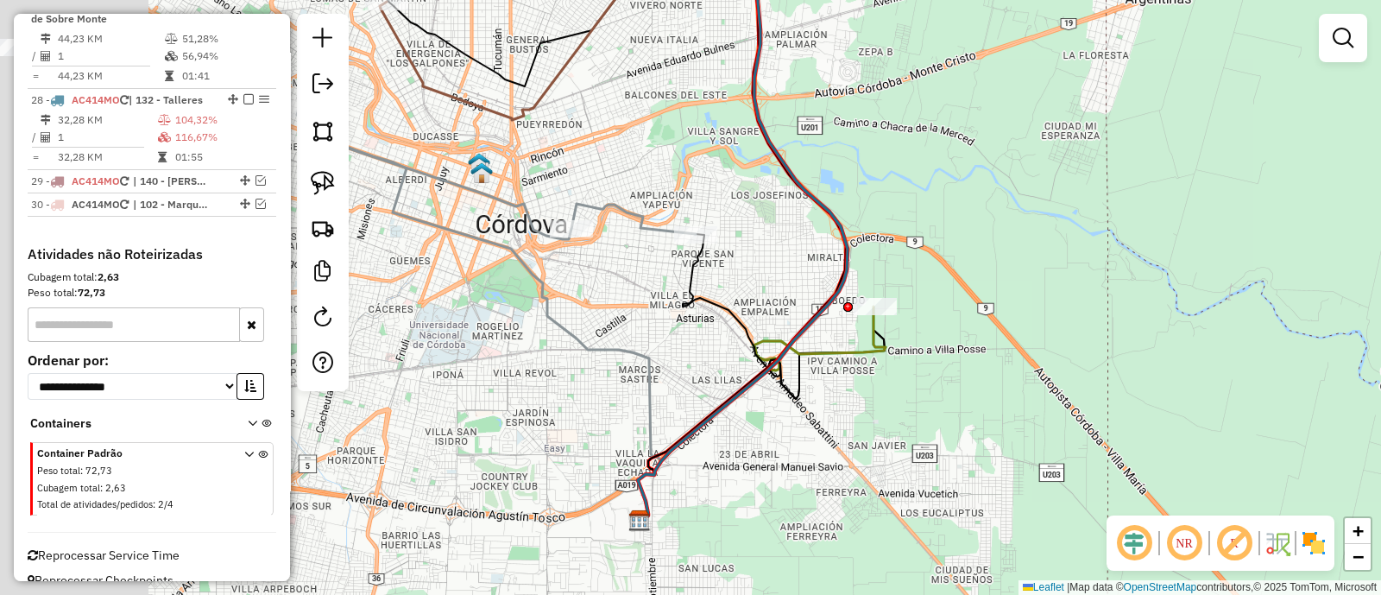
drag, startPoint x: 570, startPoint y: 323, endPoint x: 756, endPoint y: 288, distance: 189.6
click at [756, 288] on div "Janela de atendimento Grade de atendimento Capacidade Transportadoras Veículos …" at bounding box center [690, 297] width 1381 height 595
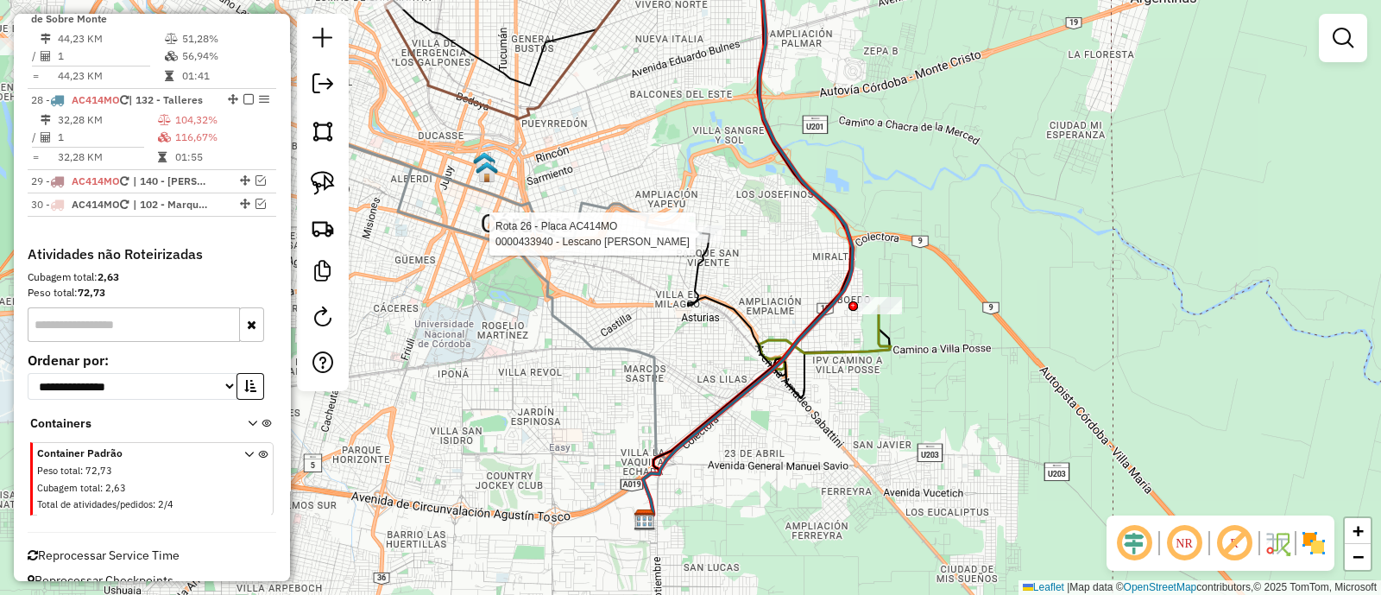
select select "**********"
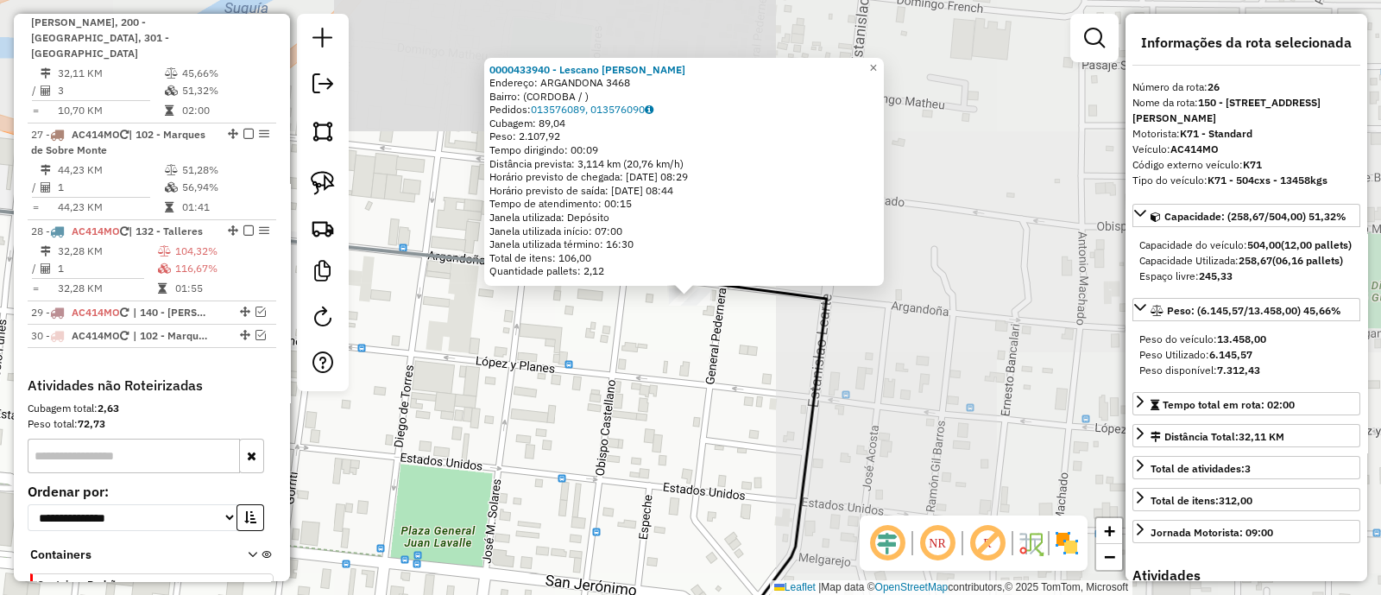
scroll to position [1342, 0]
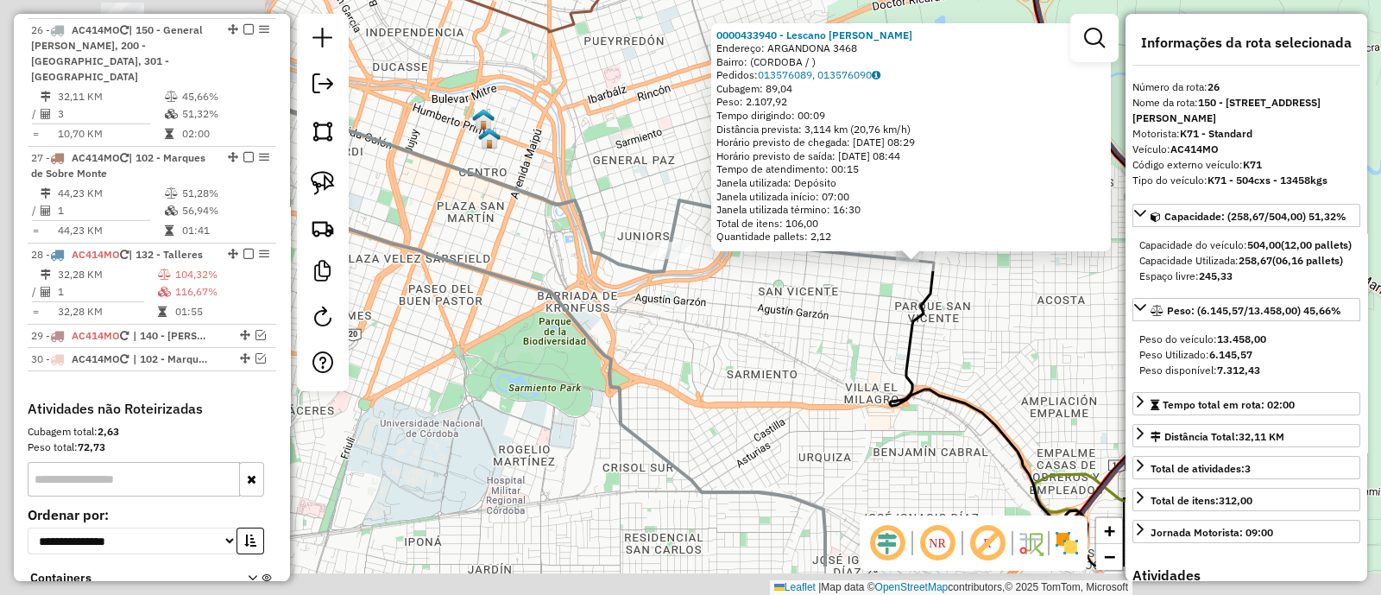
drag, startPoint x: 518, startPoint y: 389, endPoint x: 863, endPoint y: 293, distance: 358.5
click at [893, 274] on div "0000433940 - Lescano Verónica Elizabeth Endereço: ARGANDONA 3468 Bairro: (CORDO…" at bounding box center [690, 297] width 1381 height 595
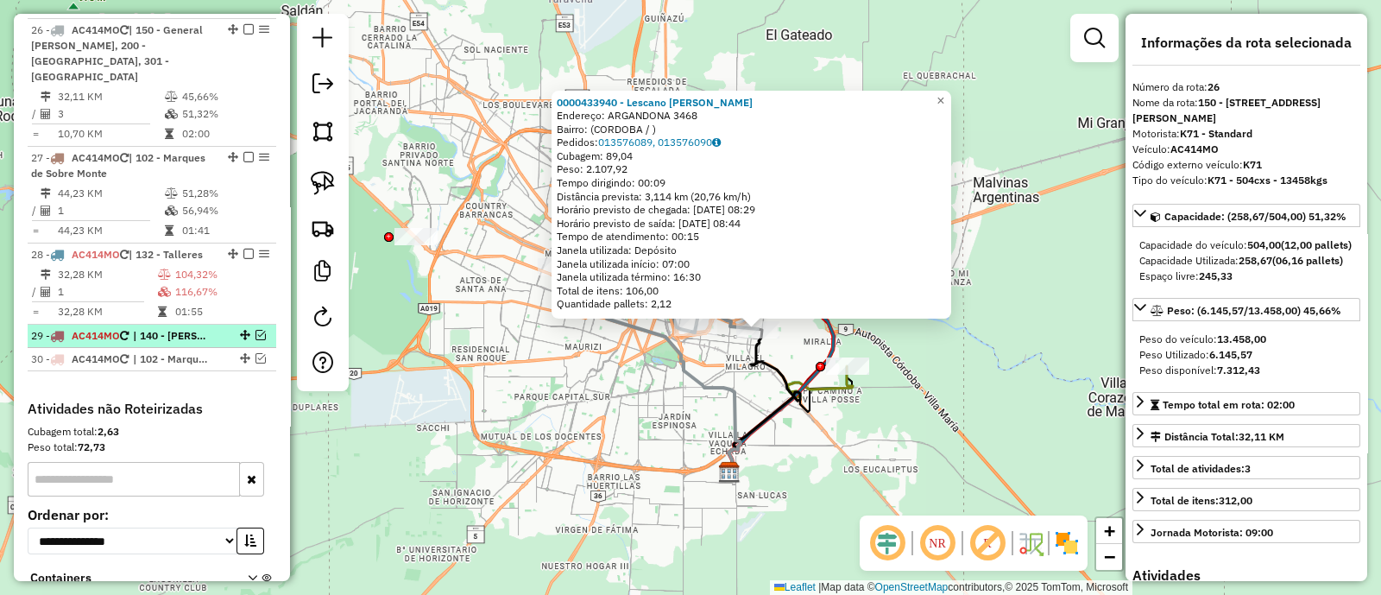
click at [255, 330] on em at bounding box center [260, 335] width 10 height 10
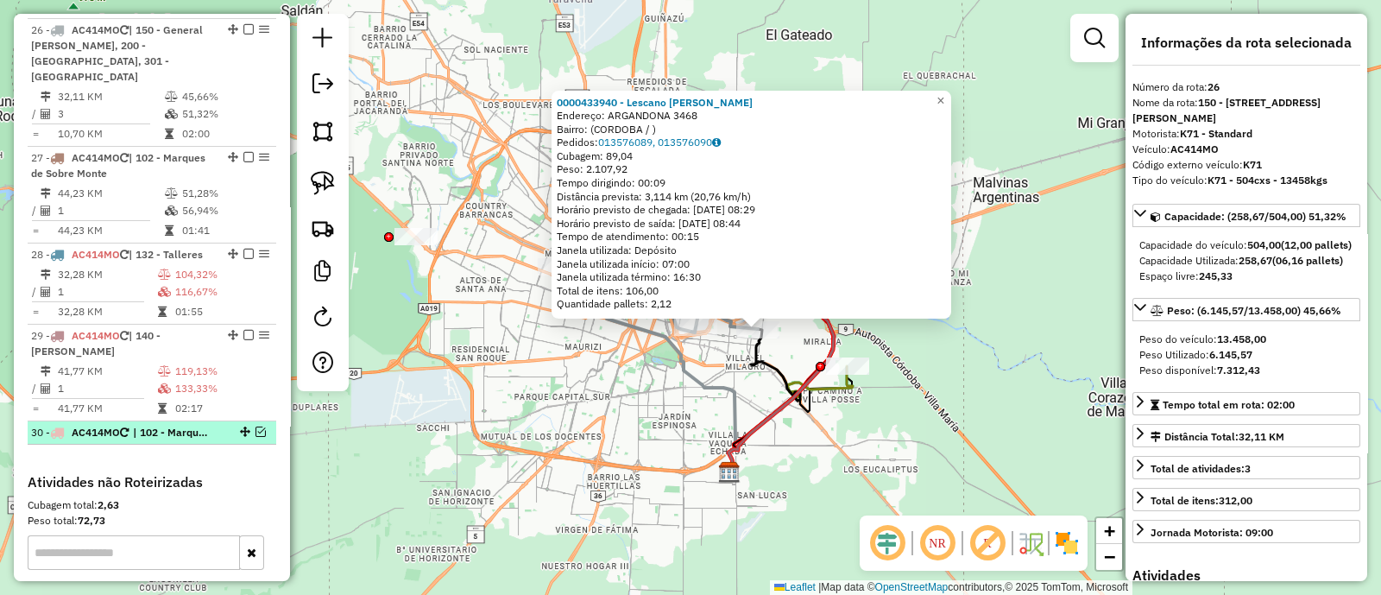
click at [255, 426] on em at bounding box center [260, 431] width 10 height 10
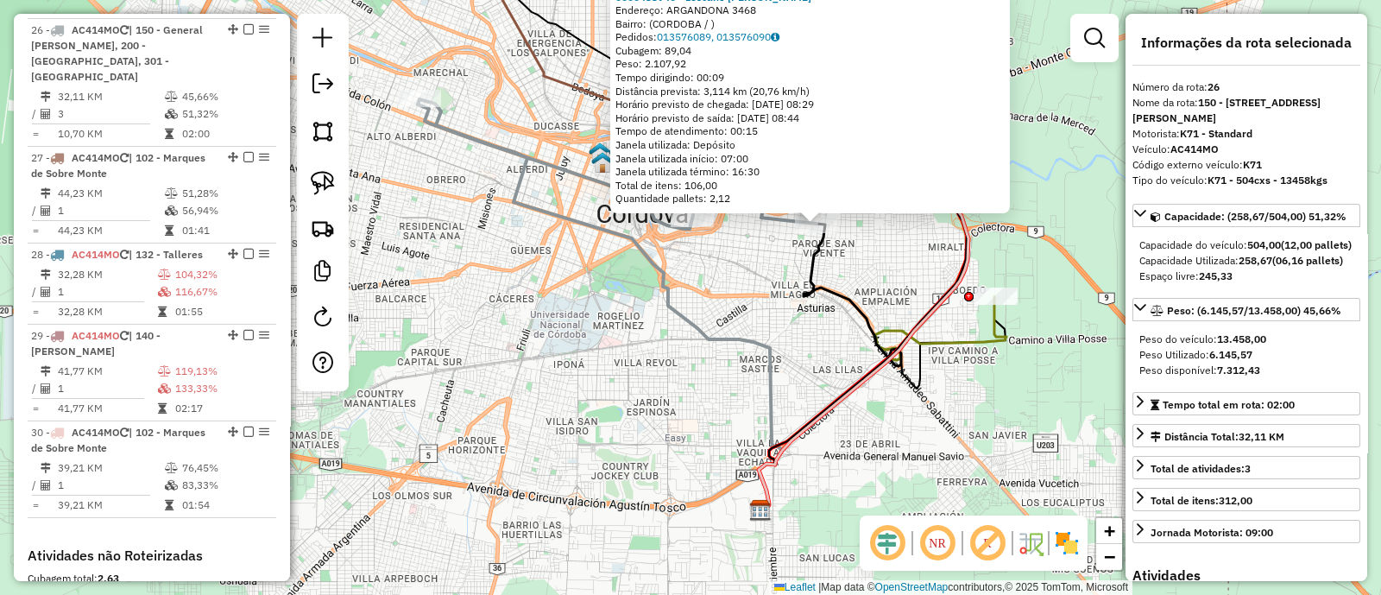
click at [670, 414] on div "0000433940 - Lescano Verónica Elizabeth Endereço: ARGANDONA 3468 Bairro: (CORDO…" at bounding box center [690, 297] width 1381 height 595
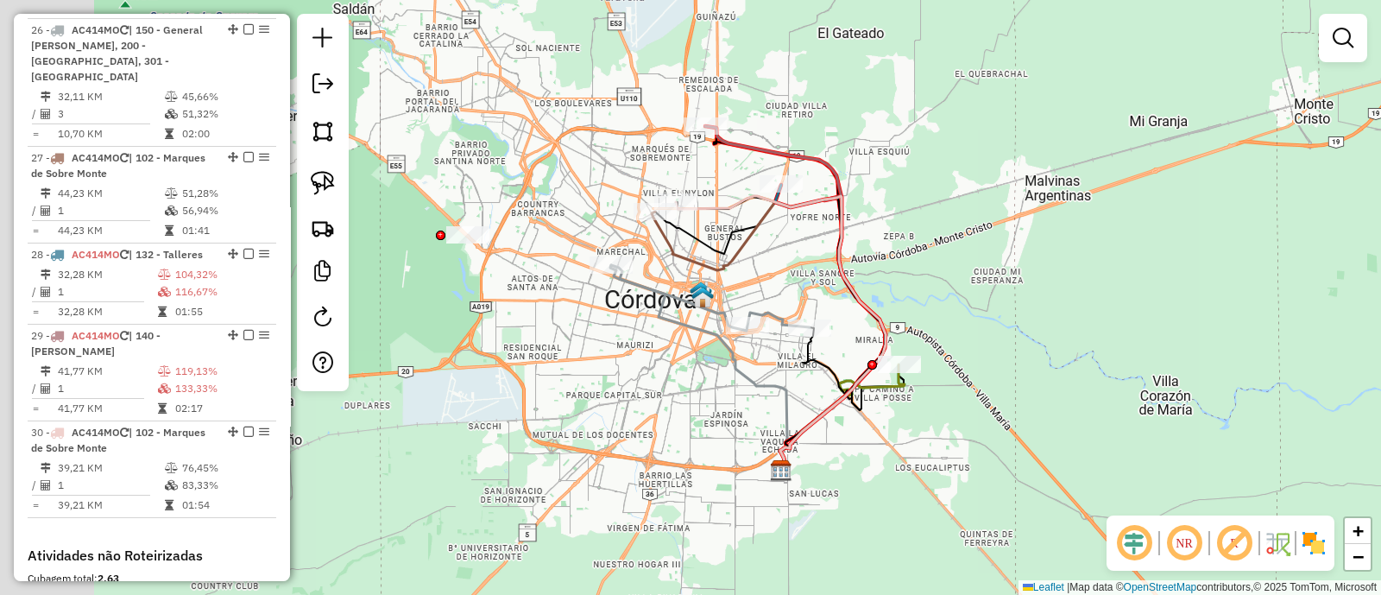
drag, startPoint x: 465, startPoint y: 283, endPoint x: 669, endPoint y: 367, distance: 220.2
click at [669, 367] on div "Janela de atendimento Grade de atendimento Capacidade Transportadoras Veículos …" at bounding box center [690, 297] width 1381 height 595
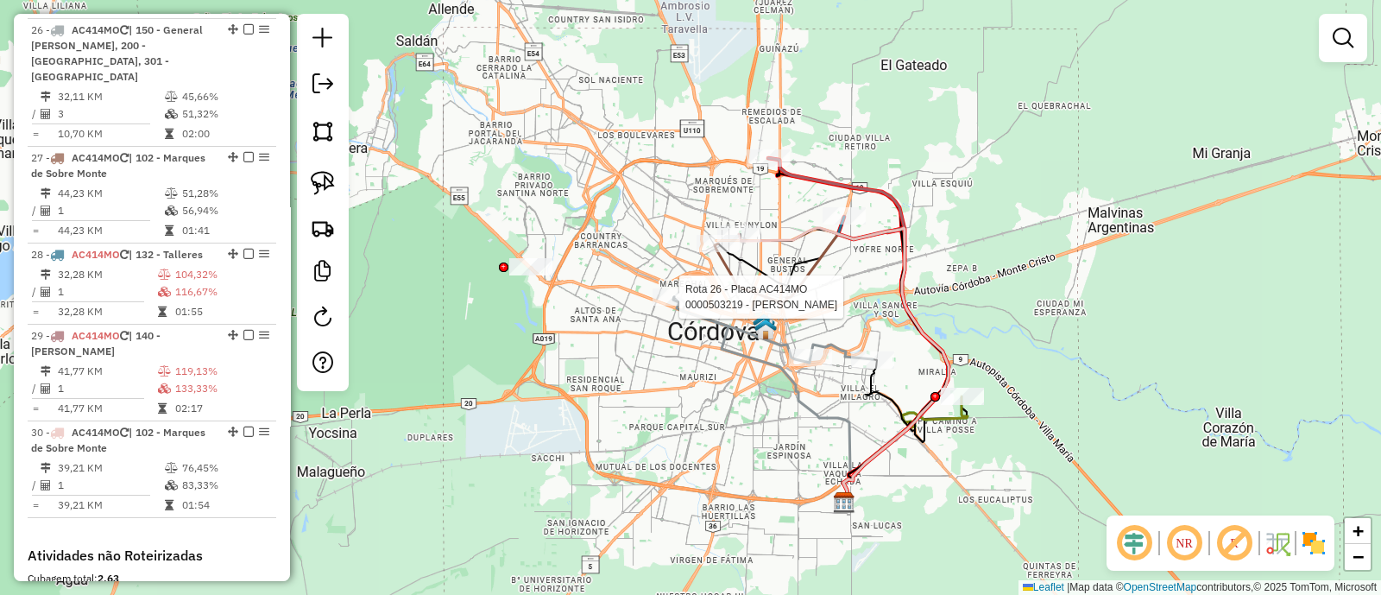
select select "**********"
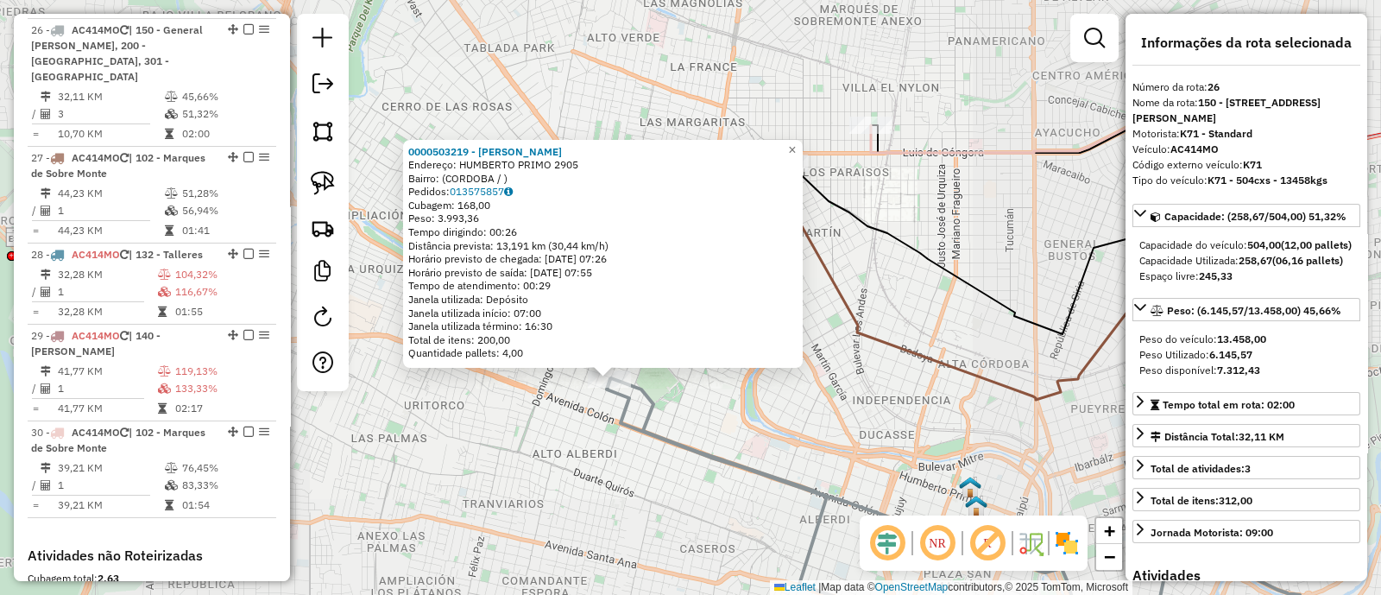
click at [530, 422] on div "0000503219 - Barrera Oscar Gustavo Endereço: HUMBERTO PRIMO 2905 Bairro: (CORDO…" at bounding box center [690, 297] width 1381 height 595
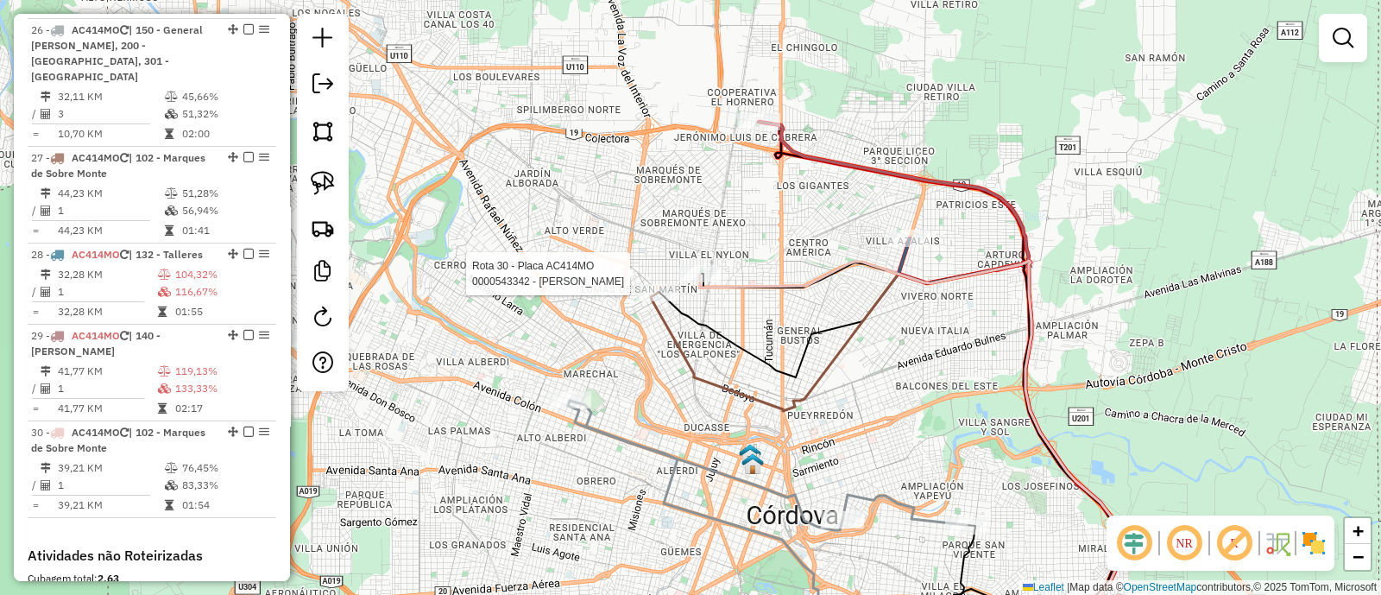
select select "**********"
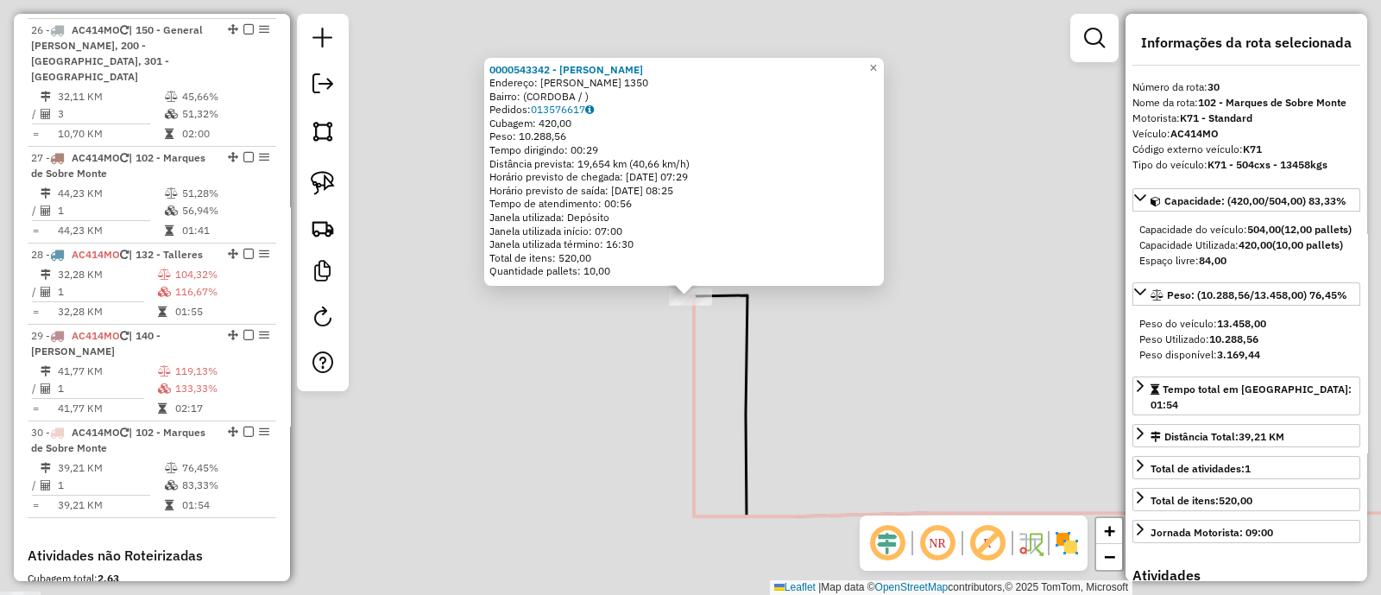
scroll to position [1643, 0]
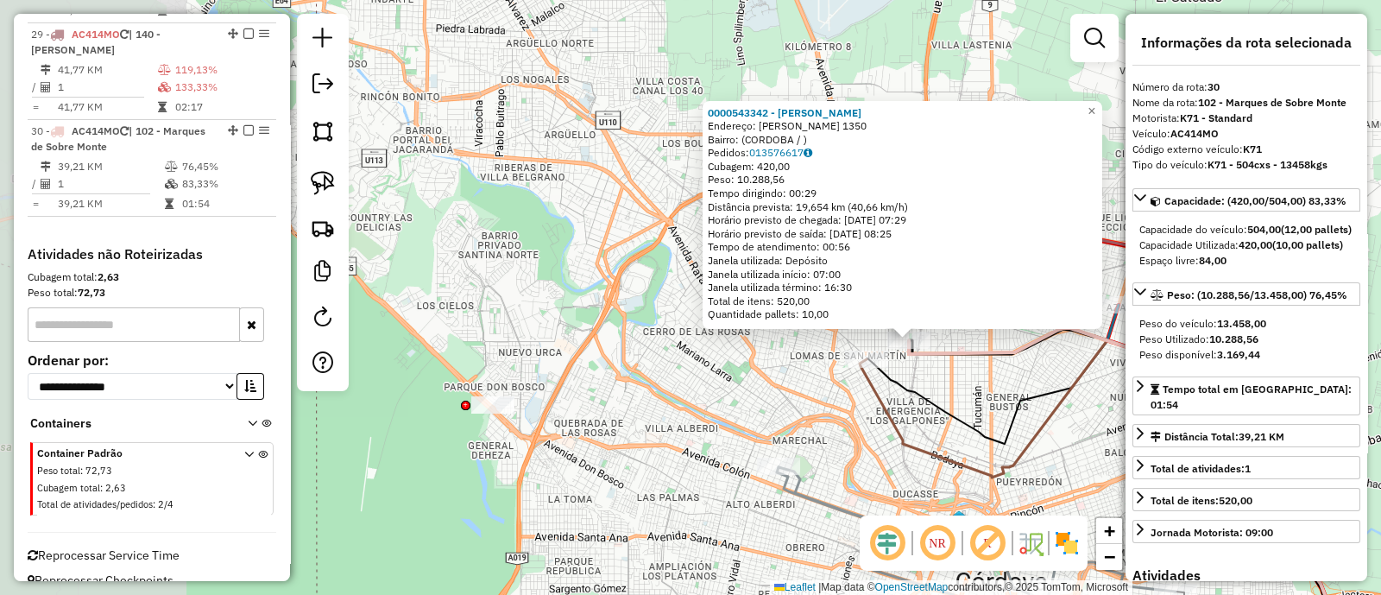
drag, startPoint x: 410, startPoint y: 485, endPoint x: 777, endPoint y: 426, distance: 371.5
click at [777, 426] on div "0000543342 - Gonzalez Diego Victor Fernando Endereço: VICENTE ESPINEL 1350 Bair…" at bounding box center [690, 297] width 1381 height 595
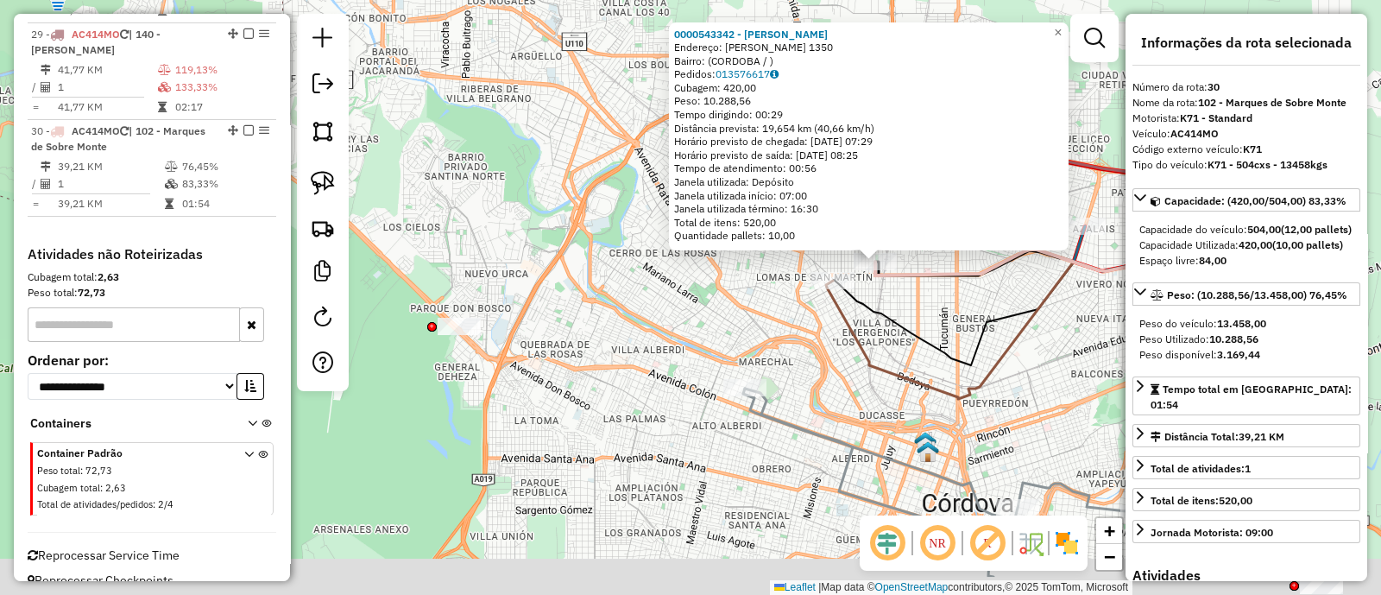
drag, startPoint x: 701, startPoint y: 437, endPoint x: 644, endPoint y: 323, distance: 127.4
click at [644, 323] on div "0000543342 - Gonzalez Diego Victor Fernando Endereço: VICENTE ESPINEL 1350 Bair…" at bounding box center [690, 297] width 1381 height 595
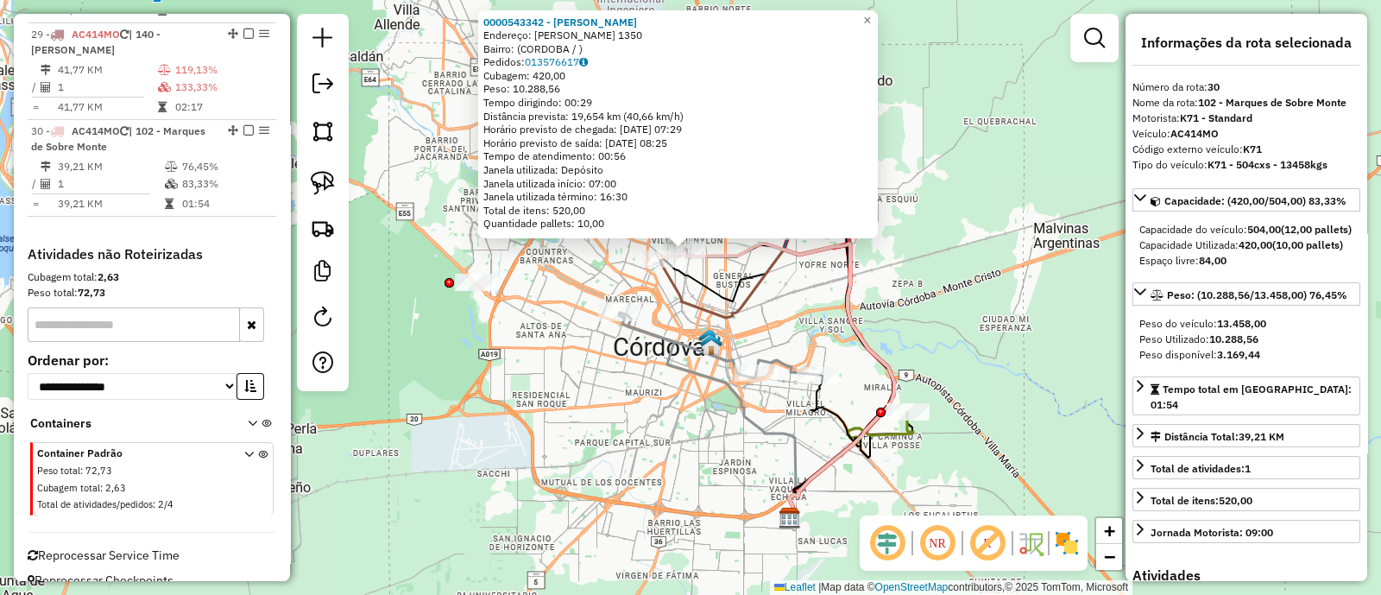
drag, startPoint x: 682, startPoint y: 451, endPoint x: 619, endPoint y: 427, distance: 67.5
click at [619, 427] on div "0000543342 - Gonzalez Diego Victor Fernando Endereço: VICENTE ESPINEL 1350 Bair…" at bounding box center [690, 297] width 1381 height 595
click at [915, 312] on div "0000543342 - Gonzalez Diego Victor Fernando Endereço: VICENTE ESPINEL 1350 Bair…" at bounding box center [690, 297] width 1381 height 595
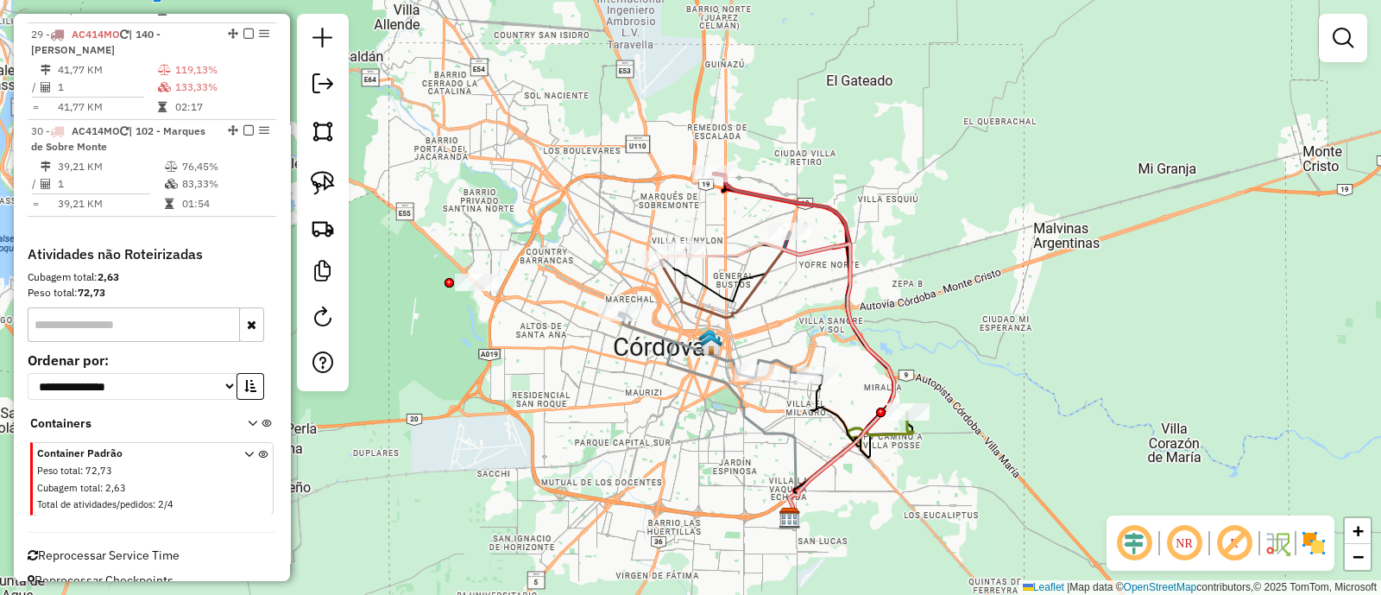
click at [919, 316] on div "Janela de atendimento Grade de atendimento Capacidade Transportadoras Veículos …" at bounding box center [690, 297] width 1381 height 595
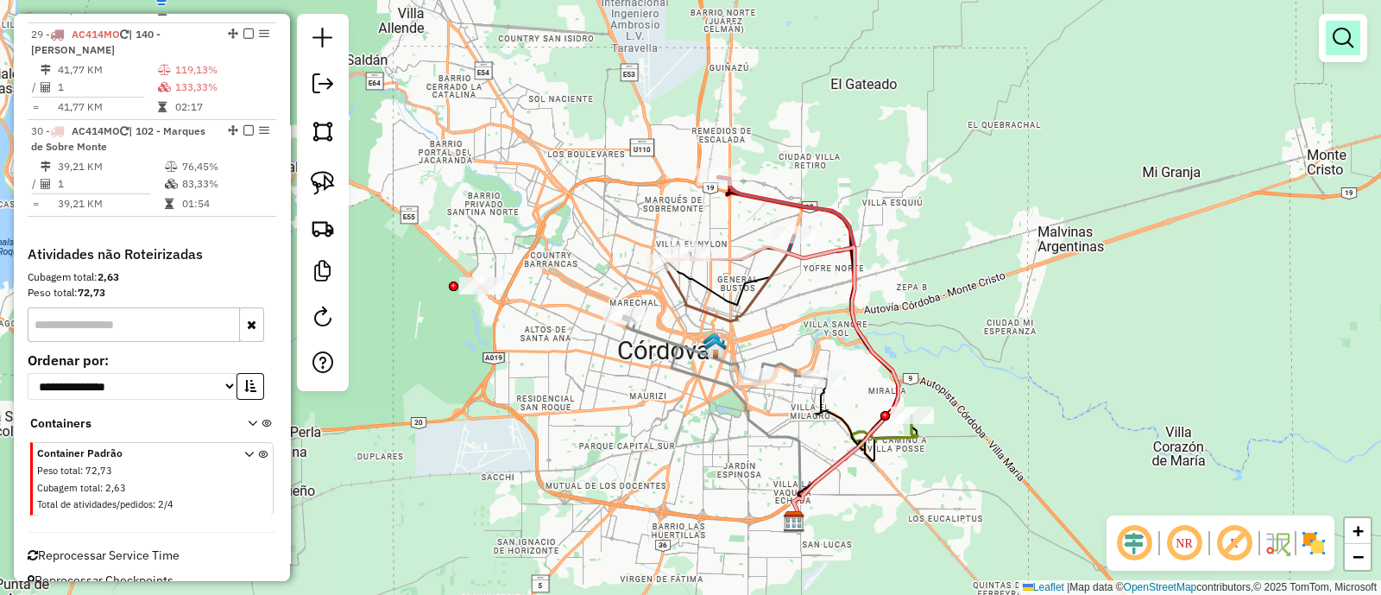
click at [1333, 49] on link at bounding box center [1343, 38] width 35 height 35
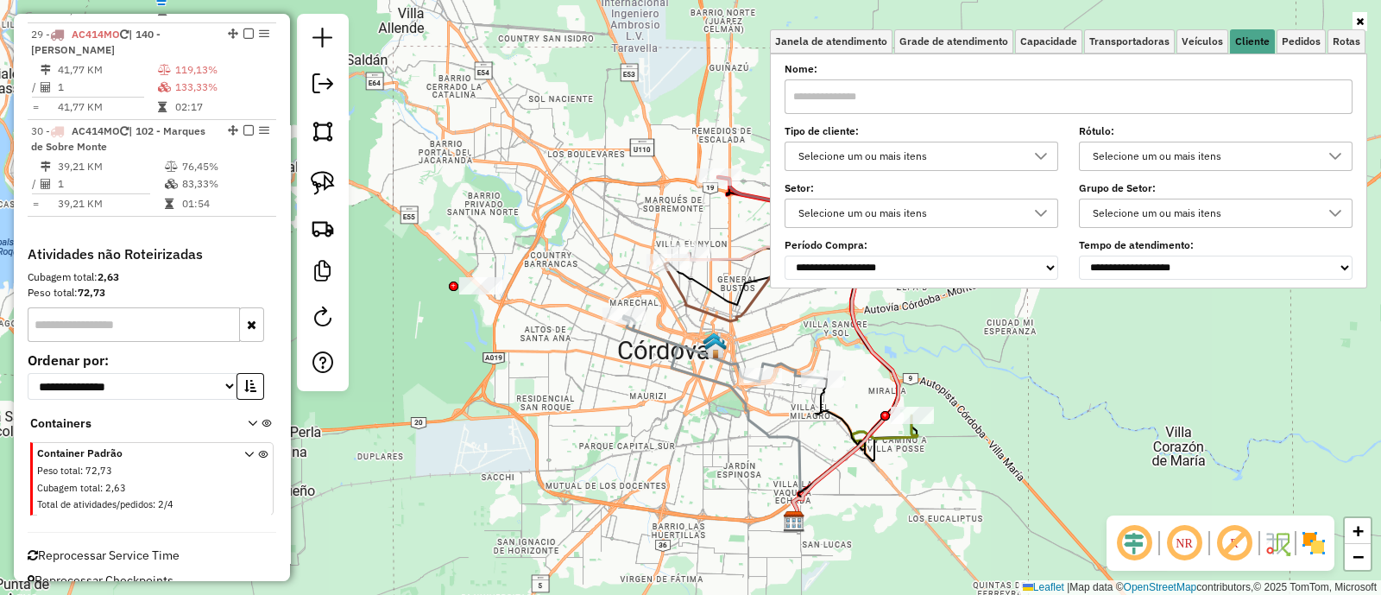
click at [1007, 150] on div "Selecione um ou mais itens" at bounding box center [908, 156] width 232 height 28
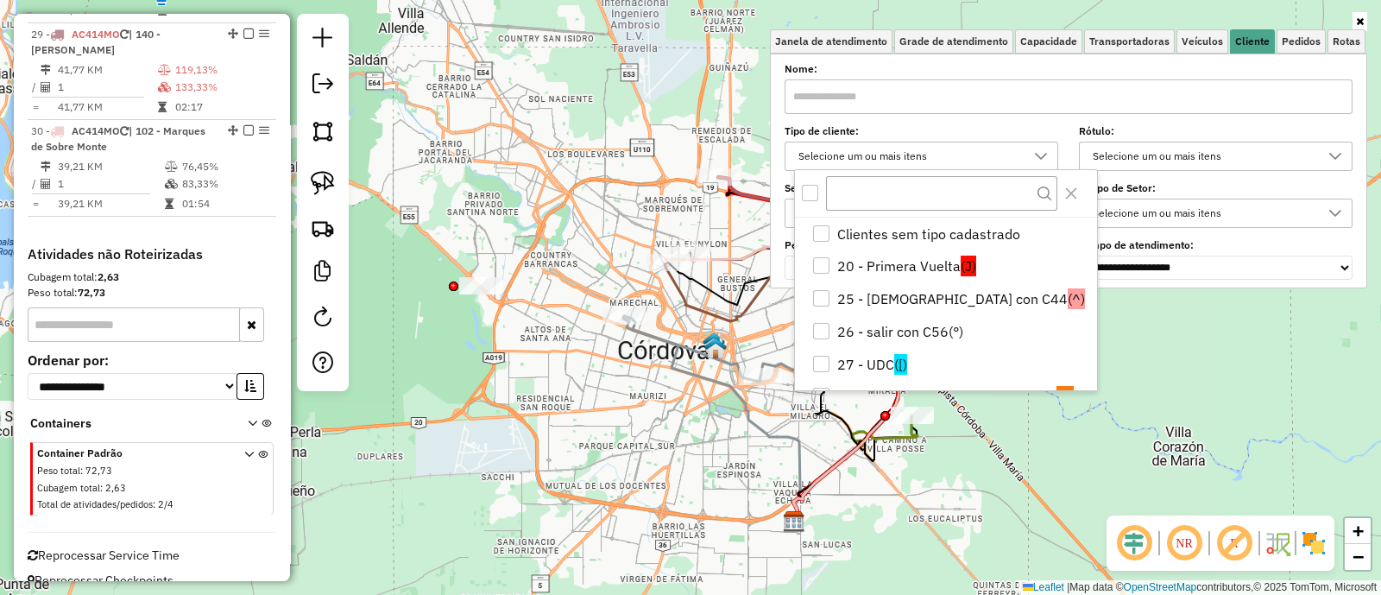
click at [1007, 150] on div "Selecione um ou mais itens" at bounding box center [908, 156] width 232 height 28
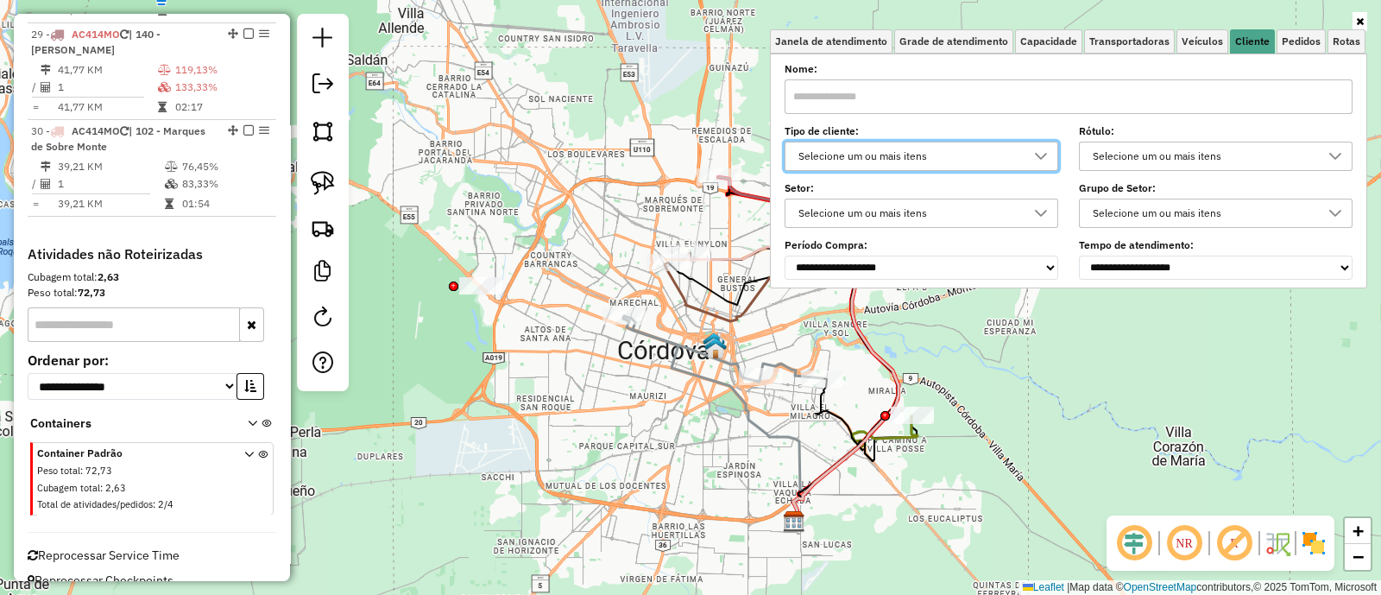
click at [1053, 344] on div "Janela de atendimento Grade de atendimento Capacidade Transportadoras Veículos …" at bounding box center [690, 297] width 1381 height 595
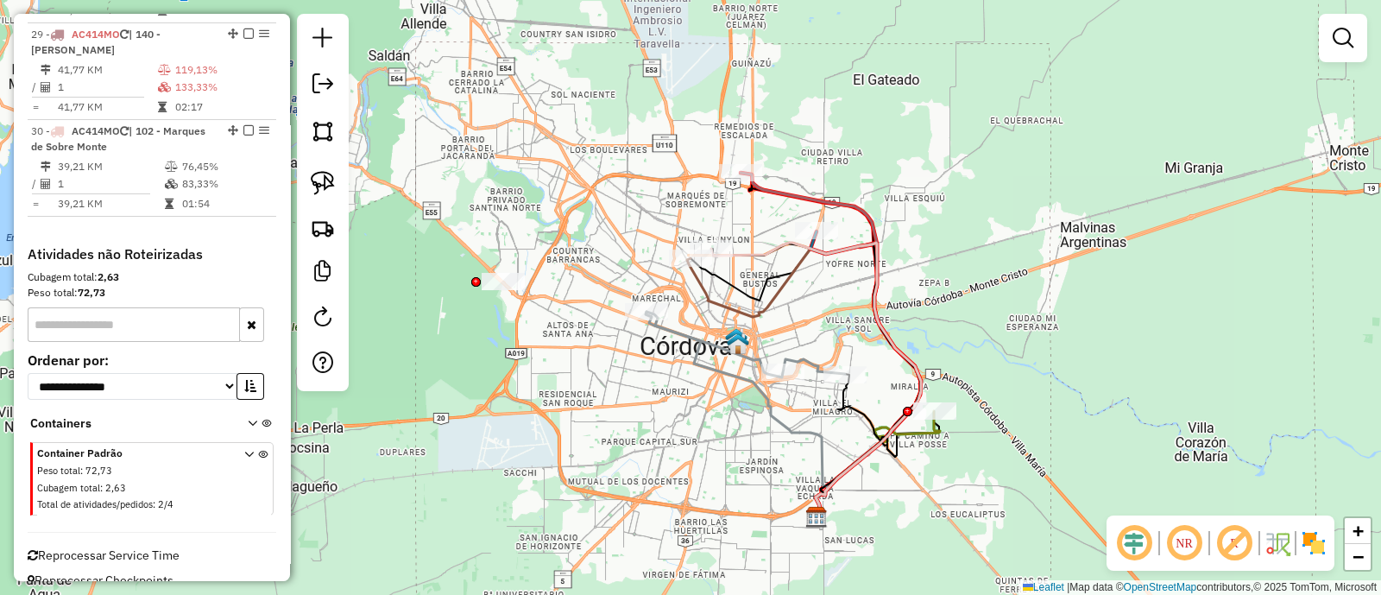
drag, startPoint x: 1014, startPoint y: 338, endPoint x: 1037, endPoint y: 334, distance: 22.9
click at [1037, 334] on div "Janela de atendimento Grade de atendimento Capacidade Transportadoras Veículos …" at bounding box center [690, 297] width 1381 height 595
select select "**********"
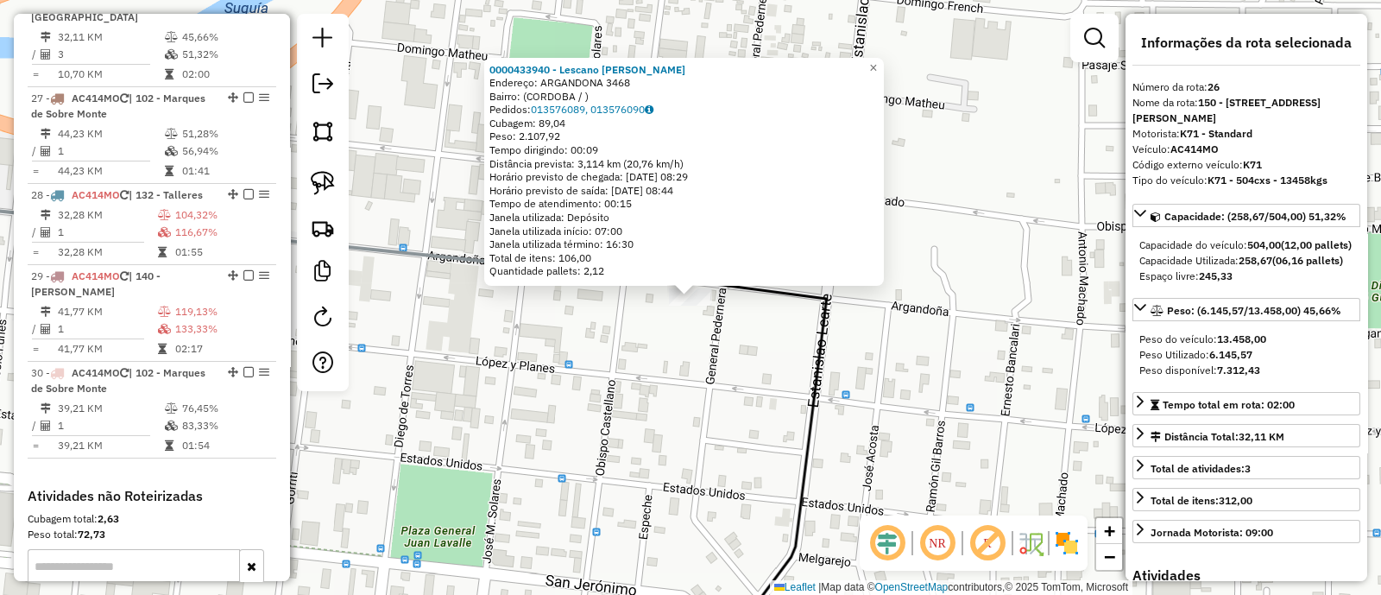
scroll to position [1342, 0]
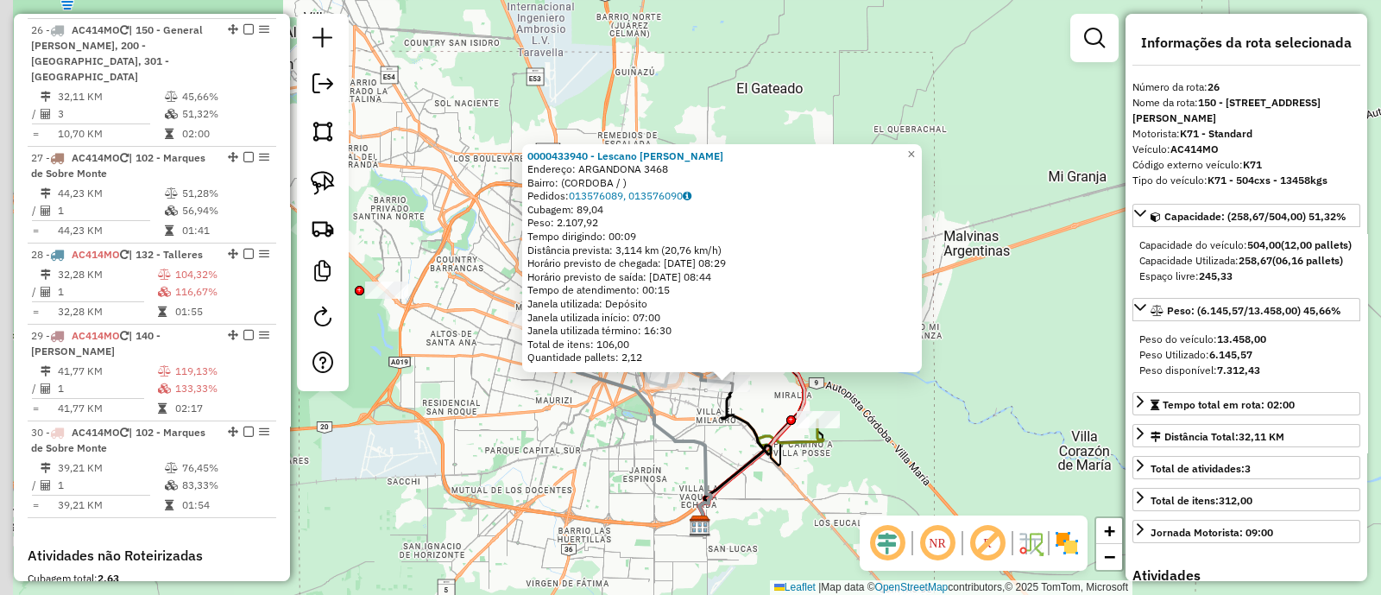
drag, startPoint x: 857, startPoint y: 437, endPoint x: 975, endPoint y: 337, distance: 154.4
click at [975, 337] on div "0000433940 - Lescano Verónica Elizabeth Endereço: ARGANDONA 3468 Bairro: (CORDO…" at bounding box center [690, 297] width 1381 height 595
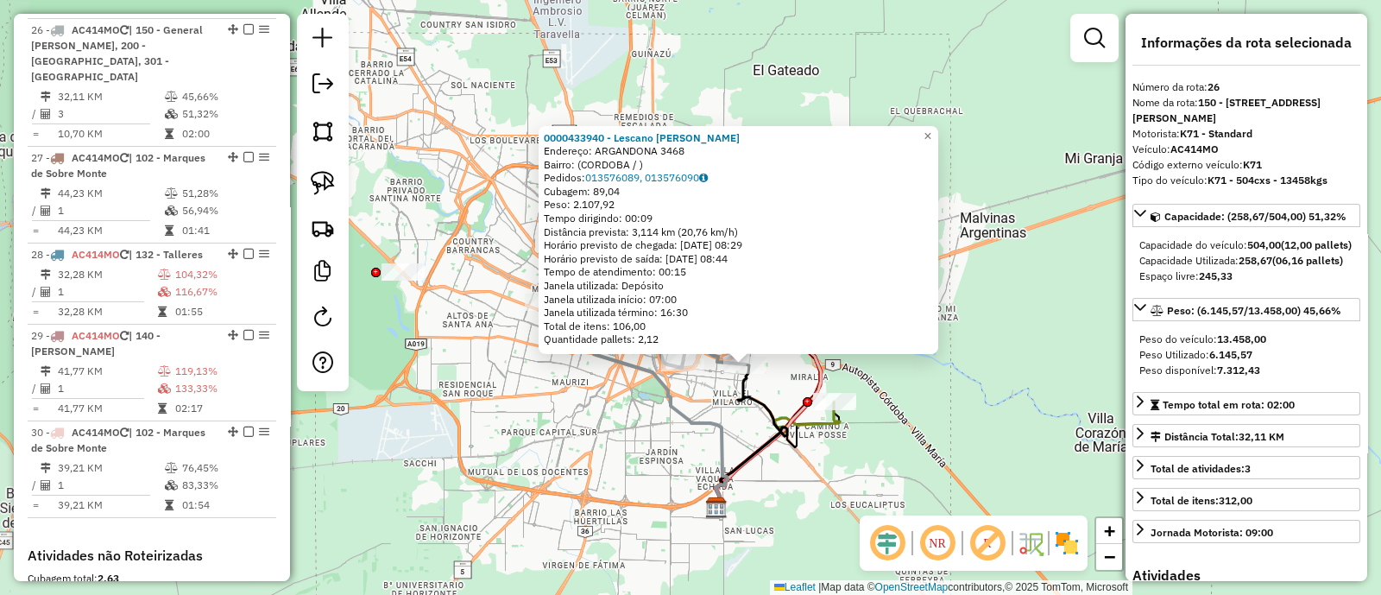
click at [975, 337] on div "0000433940 - Lescano Verónica Elizabeth Endereço: ARGANDONA 3468 Bairro: (CORDO…" at bounding box center [690, 297] width 1381 height 595
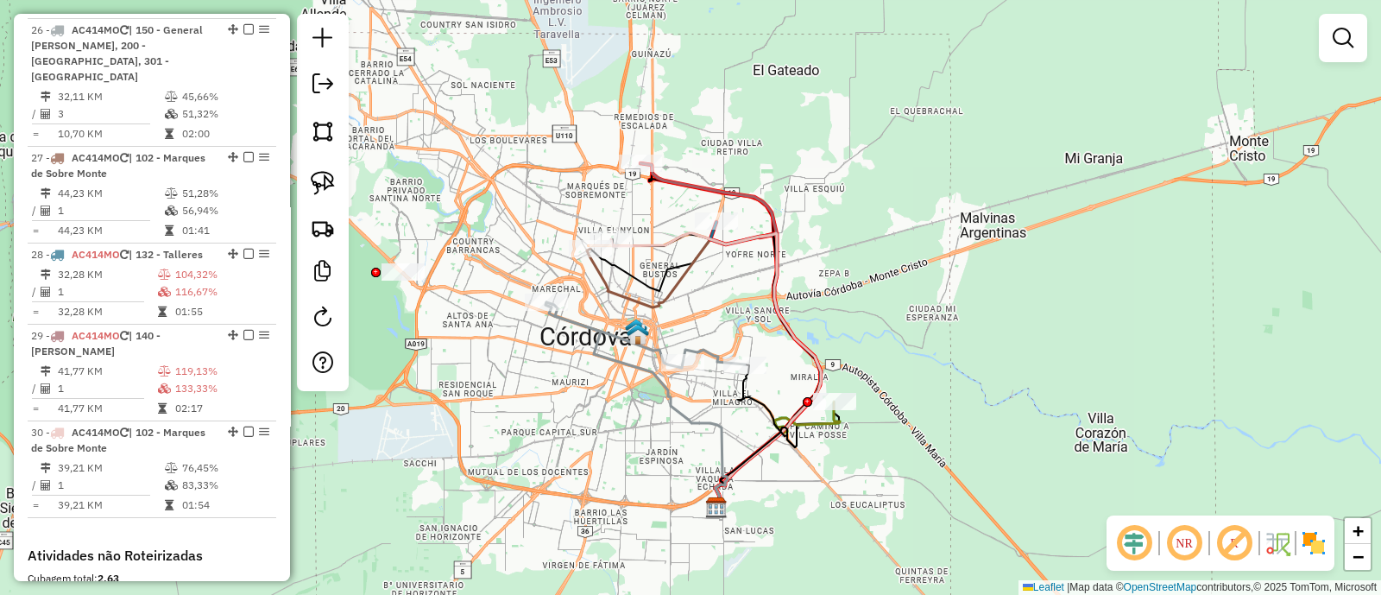
drag, startPoint x: 827, startPoint y: 244, endPoint x: 827, endPoint y: 235, distance: 9.5
click at [827, 244] on div "Janela de atendimento Grade de atendimento Capacidade Transportadoras Veículos …" at bounding box center [690, 297] width 1381 height 595
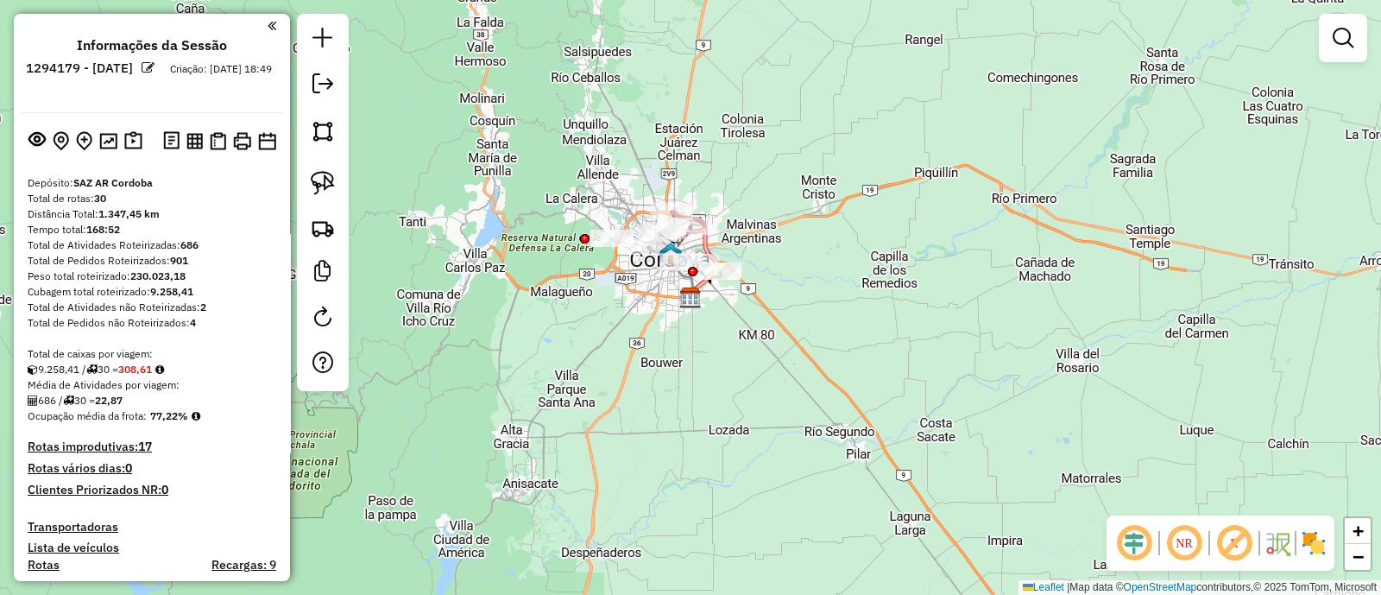
click at [769, 407] on div "Janela de atendimento Grade de atendimento Capacidade Transportadoras Veículos …" at bounding box center [690, 297] width 1381 height 595
click at [38, 142] on em at bounding box center [36, 138] width 17 height 17
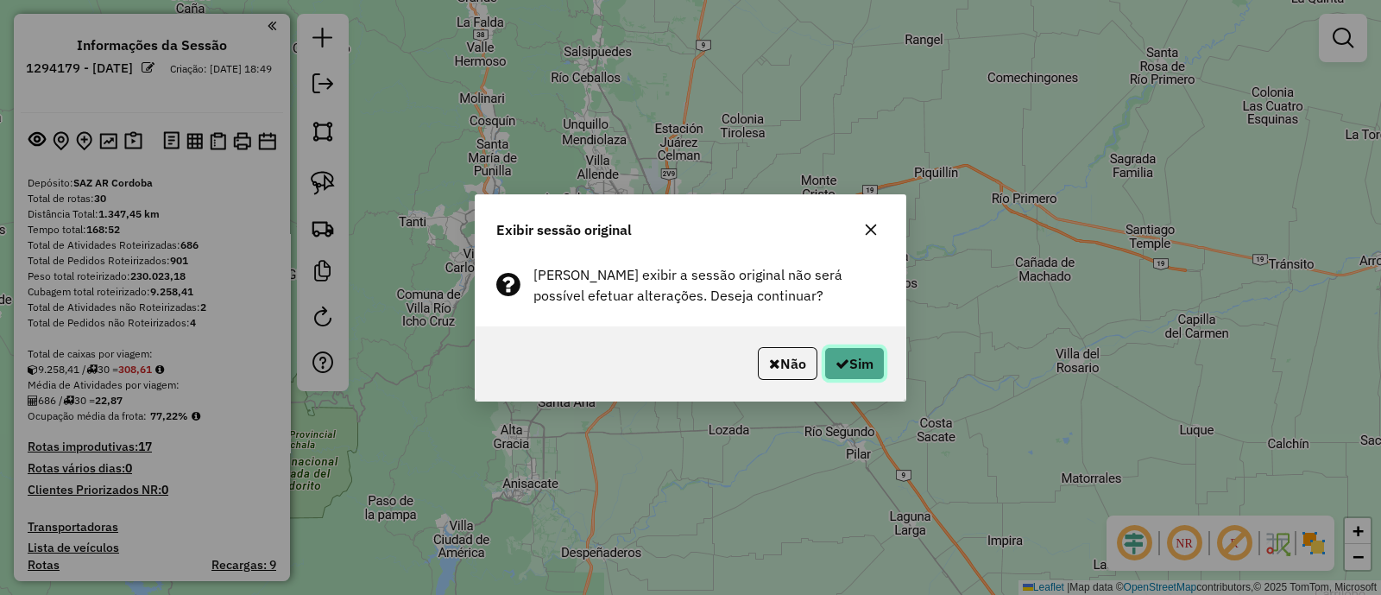
click at [863, 369] on button "Sim" at bounding box center [854, 363] width 60 height 33
